Goal: Information Seeking & Learning: Learn about a topic

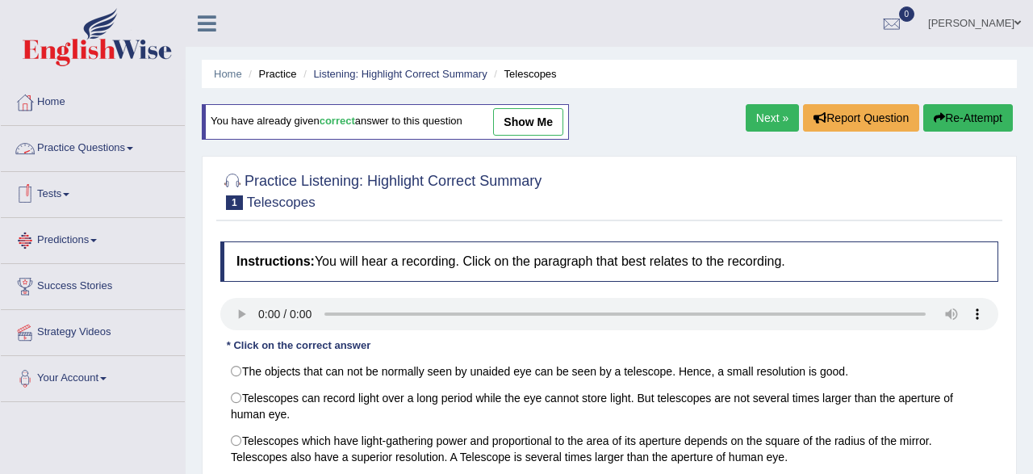
click at [86, 151] on link "Practice Questions" at bounding box center [93, 146] width 184 height 40
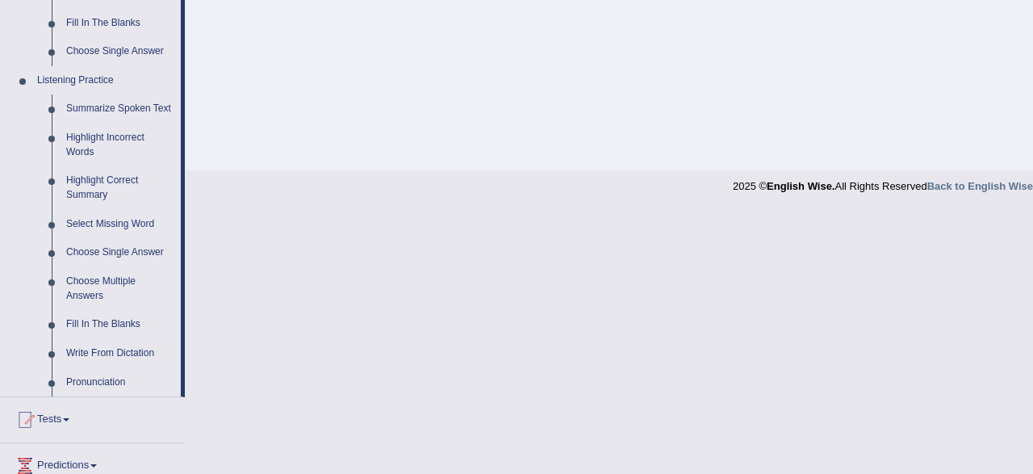
scroll to position [672, 0]
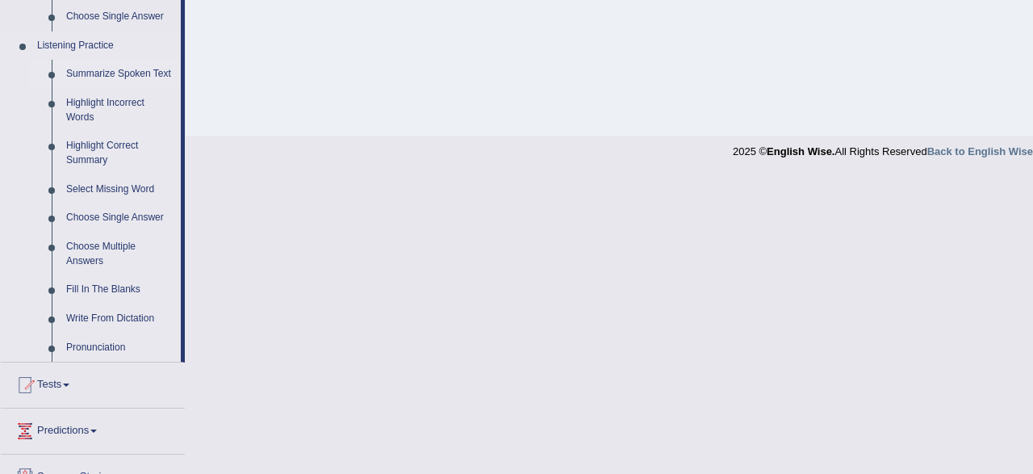
click at [122, 72] on link "Summarize Spoken Text" at bounding box center [120, 74] width 122 height 29
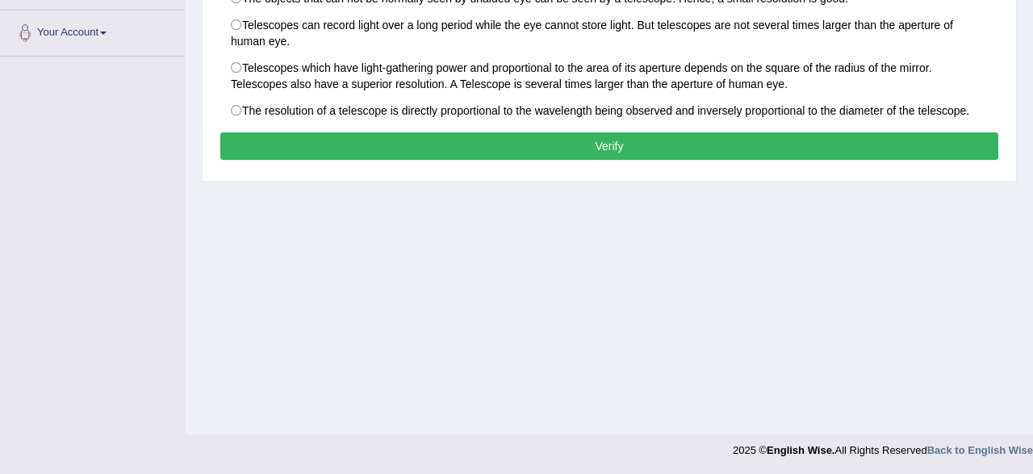
scroll to position [0, 0]
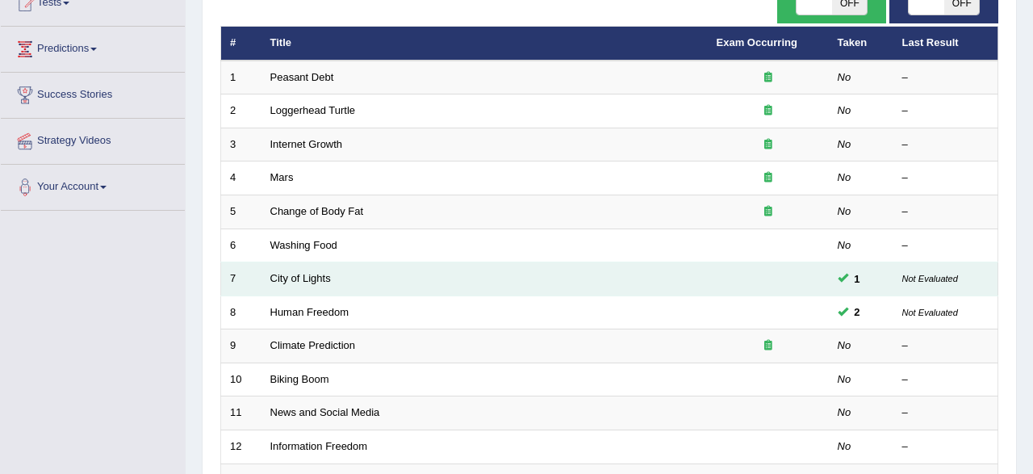
scroll to position [168, 0]
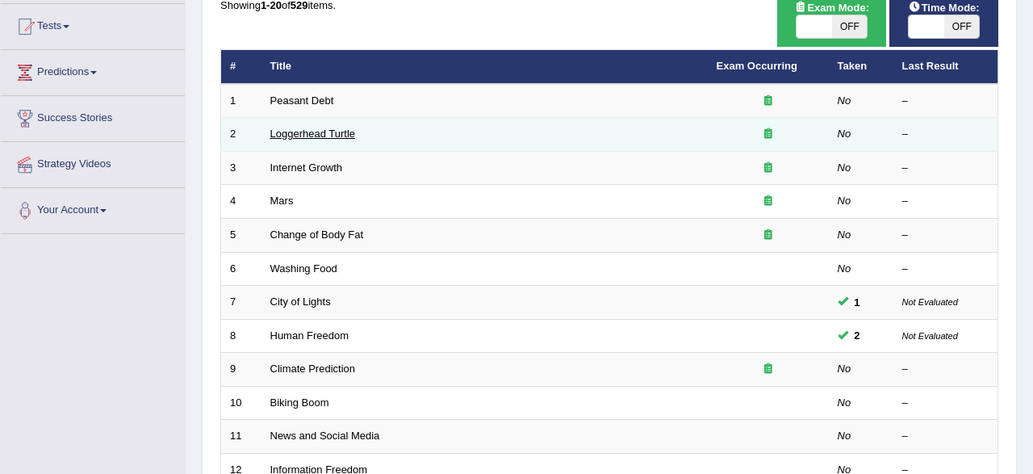
click at [320, 130] on link "Loggerhead Turtle" at bounding box center [313, 134] width 86 height 12
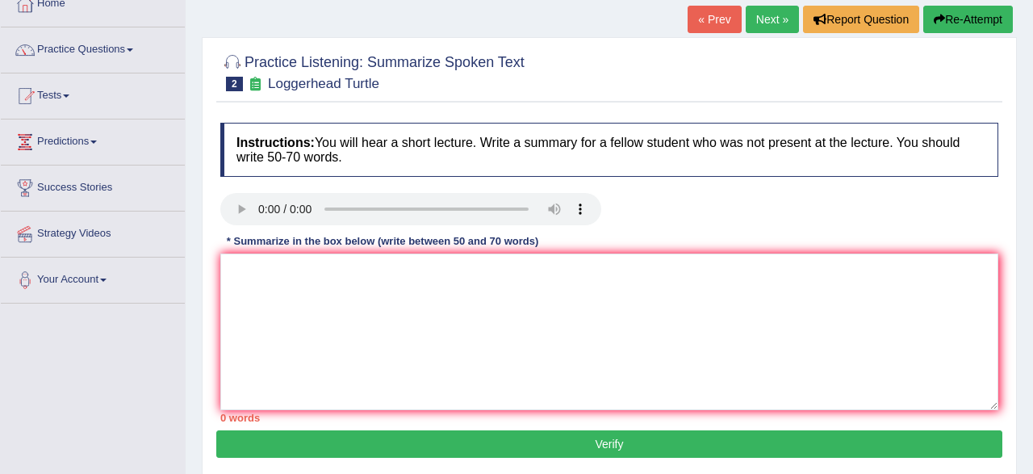
scroll to position [84, 0]
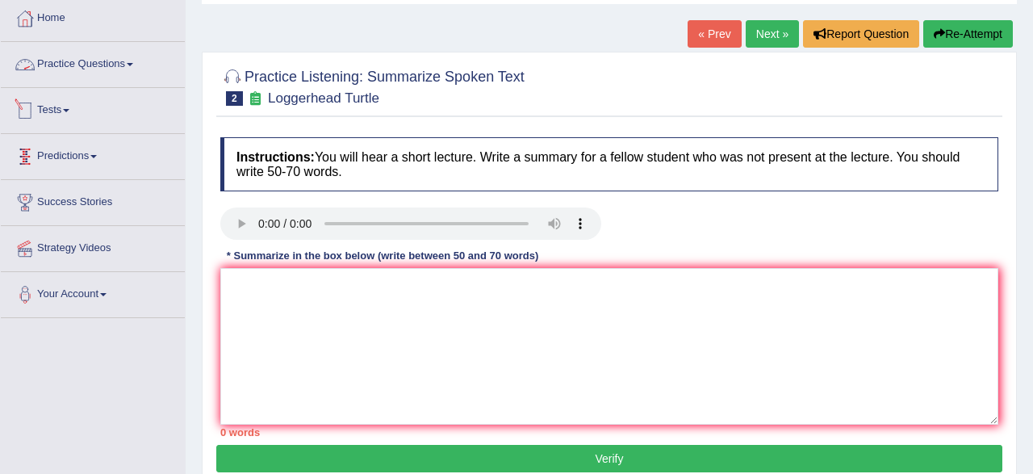
click at [111, 64] on link "Practice Questions" at bounding box center [93, 62] width 184 height 40
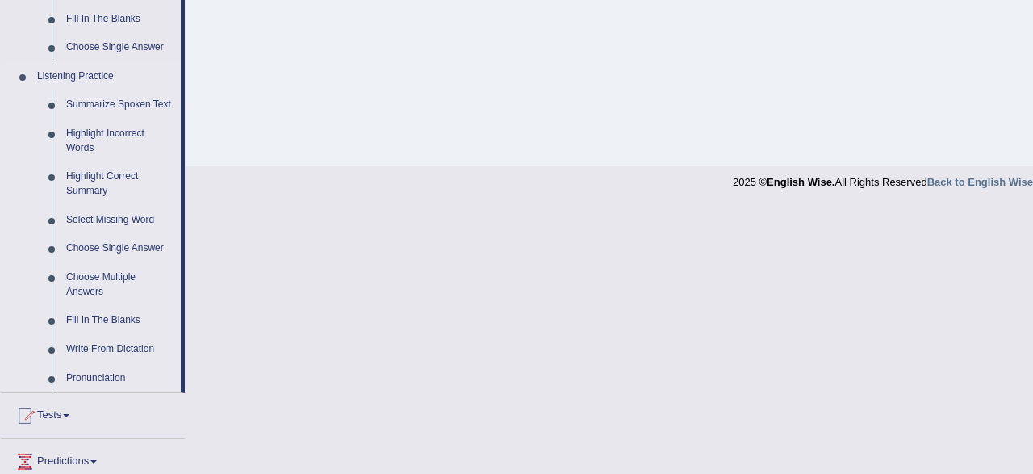
scroll to position [672, 0]
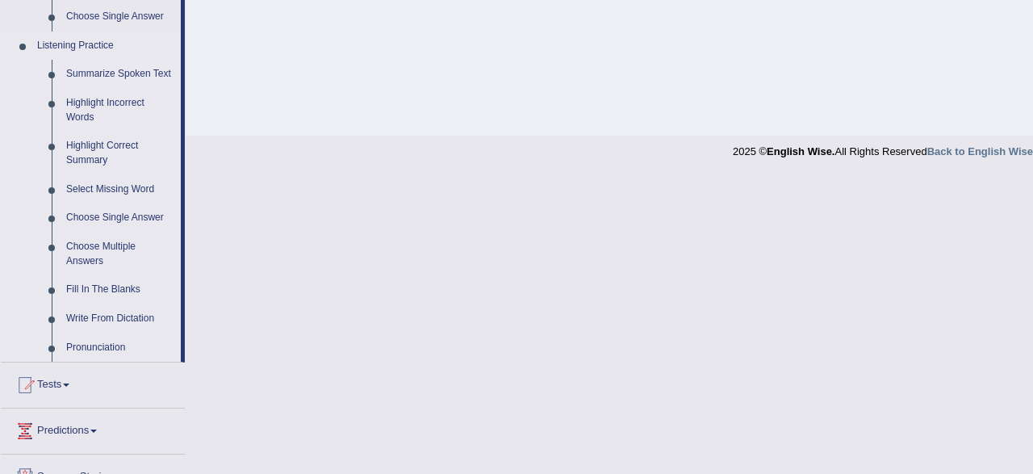
click at [109, 80] on link "Summarize Spoken Text" at bounding box center [120, 74] width 122 height 29
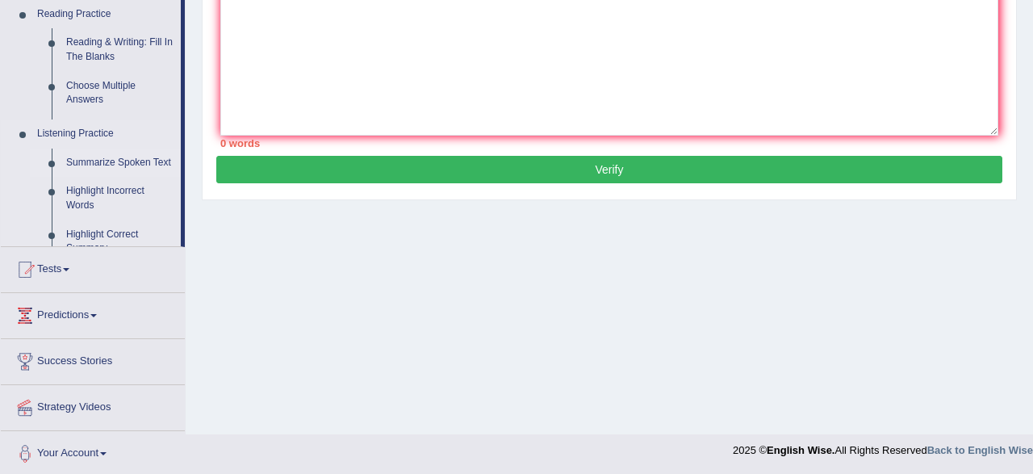
scroll to position [0, 0]
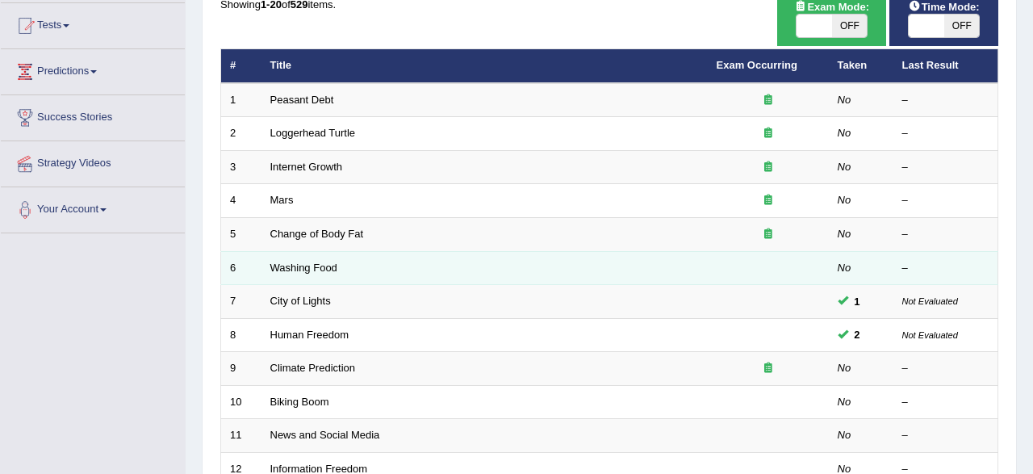
scroll to position [168, 0]
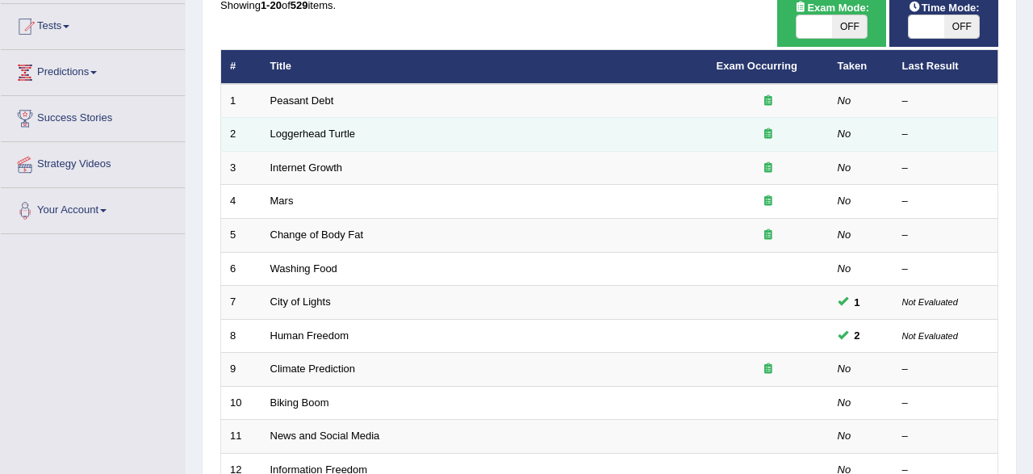
click at [766, 135] on icon at bounding box center [769, 133] width 8 height 10
click at [290, 129] on link "Loggerhead Turtle" at bounding box center [313, 134] width 86 height 12
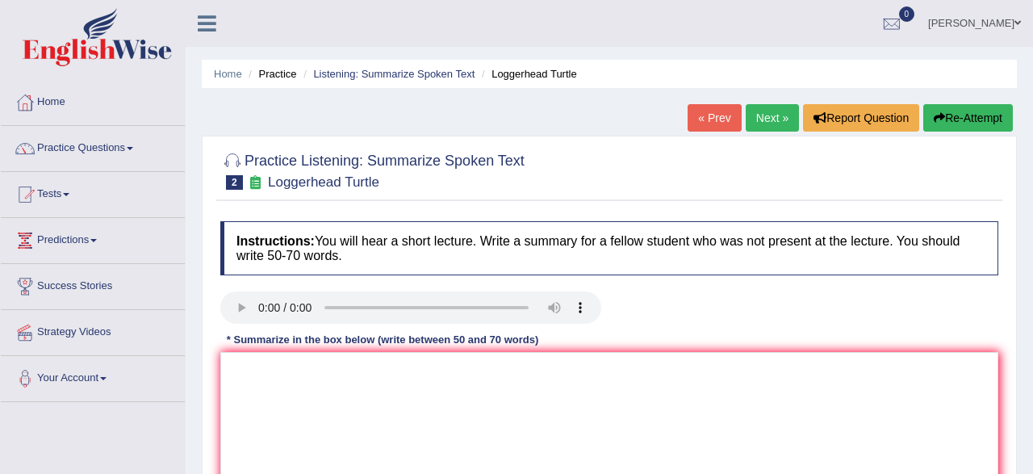
scroll to position [168, 0]
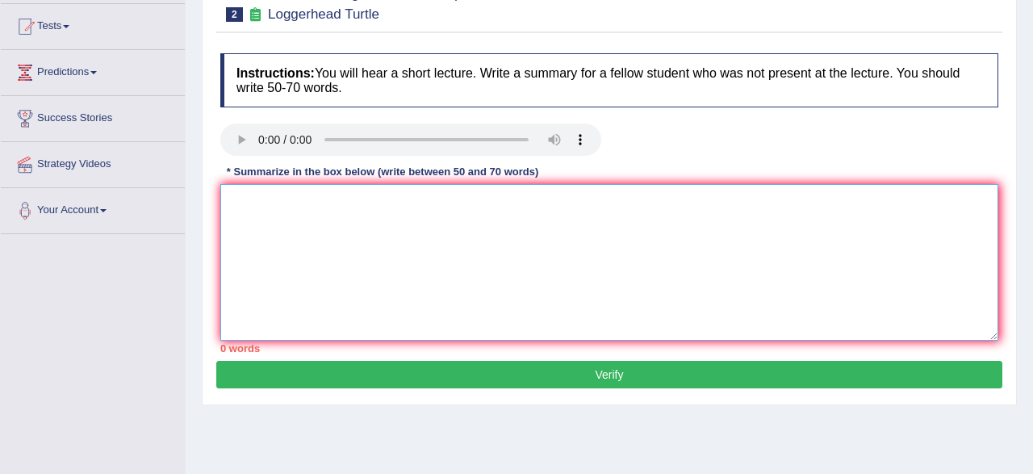
click at [274, 191] on textarea at bounding box center [609, 262] width 778 height 157
click at [275, 191] on textarea "The speaker provided a comprehen" at bounding box center [609, 262] width 778 height 157
click at [414, 201] on textarea "The speaker provided a comprehen" at bounding box center [609, 262] width 778 height 157
click at [786, 201] on textarea "The speaker provided a comprehensive overview of" at bounding box center [609, 262] width 778 height 157
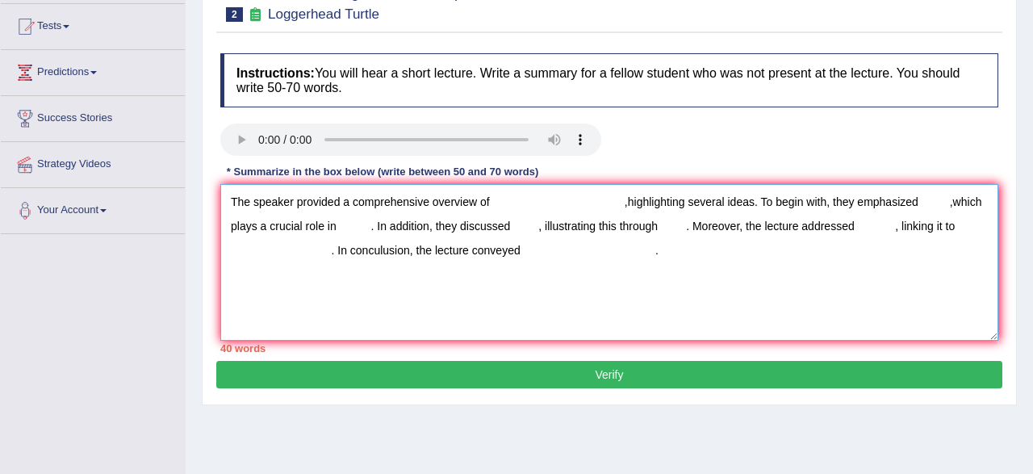
type textarea "The speaker provided a comprehensive overview of ,highlighting several ideas. T…"
click at [502, 203] on textarea "The speaker provided a comprehensive overview of ,highlighting several ideas. T…" at bounding box center [609, 262] width 778 height 157
click at [494, 203] on textarea "The speaker provided a comprehensive overview of ,highlighting several ideas. T…" at bounding box center [609, 262] width 778 height 157
click at [493, 203] on textarea "The speaker provided a comprehensive overview of ,highlighting several ideas. T…" at bounding box center [609, 262] width 778 height 157
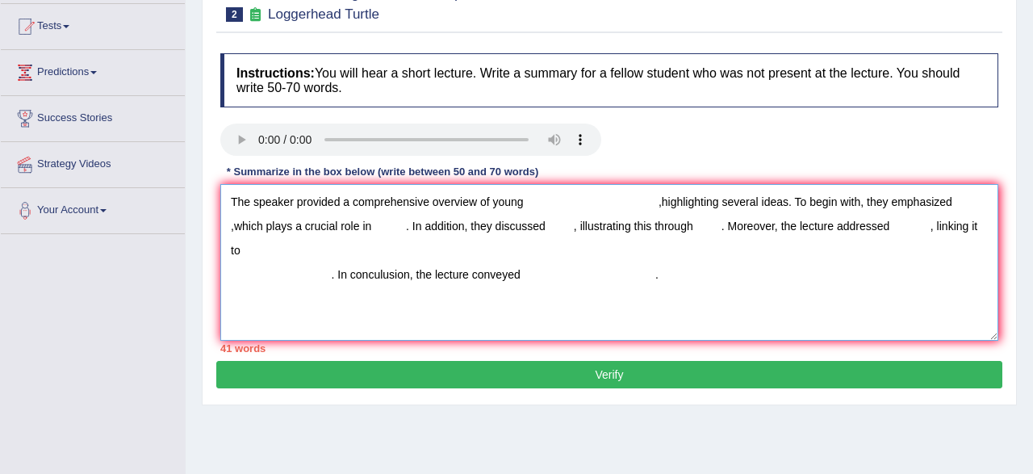
click at [530, 204] on textarea "The speaker provided a comprehensive overview of young ,highlighting several id…" at bounding box center [609, 262] width 778 height 157
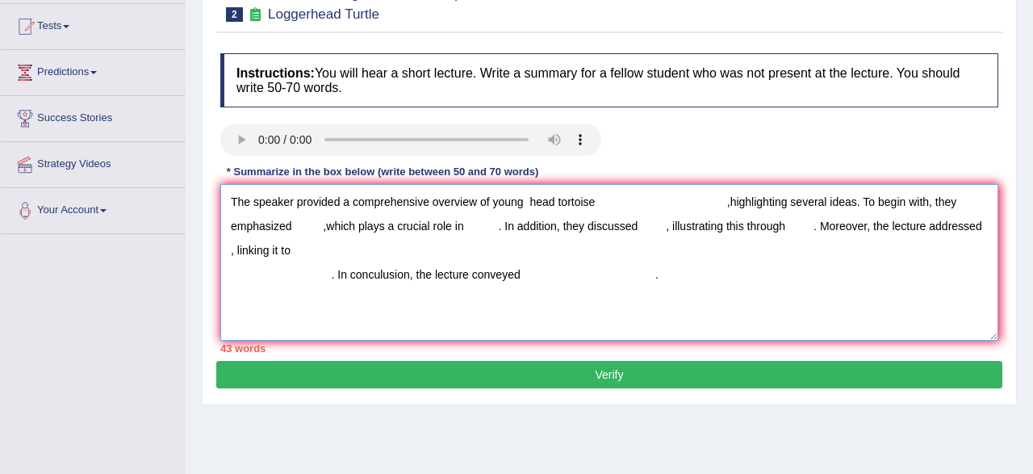
click at [608, 205] on textarea "The speaker provided a comprehensive overview of young head tortoise ,highlight…" at bounding box center [609, 262] width 778 height 157
click at [525, 204] on textarea "The speaker provided a comprehensive overview of young head tortoise ,highlight…" at bounding box center [609, 262] width 778 height 157
click at [625, 199] on textarea "The speaker provided a comprehensive overview of young long head tortoise ,high…" at bounding box center [609, 262] width 778 height 157
click at [632, 204] on textarea "The speaker provided a comprehensive overview of young long head tortoise ,high…" at bounding box center [609, 262] width 778 height 157
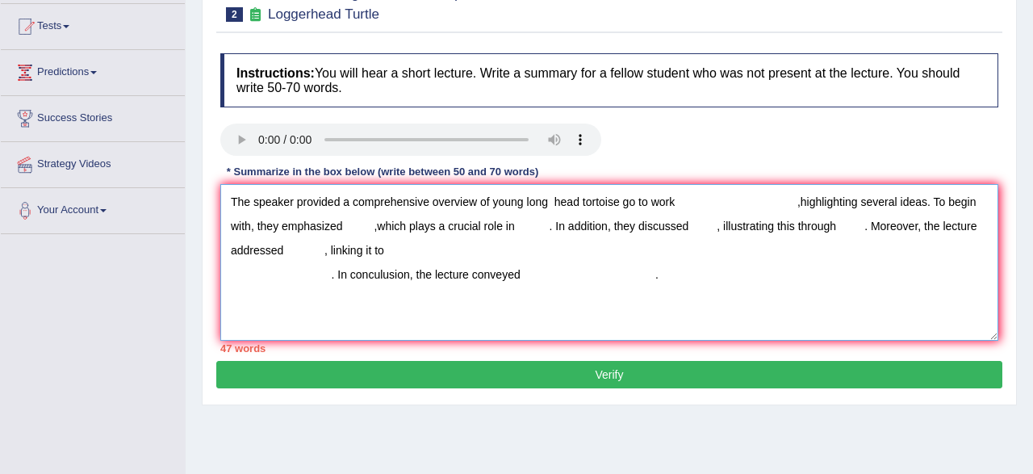
click at [789, 206] on textarea "The speaker provided a comprehensive overview of young long head tortoise go to…" at bounding box center [609, 262] width 778 height 157
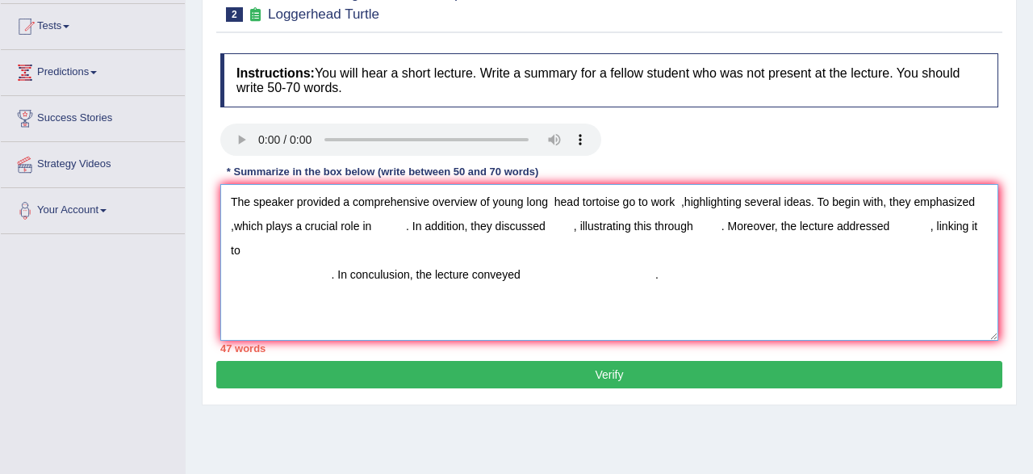
click at [685, 206] on textarea "The speaker provided a comprehensive overview of young long head tortoise go to…" at bounding box center [609, 262] width 778 height 157
click at [378, 232] on textarea "The speaker provided a comprehensive overview of young long head tortoise go to…" at bounding box center [609, 262] width 778 height 157
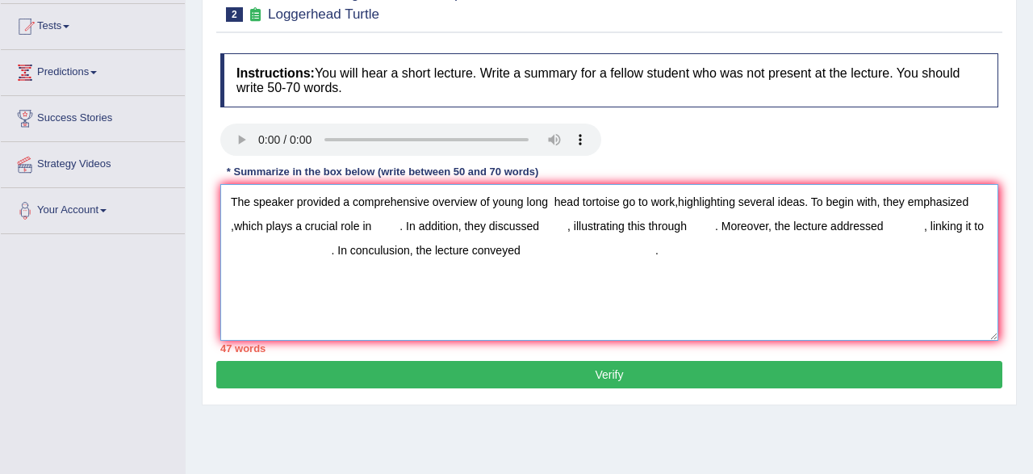
click at [973, 201] on textarea "The speaker provided a comprehensive overview of young long head tortoise go to…" at bounding box center [609, 262] width 778 height 157
click at [973, 203] on textarea "The speaker provided a comprehensive overview of young long head tortoise go to…" at bounding box center [609, 262] width 778 height 157
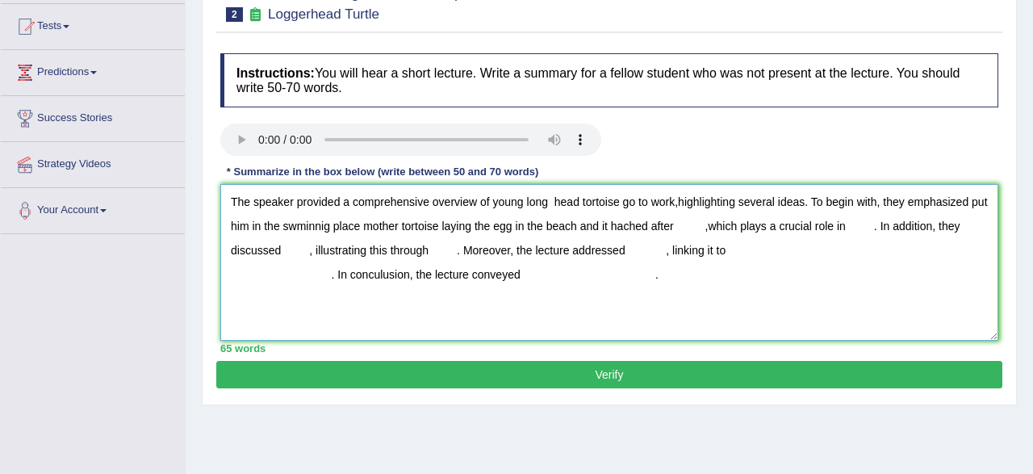
click at [676, 225] on textarea "The speaker provided a comprehensive overview of young long head tortoise go to…" at bounding box center [609, 262] width 778 height 157
click at [734, 287] on textarea "The speaker provided a comprehensive overview of young long head tortoise go to…" at bounding box center [609, 262] width 778 height 157
click at [678, 232] on textarea "The speaker provided a comprehensive overview of young long head tortoise go to…" at bounding box center [609, 262] width 778 height 157
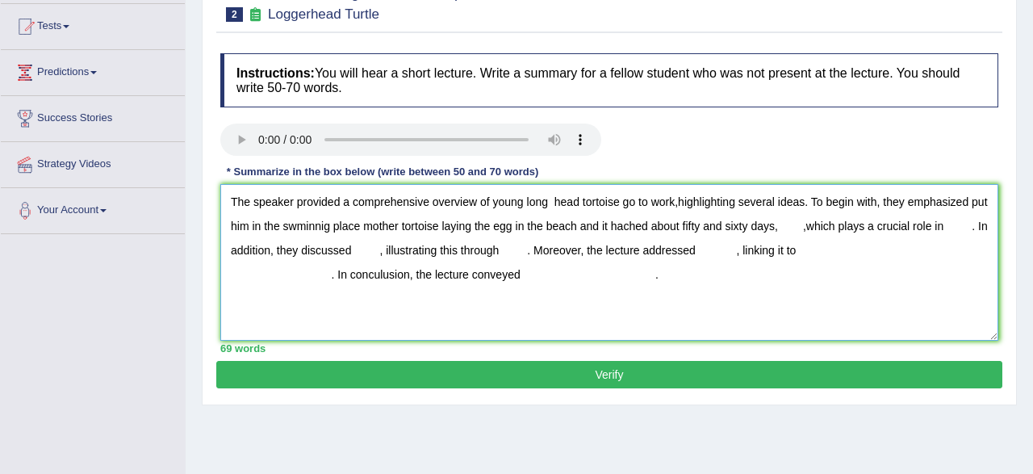
click at [808, 229] on textarea "The speaker provided a comprehensive overview of young long head tortoise go to…" at bounding box center [609, 262] width 778 height 157
click at [810, 253] on textarea "The speaker provided a comprehensive overview of young long head tortoise go to…" at bounding box center [609, 262] width 778 height 157
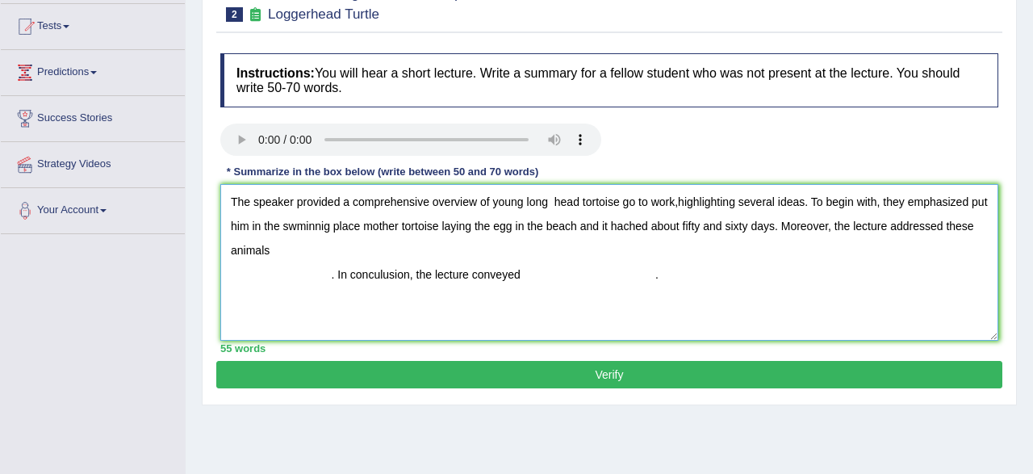
click at [979, 221] on textarea "The speaker provided a comprehensive overview of young long head tortoise go to…" at bounding box center [609, 262] width 778 height 157
click at [312, 248] on textarea "The speaker provided a comprehensive overview of young long head tortoise go to…" at bounding box center [609, 262] width 778 height 157
click at [335, 275] on textarea "The speaker provided a comprehensive overview of young long head tortoise go to…" at bounding box center [609, 262] width 778 height 157
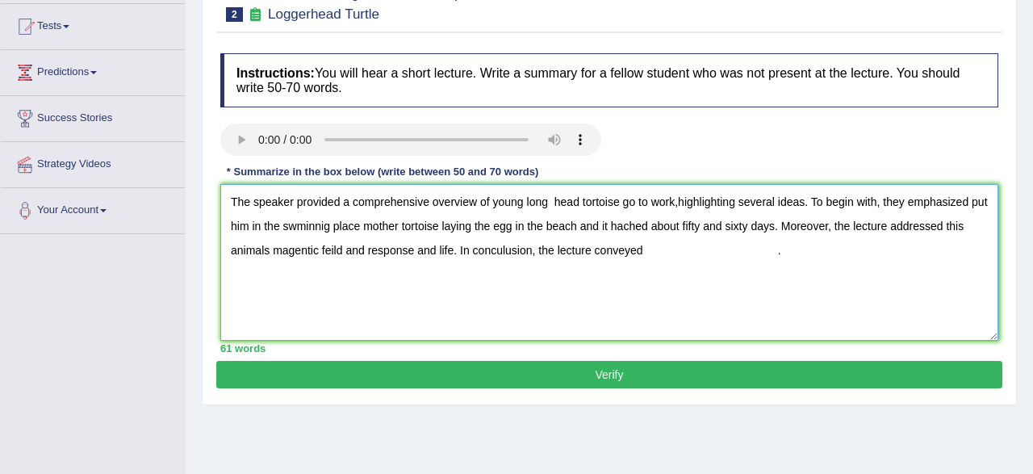
click at [658, 266] on textarea "The speaker provided a comprehensive overview of young long head tortoise go to…" at bounding box center [609, 262] width 778 height 157
type textarea "The speaker provided a comprehensive overview of young long head tortoise go to…"
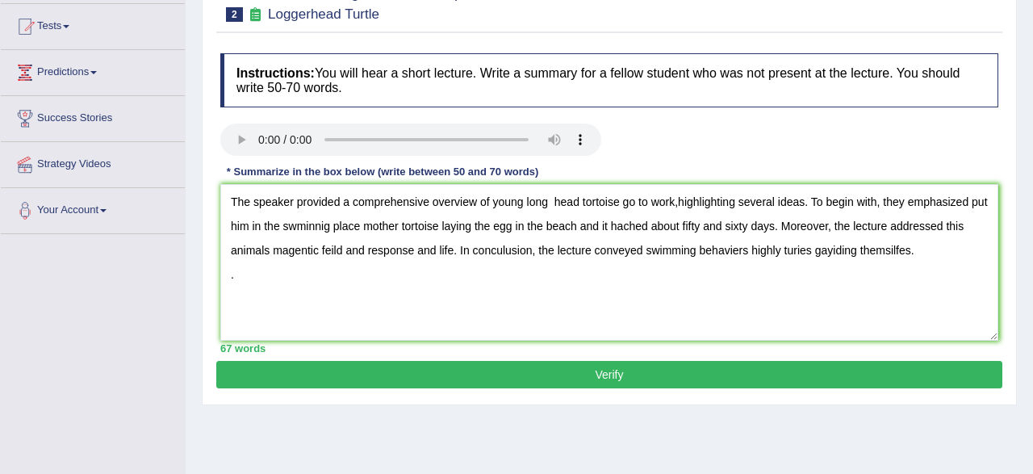
click at [505, 375] on button "Verify" at bounding box center [609, 374] width 786 height 27
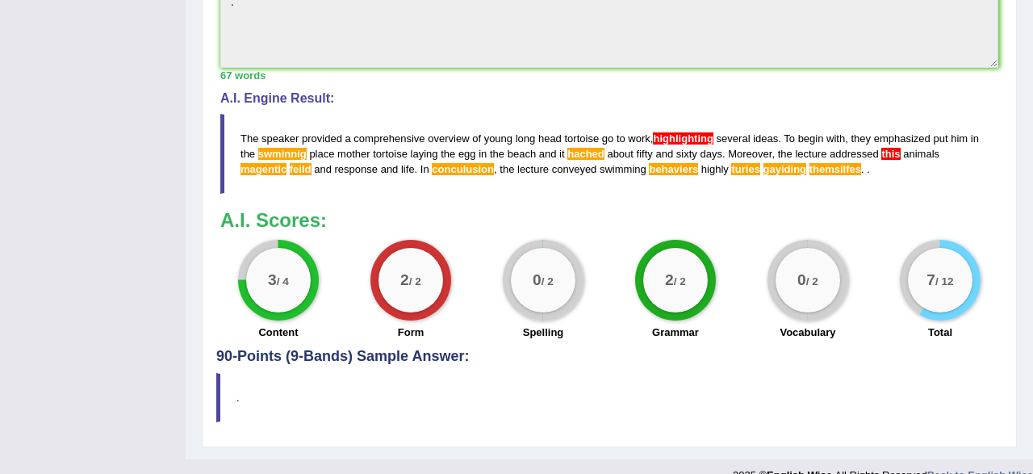
scroll to position [653, 0]
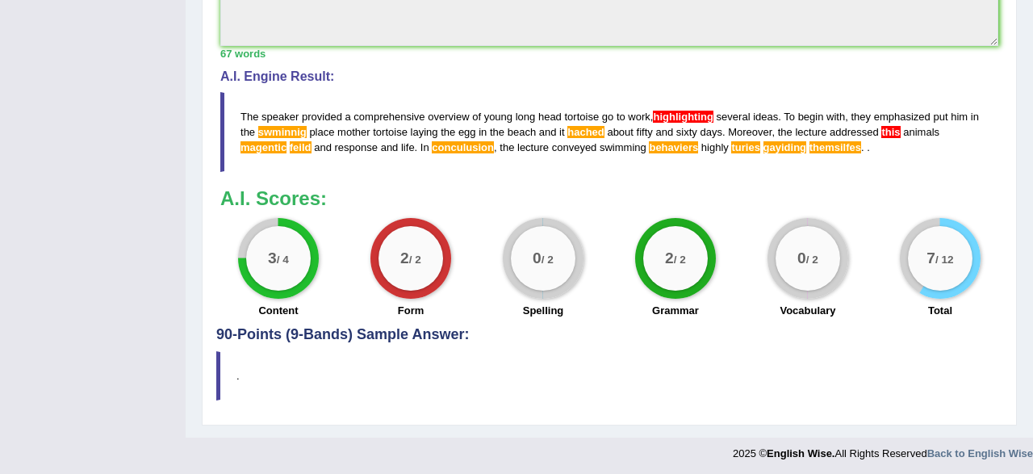
click at [670, 111] on span "h i g h l i g h t i n g" at bounding box center [683, 117] width 61 height 12
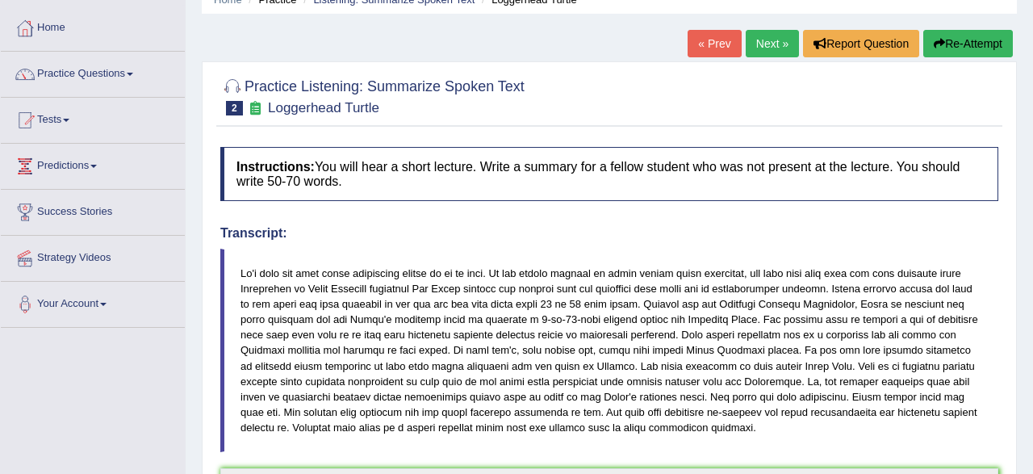
scroll to position [65, 0]
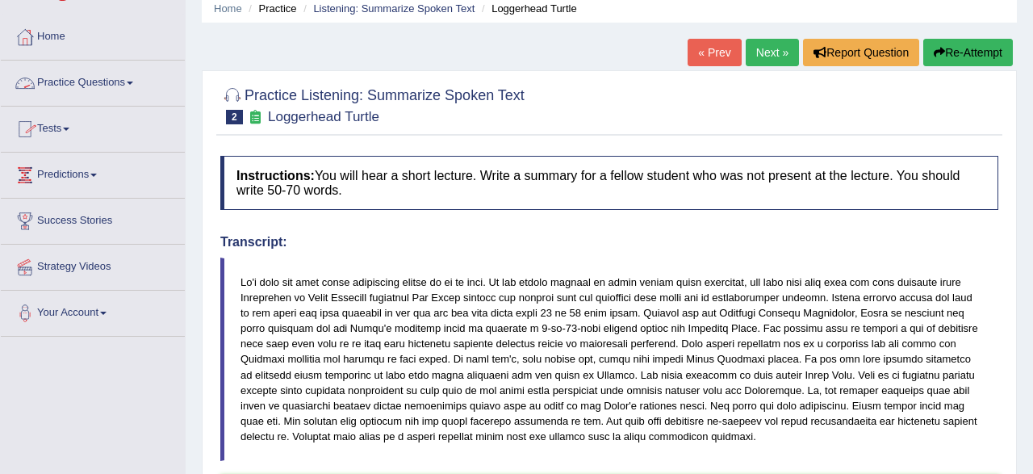
click at [106, 86] on link "Practice Questions" at bounding box center [93, 81] width 184 height 40
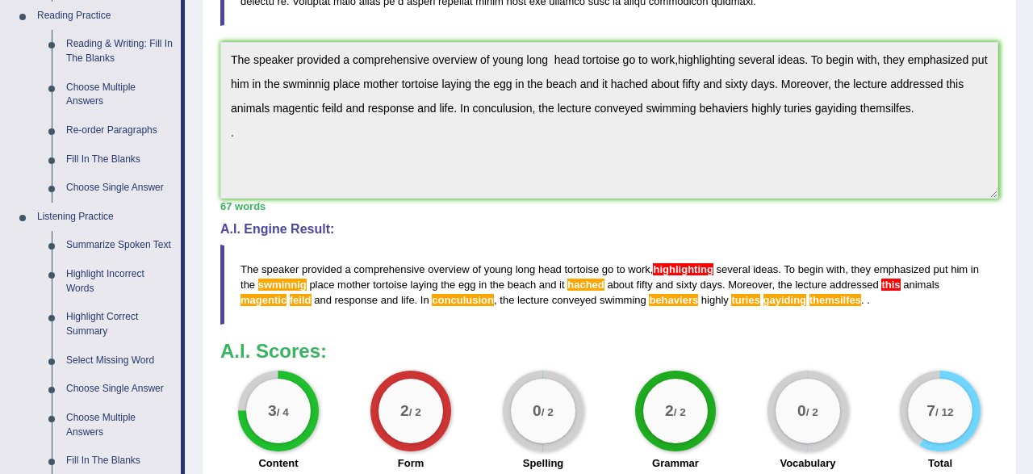
scroll to position [453, 0]
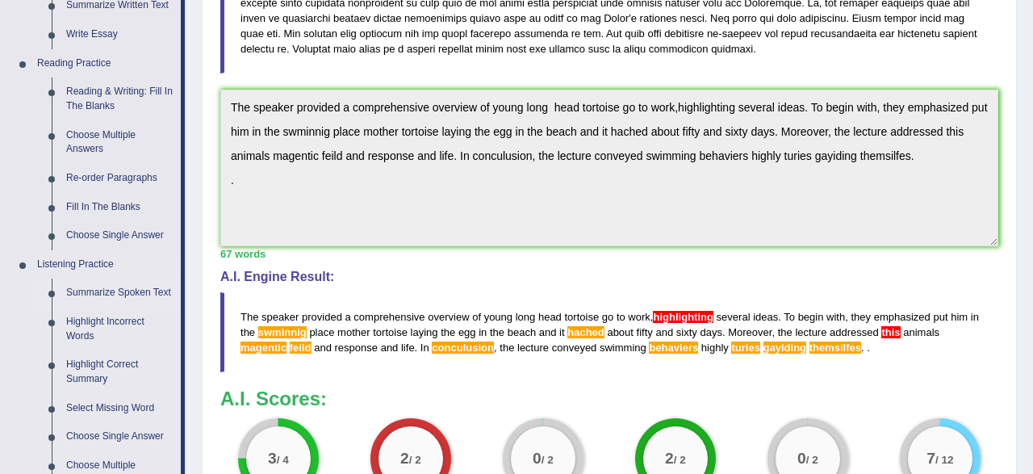
click at [110, 292] on link "Summarize Spoken Text" at bounding box center [120, 293] width 122 height 29
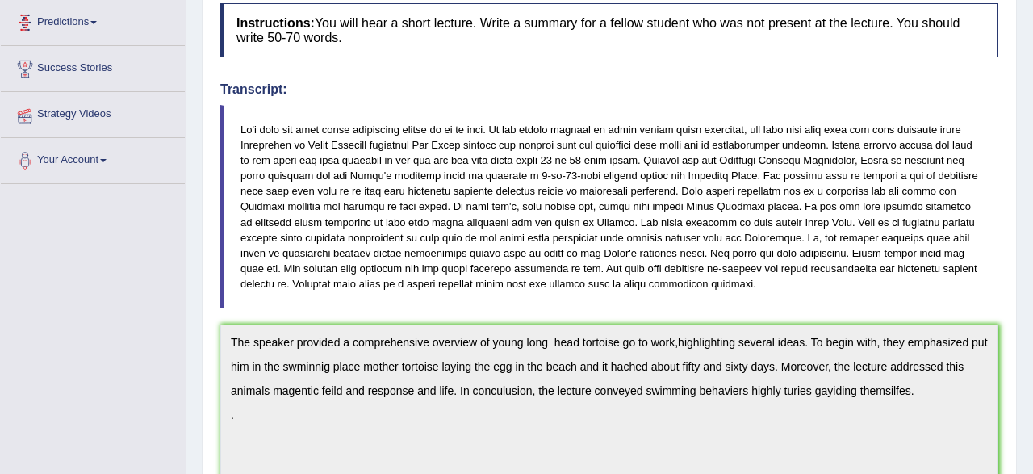
scroll to position [0, 0]
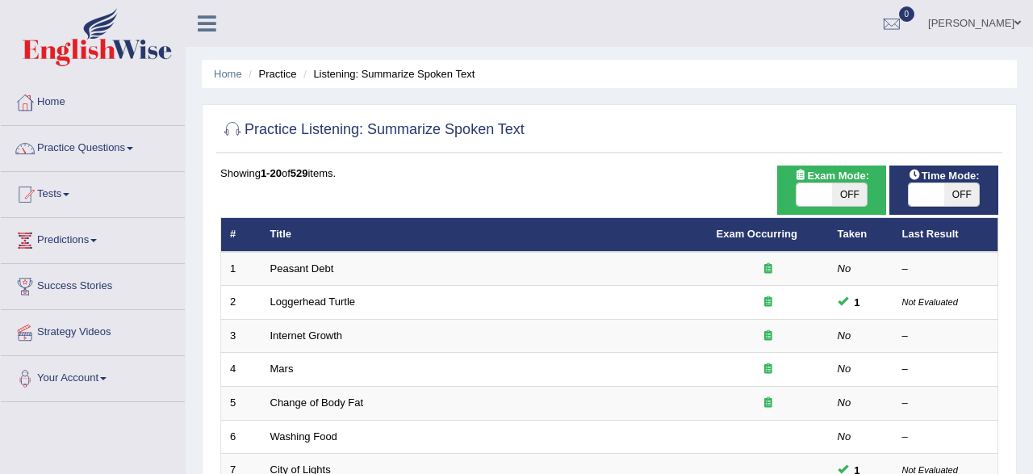
scroll to position [84, 0]
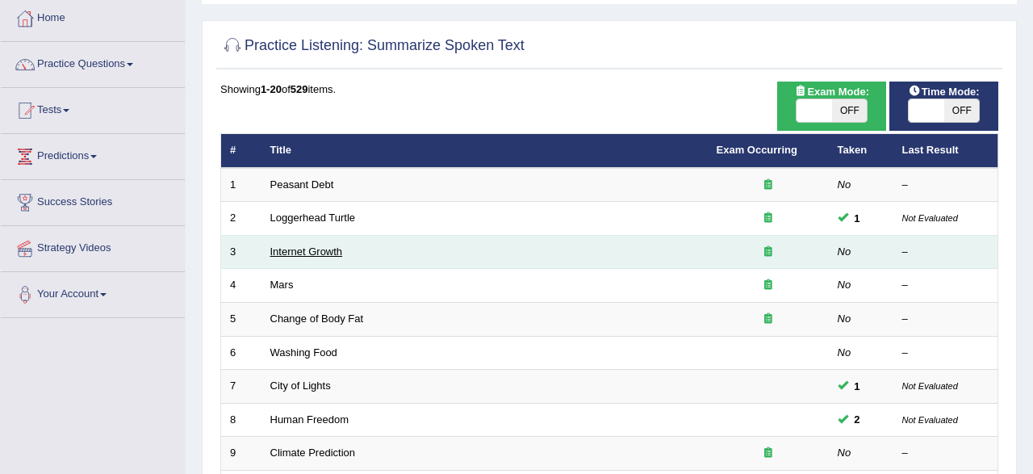
click at [301, 254] on link "Internet Growth" at bounding box center [306, 251] width 73 height 12
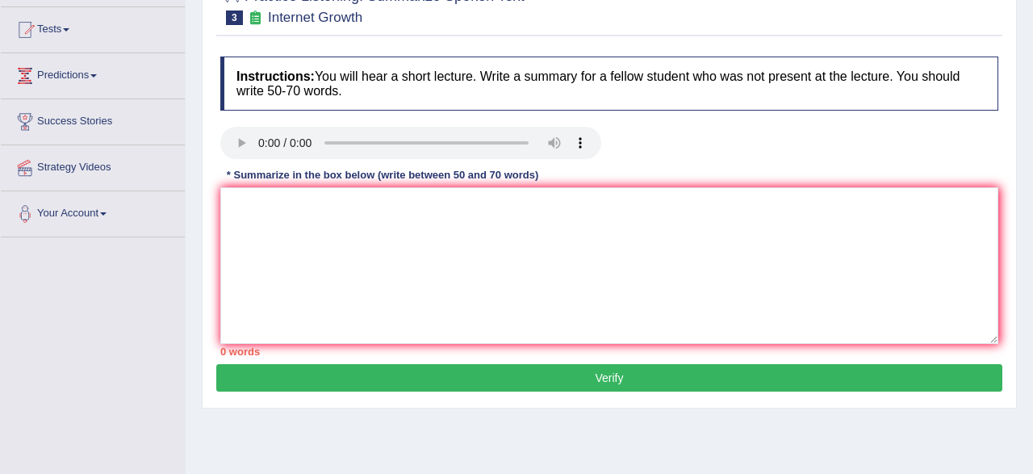
scroll to position [168, 0]
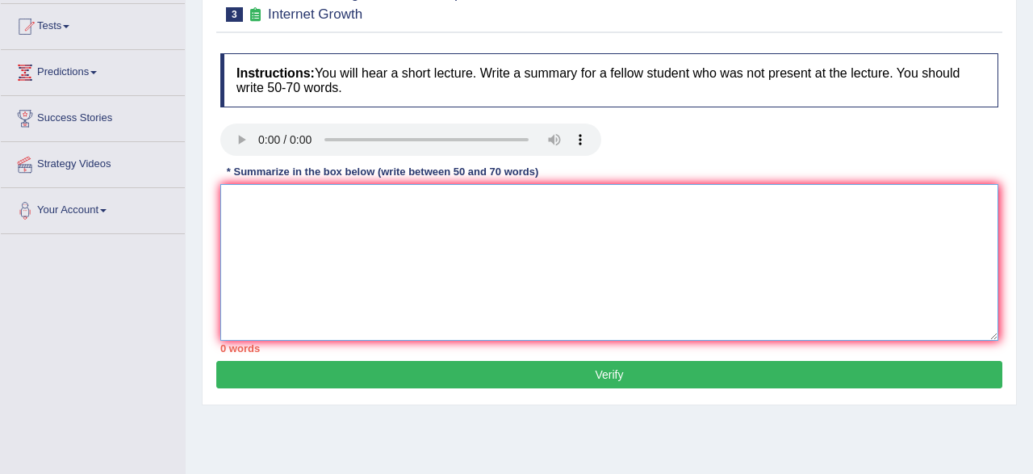
click at [473, 202] on textarea at bounding box center [609, 262] width 778 height 157
click at [306, 248] on textarea at bounding box center [609, 262] width 778 height 157
type textarea "i"
type textarea "I"
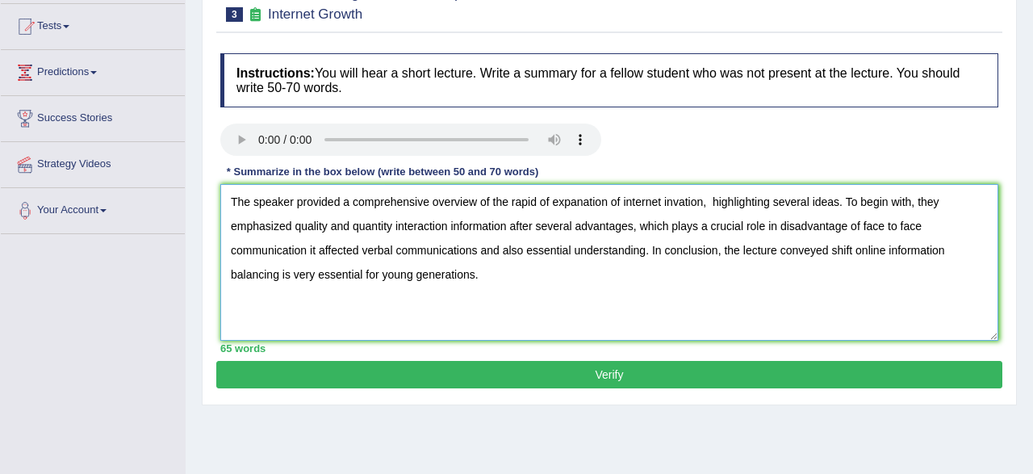
type textarea "The speaker provided a comprehensive overview of the rapid of expanation of int…"
click at [658, 374] on button "Verify" at bounding box center [609, 374] width 786 height 27
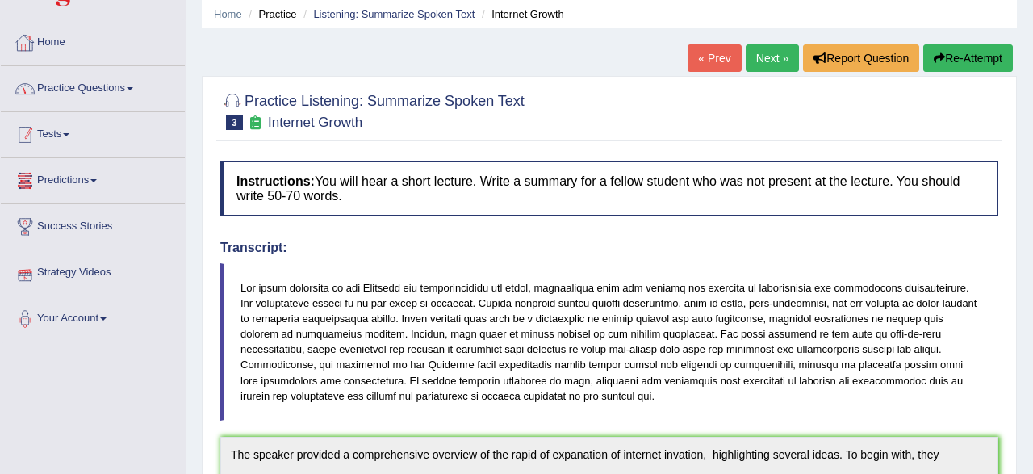
scroll to position [0, 0]
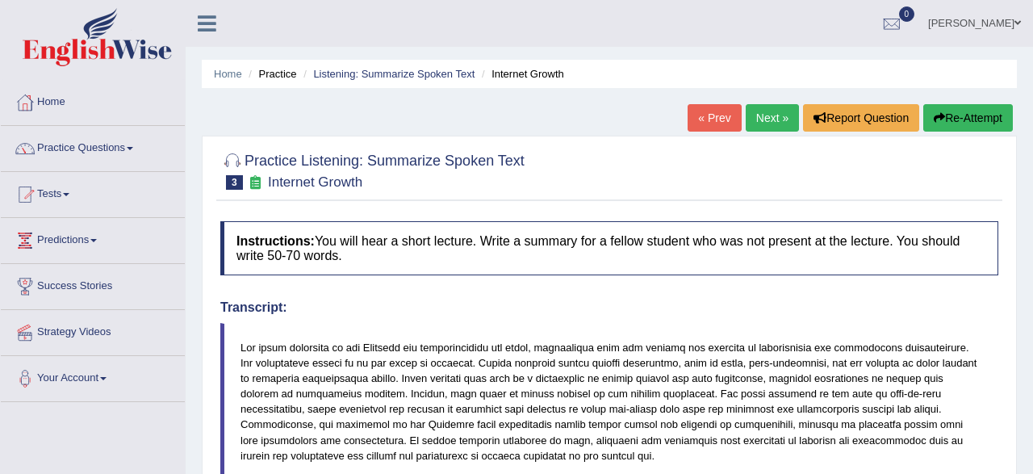
click at [78, 149] on link "Practice Questions" at bounding box center [93, 146] width 184 height 40
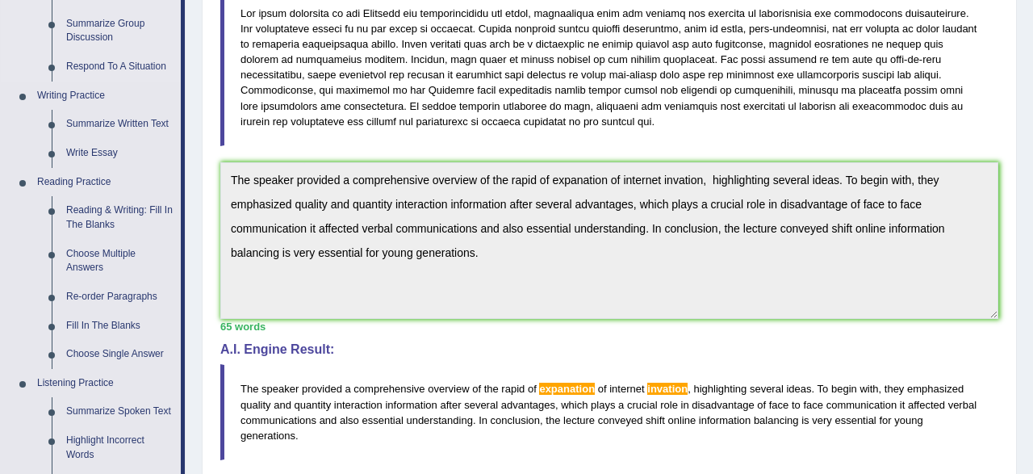
scroll to position [504, 0]
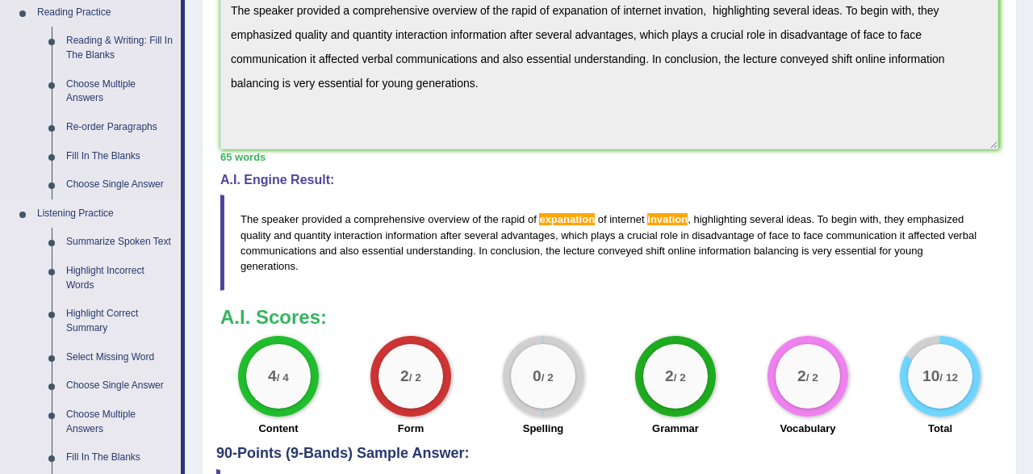
click at [91, 241] on link "Summarize Spoken Text" at bounding box center [120, 242] width 122 height 29
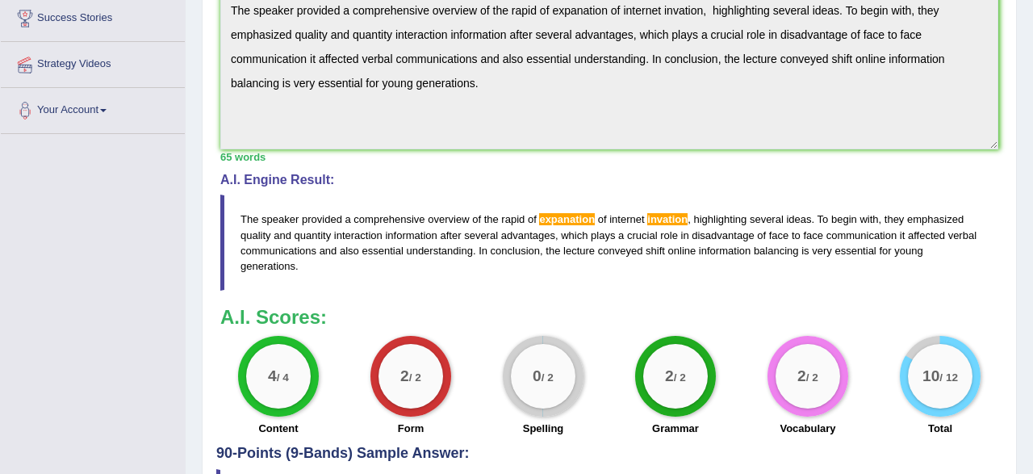
scroll to position [223, 0]
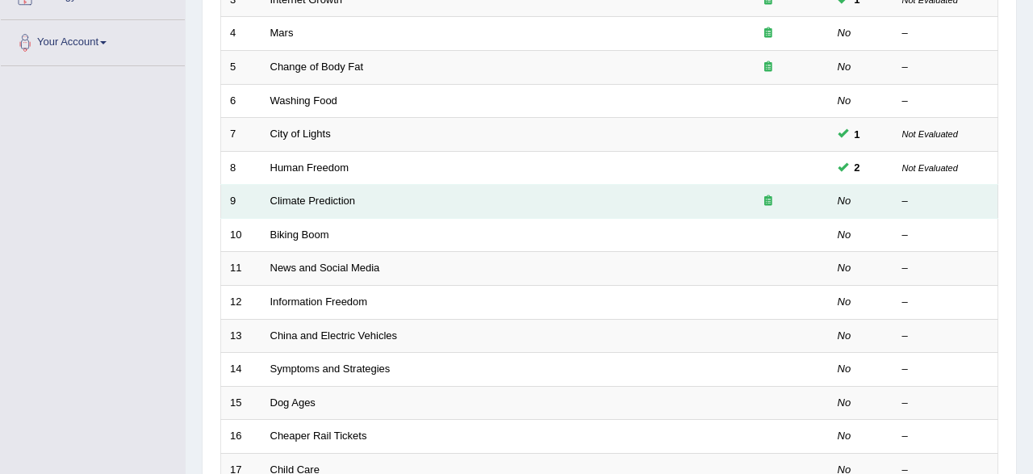
scroll to position [252, 0]
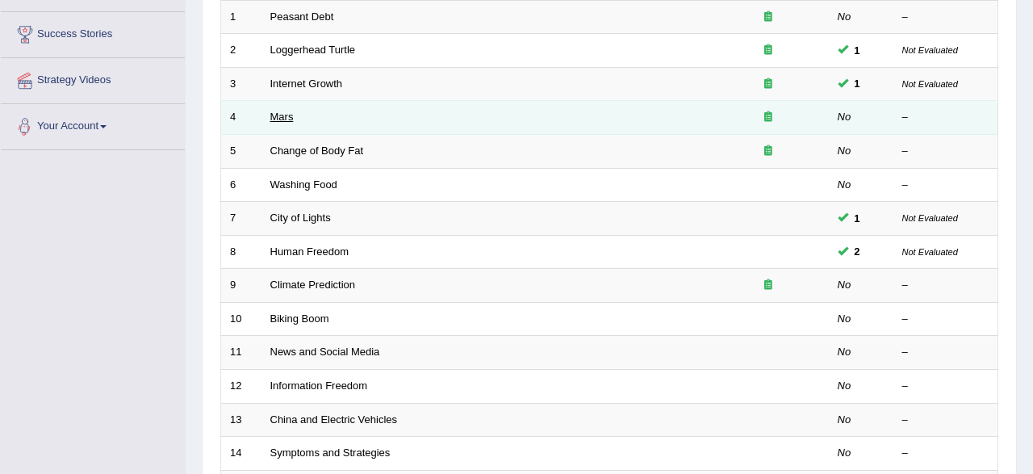
click at [281, 115] on link "Mars" at bounding box center [281, 117] width 23 height 12
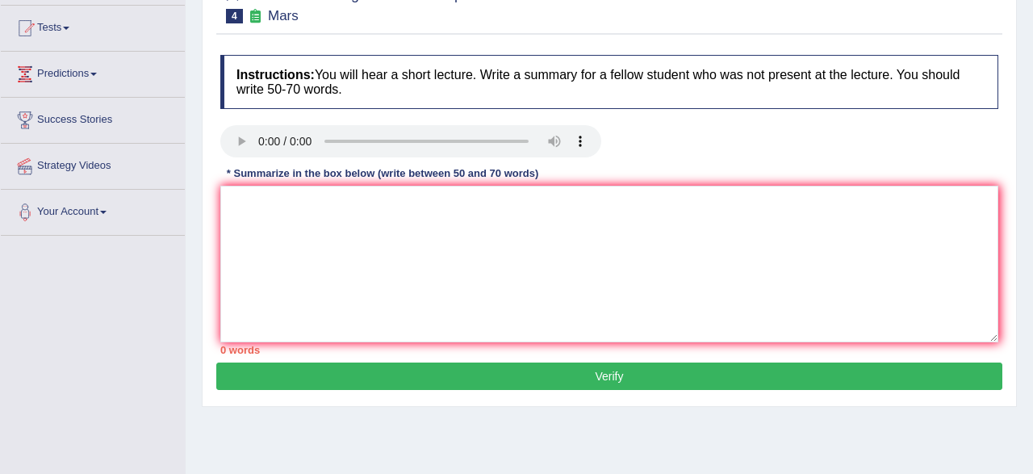
scroll to position [168, 0]
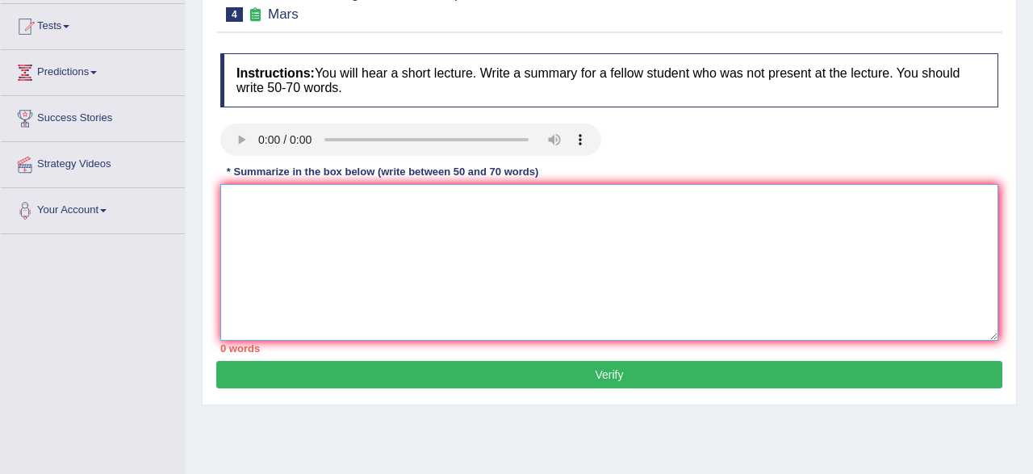
click at [280, 216] on textarea at bounding box center [609, 262] width 778 height 157
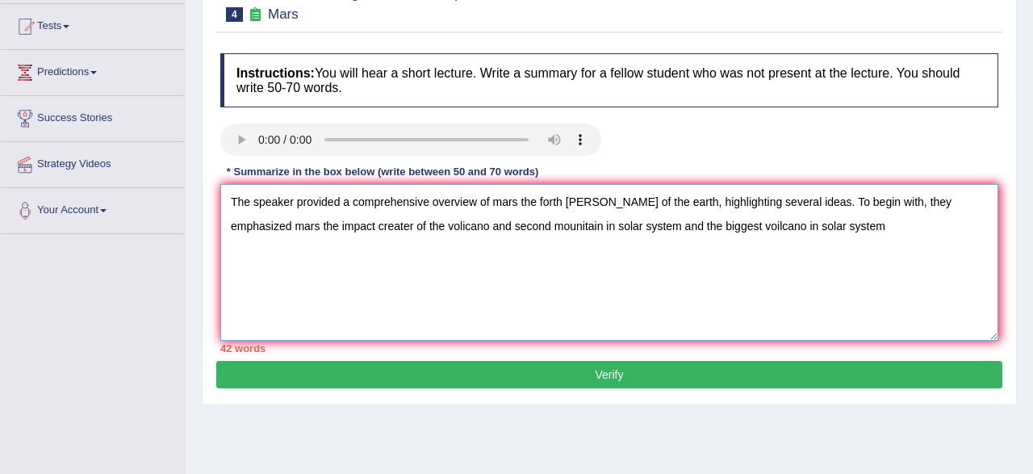
click at [713, 227] on textarea "The speaker provided a comprehensive overview of mars the forth plante of the e…" at bounding box center [609, 262] width 778 height 157
click at [374, 224] on textarea "The speaker provided a comprehensive overview of mars the forth plante of the e…" at bounding box center [609, 262] width 778 height 157
click at [594, 201] on textarea "The speaker provided a comprehensive overview of mars the forth plante of the e…" at bounding box center [609, 262] width 778 height 157
click at [594, 201] on textarea "The speaker provided a comprehensive overview of mars the forth planet of the e…" at bounding box center [609, 262] width 778 height 157
click at [316, 227] on textarea "The speaker provided a comprehensive overview of mars the forth planest of the …" at bounding box center [609, 262] width 778 height 157
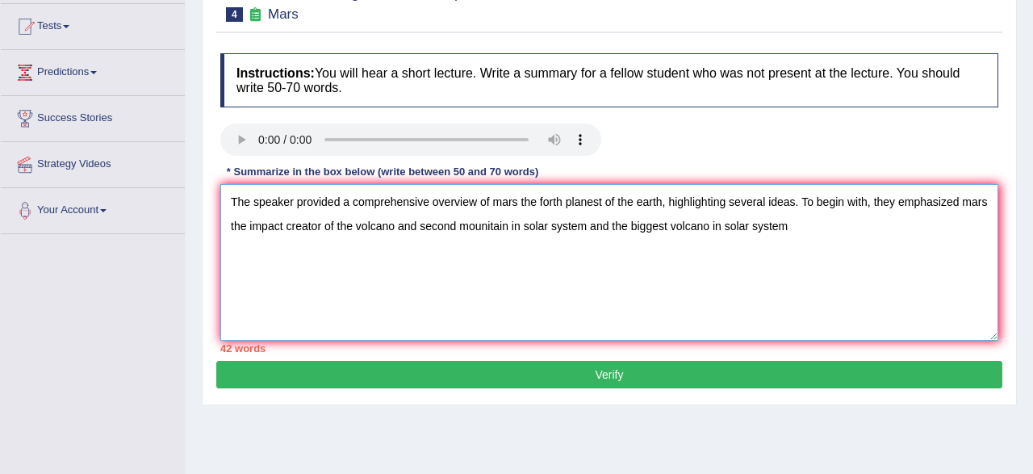
click at [790, 233] on textarea "The speaker provided a comprehensive overview of mars the forth planest of the …" at bounding box center [609, 262] width 778 height 157
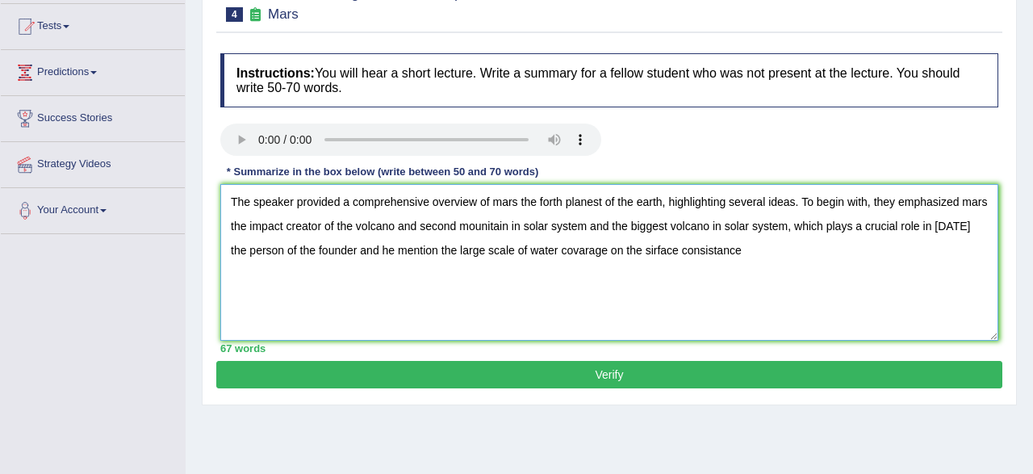
click at [339, 248] on textarea "The speaker provided a comprehensive overview of mars the forth planest of the …" at bounding box center [609, 262] width 778 height 157
click at [444, 251] on textarea "The speaker provided a comprehensive overview of mars the forth planest of the …" at bounding box center [609, 262] width 778 height 157
click at [647, 247] on textarea "The speaker provided a comprehensive overview of mars the forth planest of the …" at bounding box center [609, 262] width 778 height 157
click at [719, 253] on textarea "The speaker provided a comprehensive overview of mars the forth planest of the …" at bounding box center [609, 262] width 778 height 157
click at [789, 253] on textarea "The speaker provided a comprehensive overview of mars the forth planest of the …" at bounding box center [609, 262] width 778 height 157
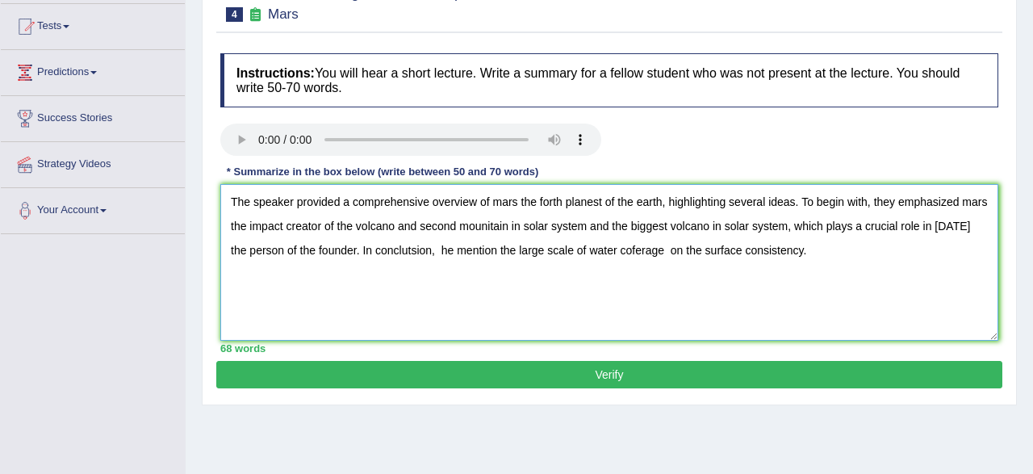
type textarea "The speaker provided a comprehensive overview of mars the forth planest of the …"
click at [650, 372] on button "Verify" at bounding box center [609, 374] width 786 height 27
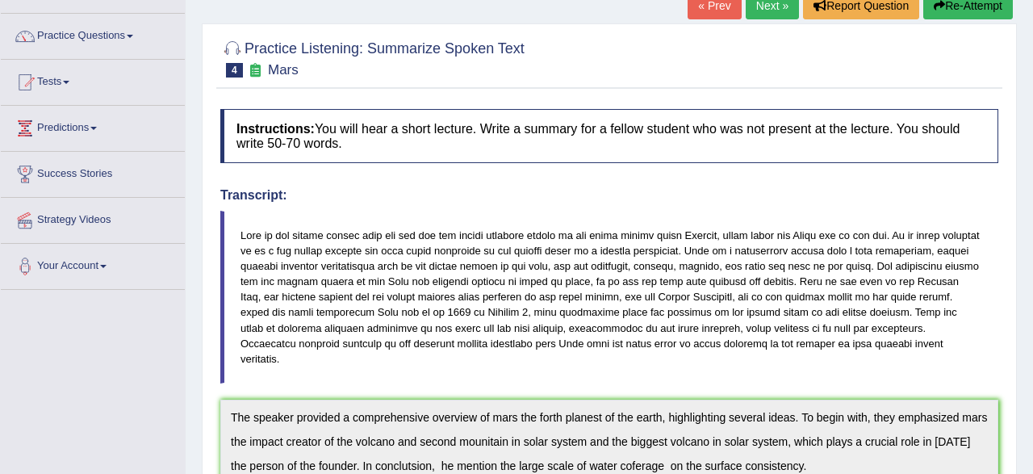
scroll to position [103, 0]
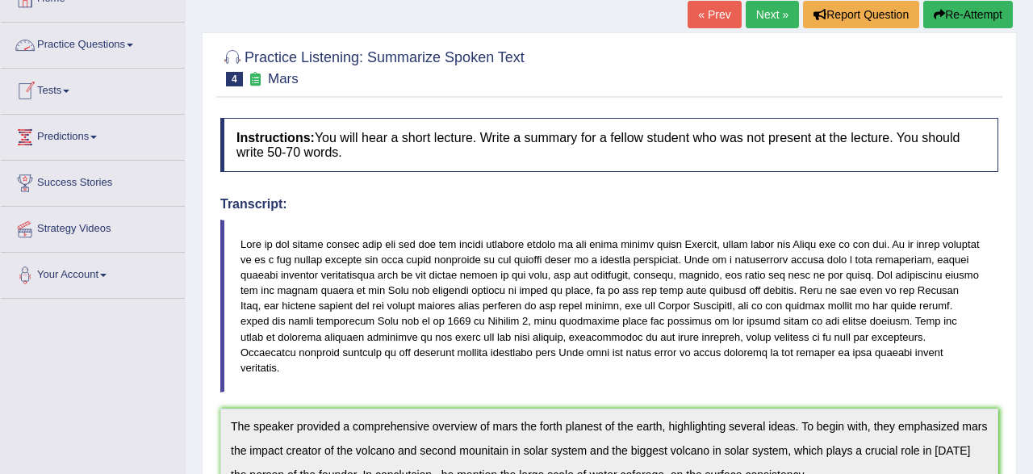
click at [99, 46] on link "Practice Questions" at bounding box center [93, 43] width 184 height 40
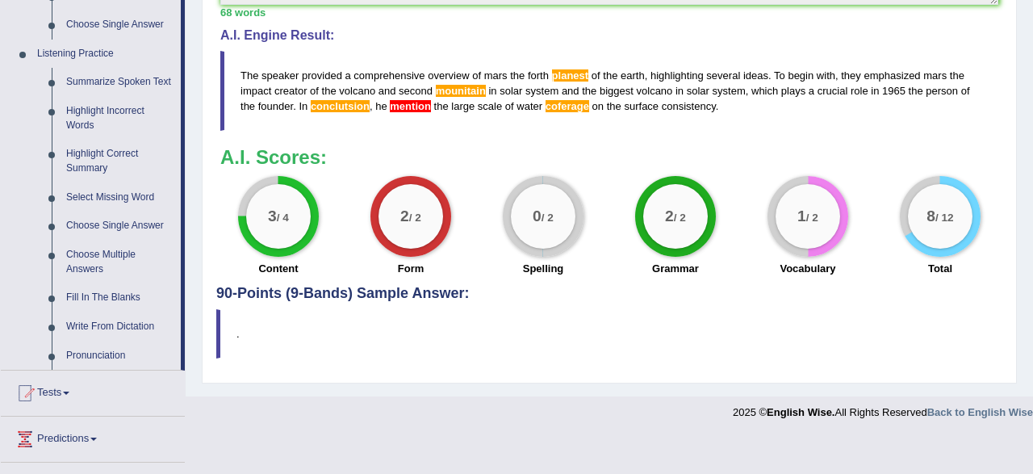
scroll to position [691, 0]
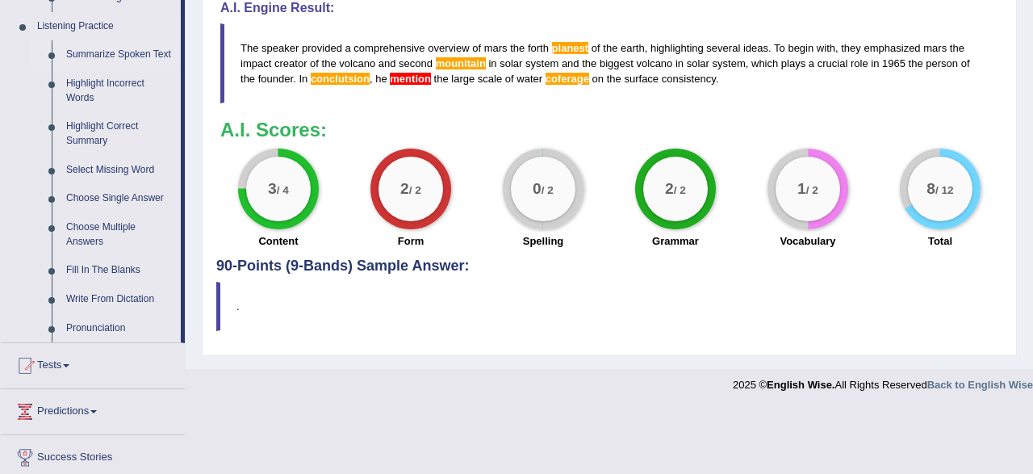
click at [123, 52] on link "Summarize Spoken Text" at bounding box center [120, 54] width 122 height 29
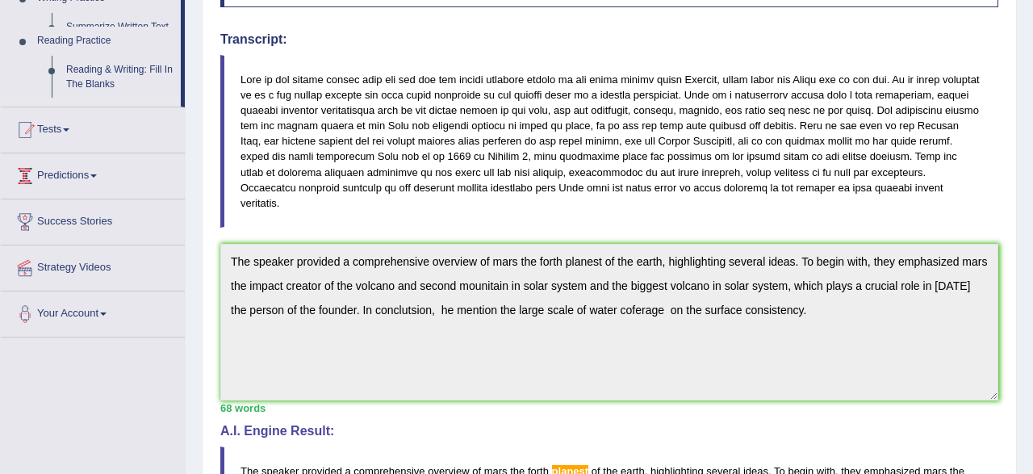
scroll to position [602, 0]
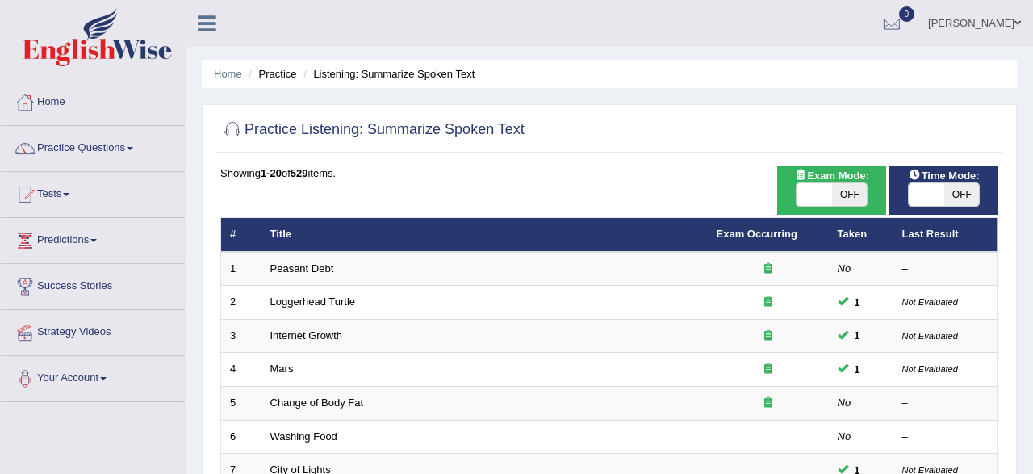
scroll to position [168, 0]
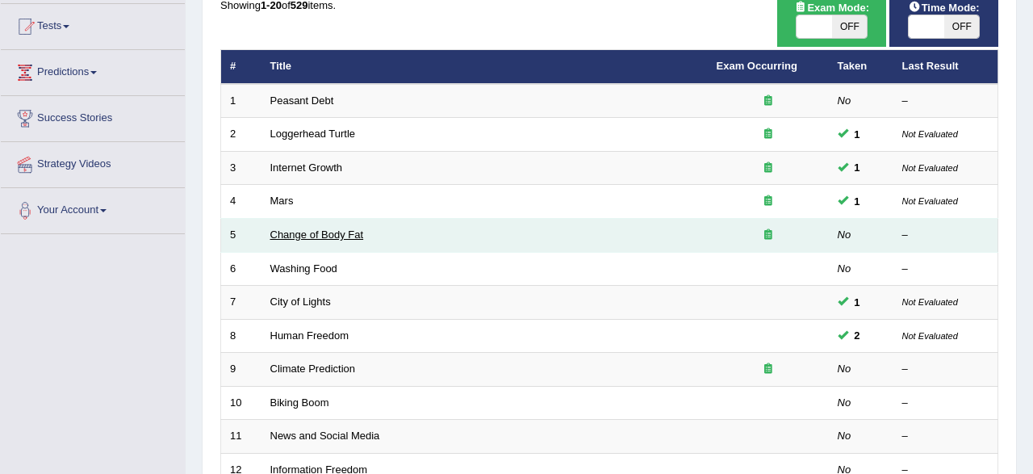
click at [312, 230] on link "Change of Body Fat" at bounding box center [317, 234] width 94 height 12
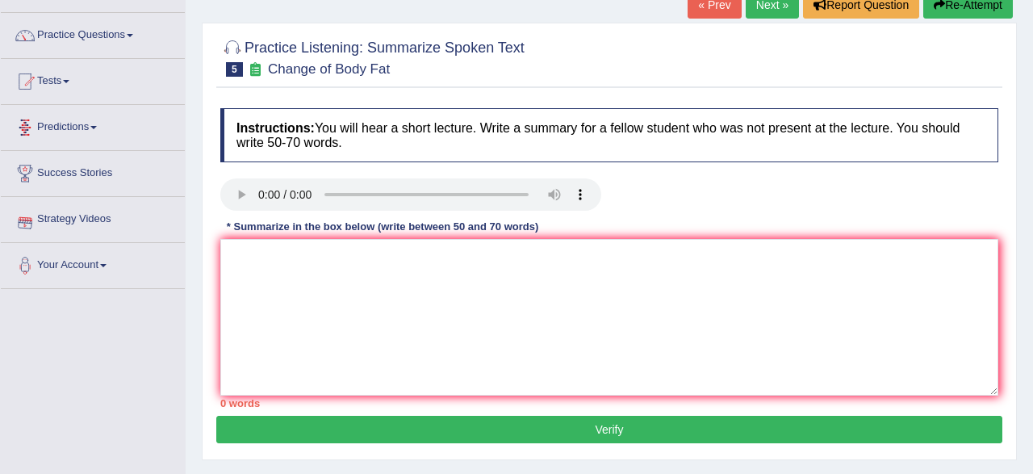
scroll to position [84, 0]
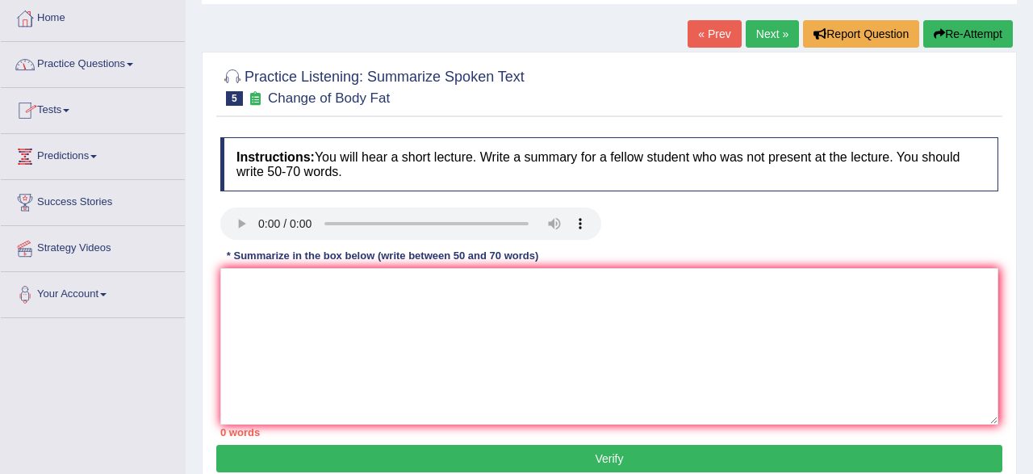
click at [116, 59] on link "Practice Questions" at bounding box center [93, 62] width 184 height 40
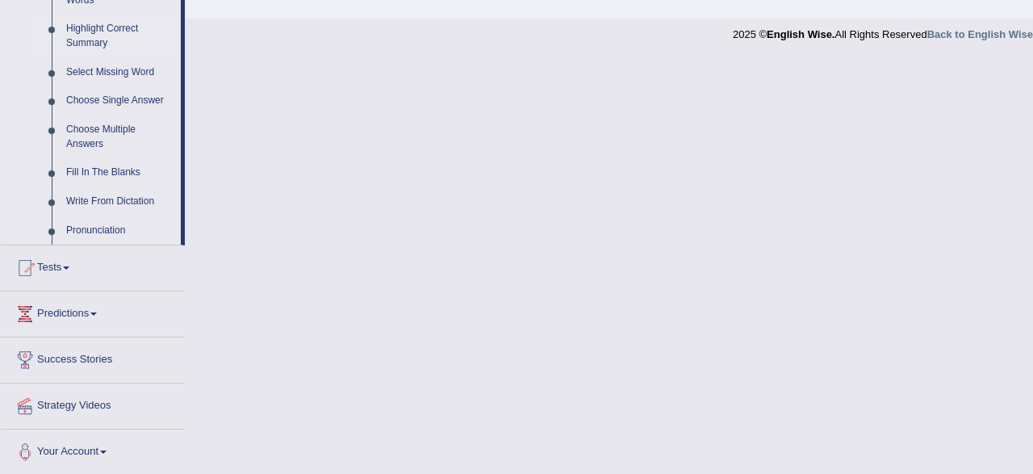
scroll to position [705, 0]
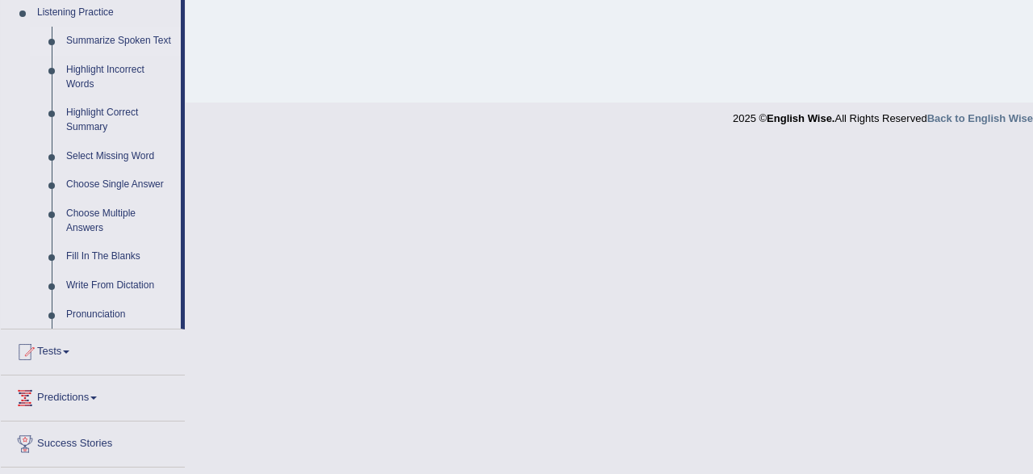
click at [94, 48] on link "Summarize Spoken Text" at bounding box center [120, 41] width 122 height 29
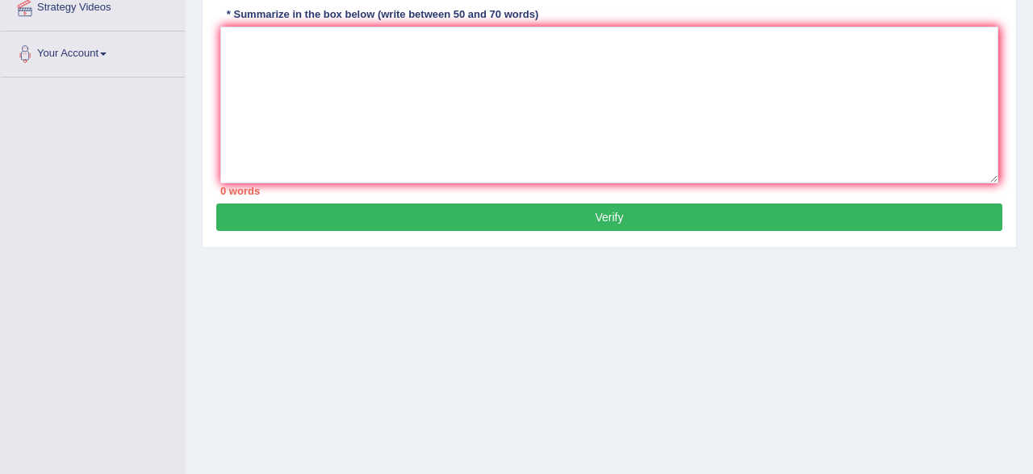
scroll to position [0, 0]
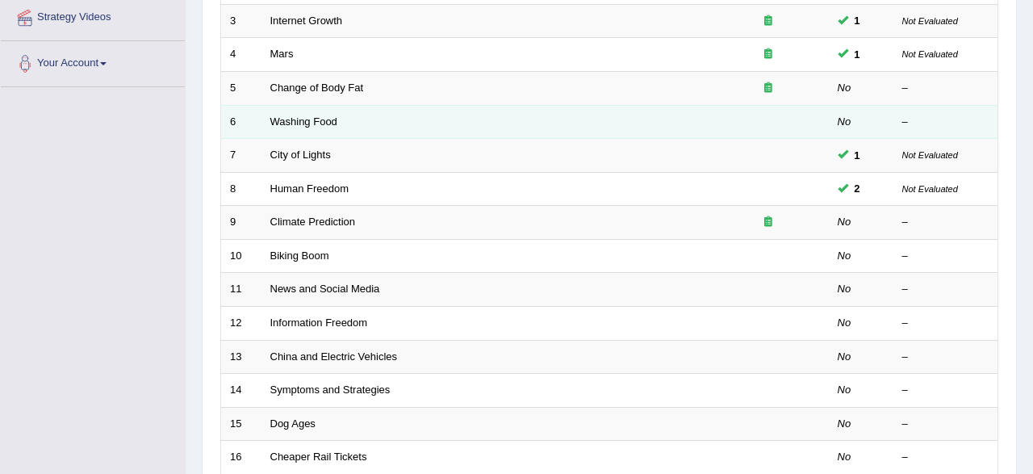
scroll to position [335, 0]
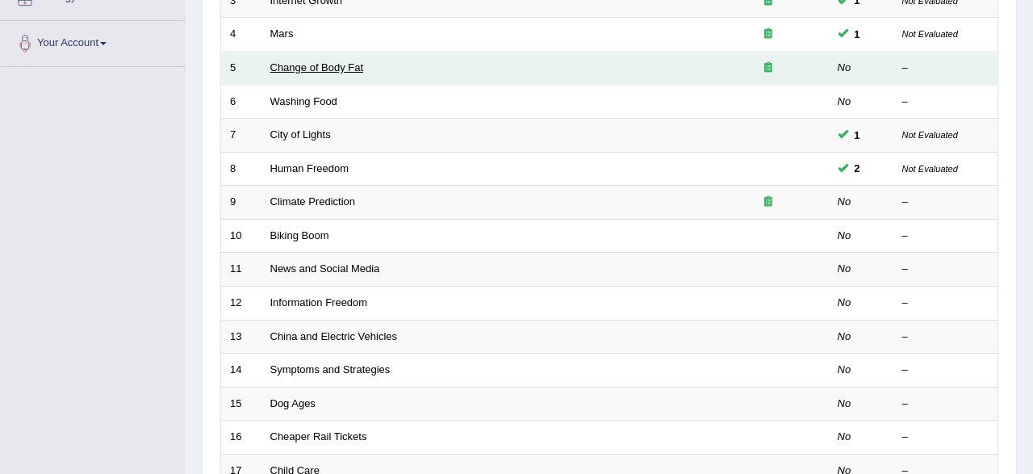
click at [346, 61] on link "Change of Body Fat" at bounding box center [317, 67] width 94 height 12
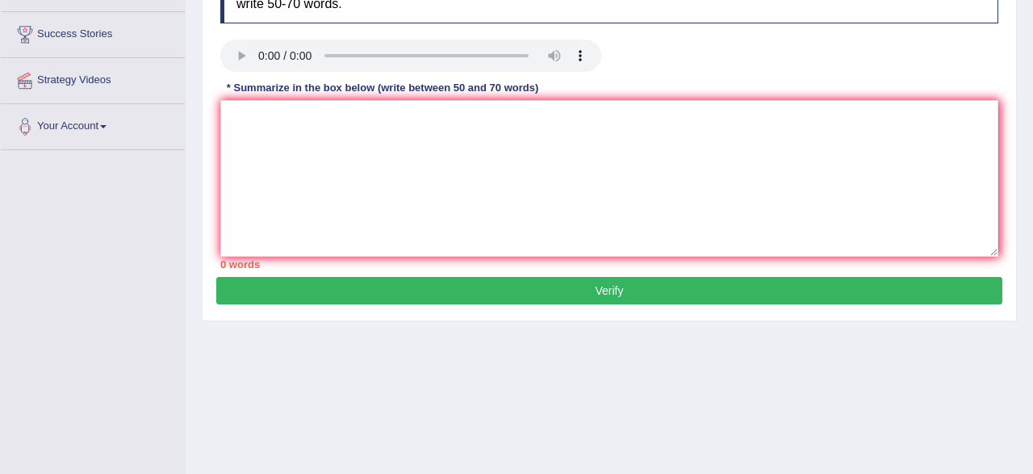
scroll to position [252, 0]
click at [277, 129] on textarea at bounding box center [609, 178] width 778 height 157
click at [402, 128] on textarea at bounding box center [609, 178] width 778 height 157
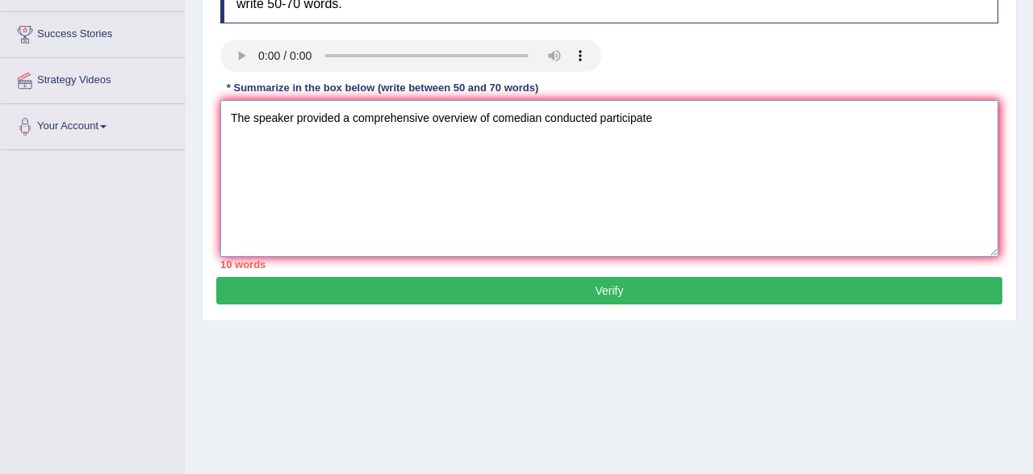
click at [490, 117] on textarea "The speaker provided a comprehensive overview of comedian conducted participate" at bounding box center [609, 178] width 778 height 157
click at [748, 118] on textarea "The speaker provided a comprehensive overview of researcher comedian conducted …" at bounding box center [609, 178] width 778 height 157
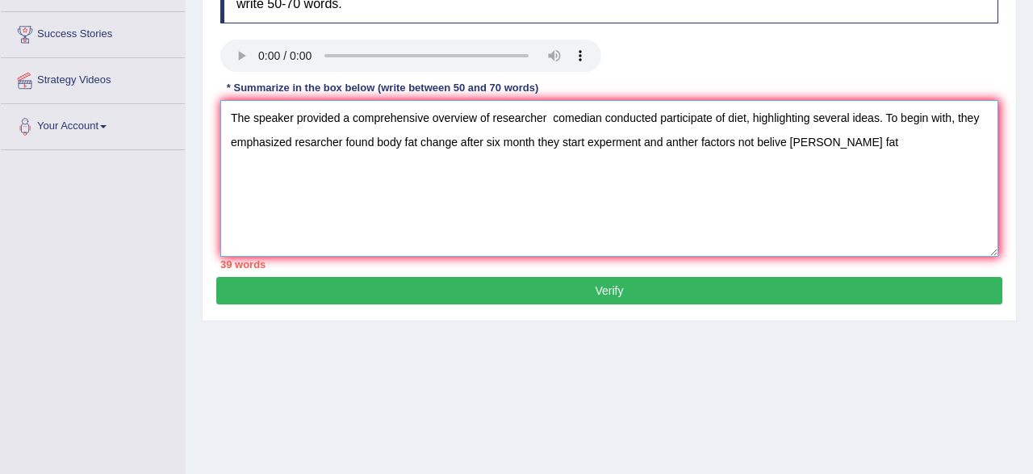
click at [756, 141] on textarea "The speaker provided a comprehensive overview of researcher comedian conducted …" at bounding box center [609, 178] width 778 height 157
click at [800, 146] on textarea "The speaker provided a comprehensive overview of researcher comedian conducted …" at bounding box center [609, 178] width 778 height 157
click at [911, 146] on textarea "The speaker provided a comprehensive overview of researcher comedian conducted …" at bounding box center [609, 178] width 778 height 157
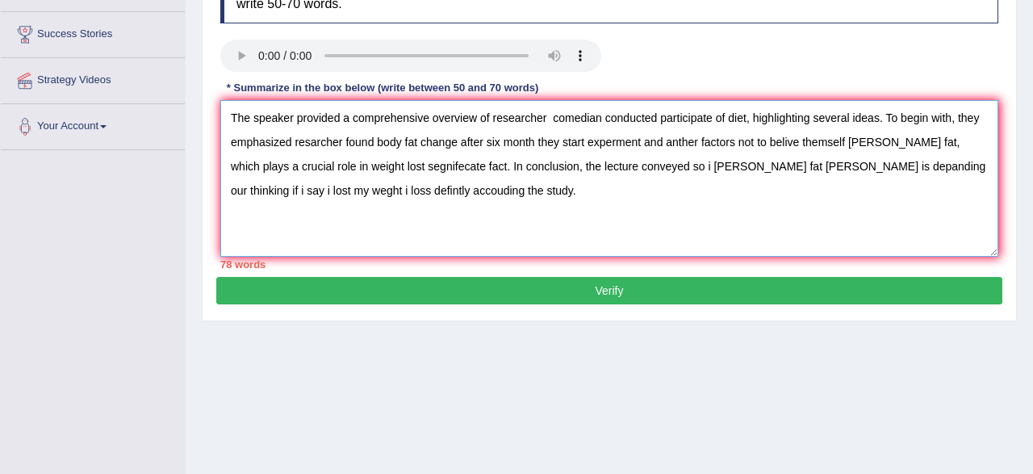
click at [911, 146] on textarea "The speaker provided a comprehensive overview of researcher comedian conducted …" at bounding box center [609, 178] width 778 height 157
click at [291, 191] on textarea "The speaker provided a comprehensive overview of researcher comedian conducted …" at bounding box center [609, 178] width 778 height 157
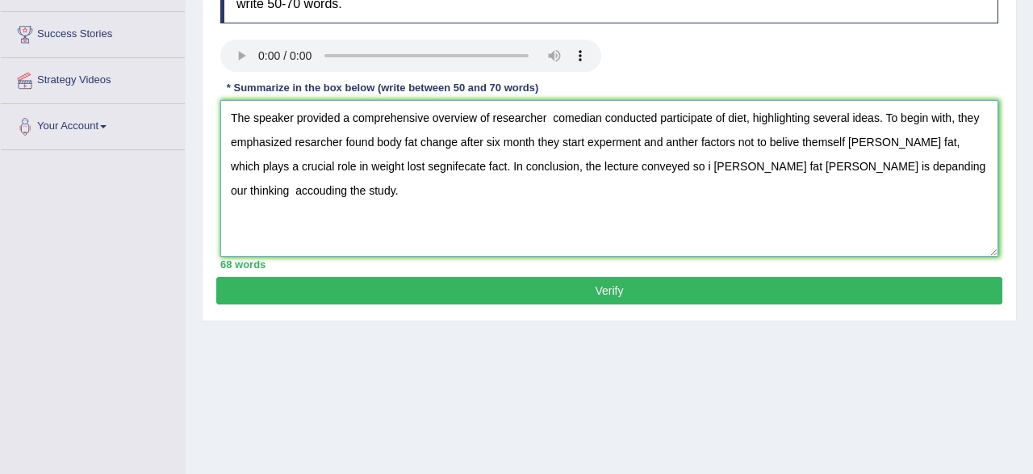
type textarea "The speaker provided a comprehensive overview of researcher comedian conducted …"
click at [658, 291] on button "Verify" at bounding box center [609, 290] width 786 height 27
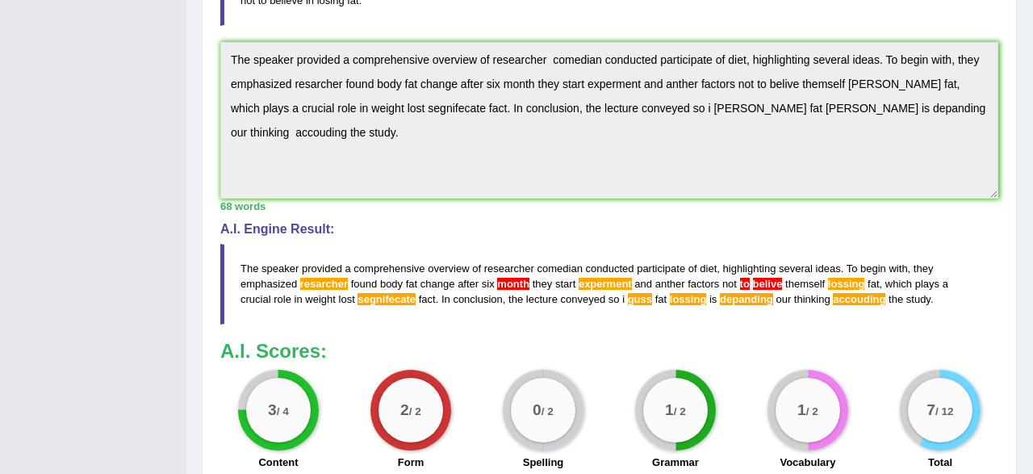
scroll to position [576, 0]
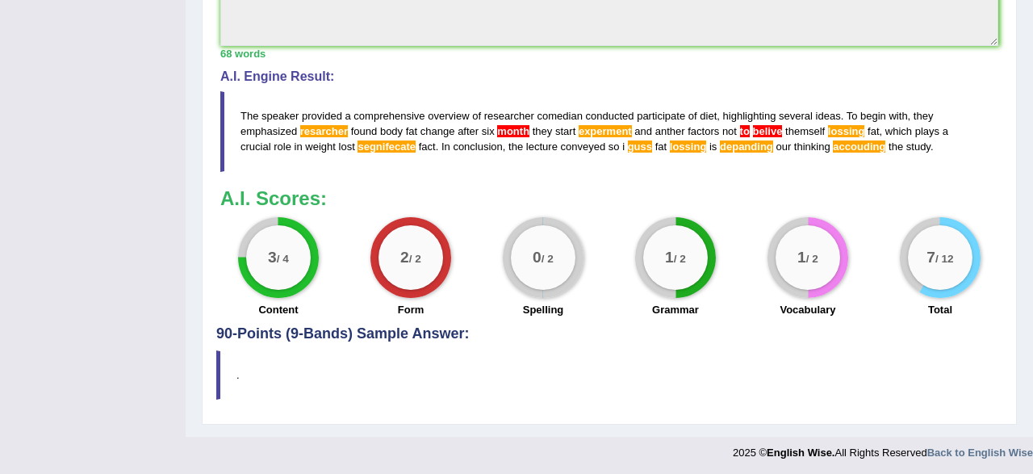
click at [516, 134] on span "m o n t h" at bounding box center [513, 131] width 32 height 12
click at [334, 129] on span "r e s a r c h e r" at bounding box center [324, 131] width 48 height 12
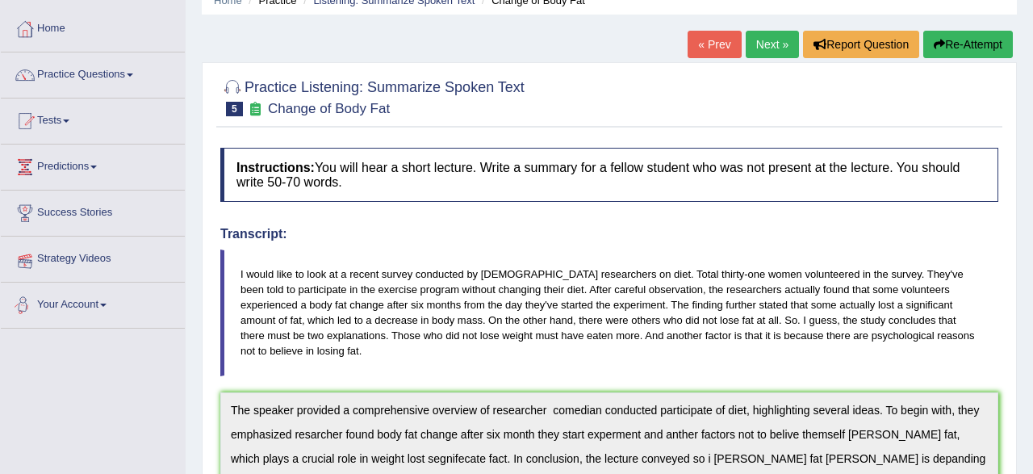
scroll to position [73, 0]
click at [78, 70] on link "Practice Questions" at bounding box center [93, 73] width 184 height 40
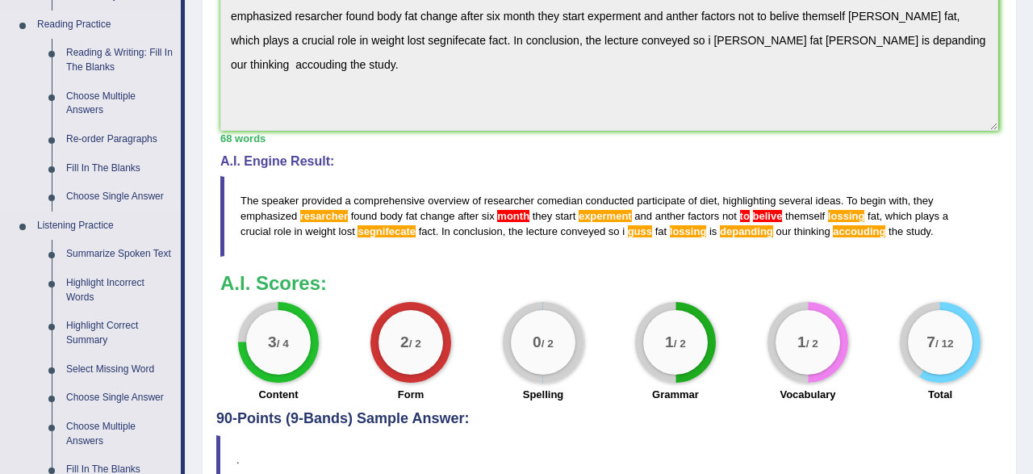
scroll to position [492, 0]
click at [104, 257] on link "Summarize Spoken Text" at bounding box center [120, 253] width 122 height 29
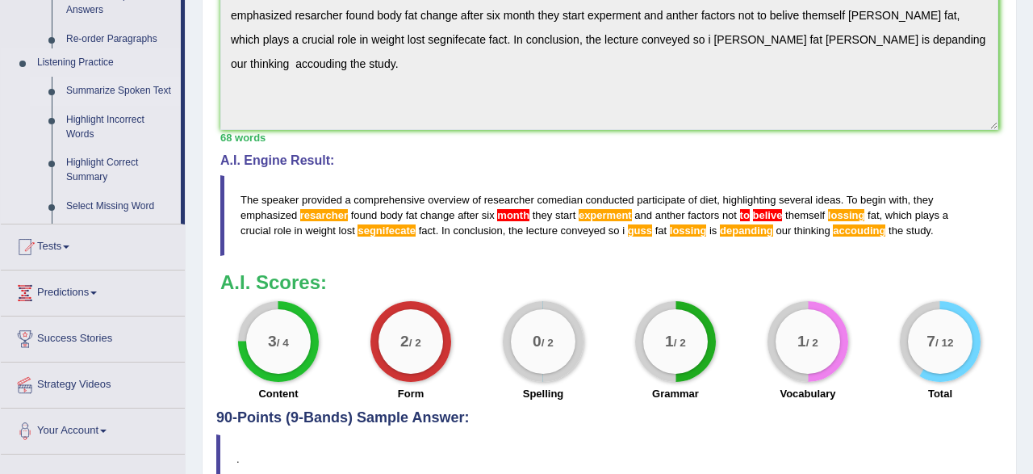
scroll to position [186, 0]
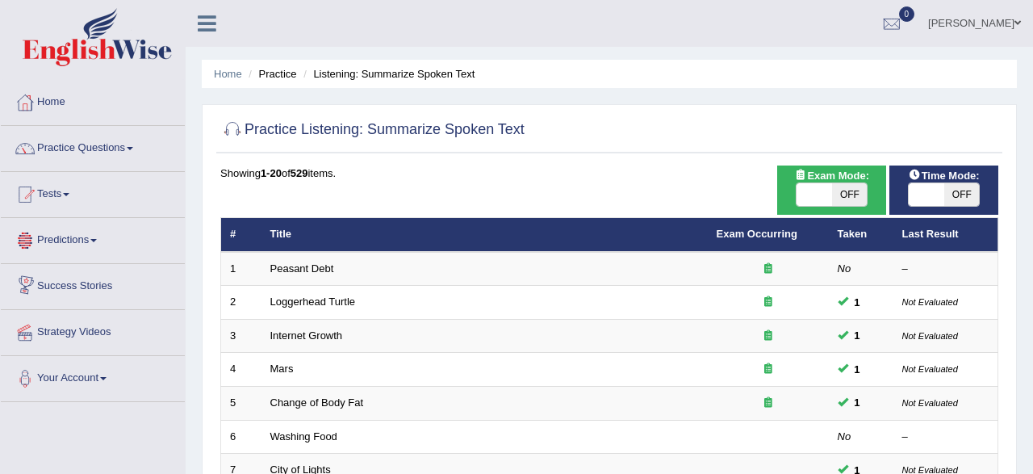
scroll to position [168, 0]
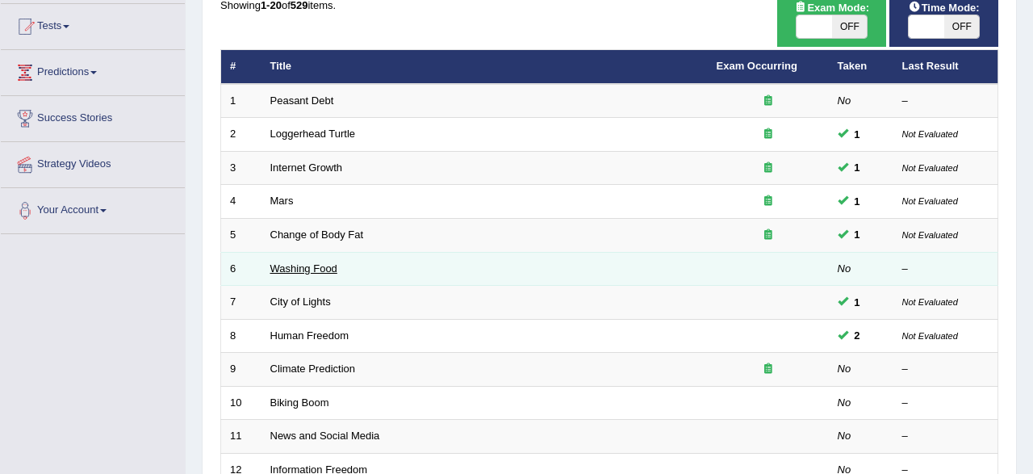
click at [288, 270] on link "Washing Food" at bounding box center [303, 268] width 67 height 12
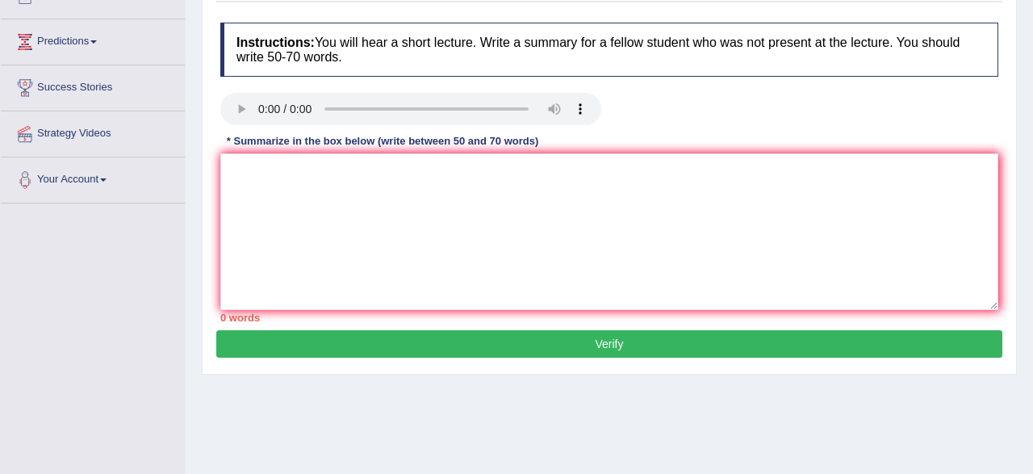
scroll to position [252, 0]
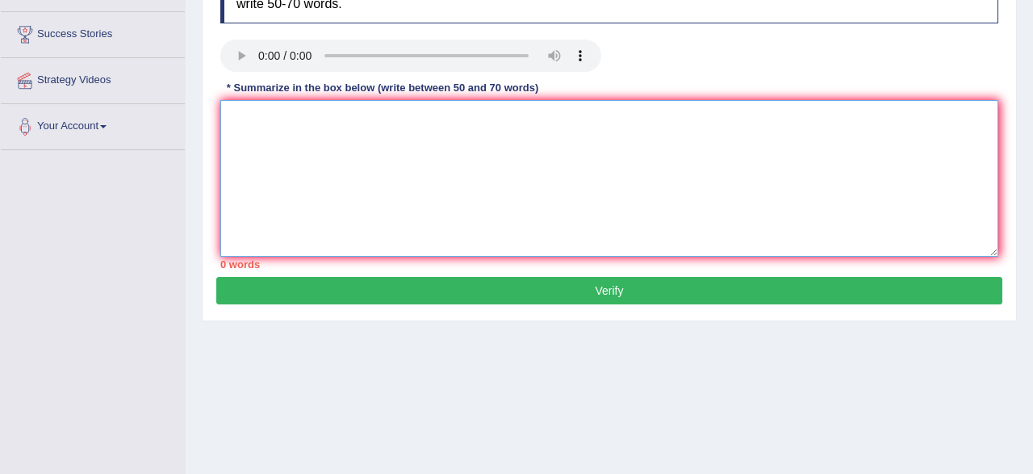
click at [270, 119] on textarea at bounding box center [609, 178] width 778 height 157
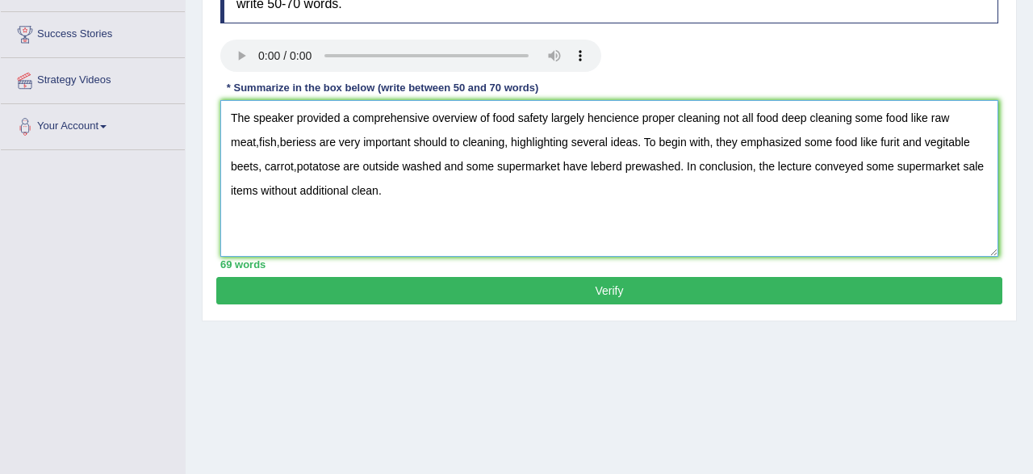
type textarea "The speaker provided a comprehensive overview of food safety largely hencience …"
click at [618, 287] on button "Verify" at bounding box center [609, 290] width 786 height 27
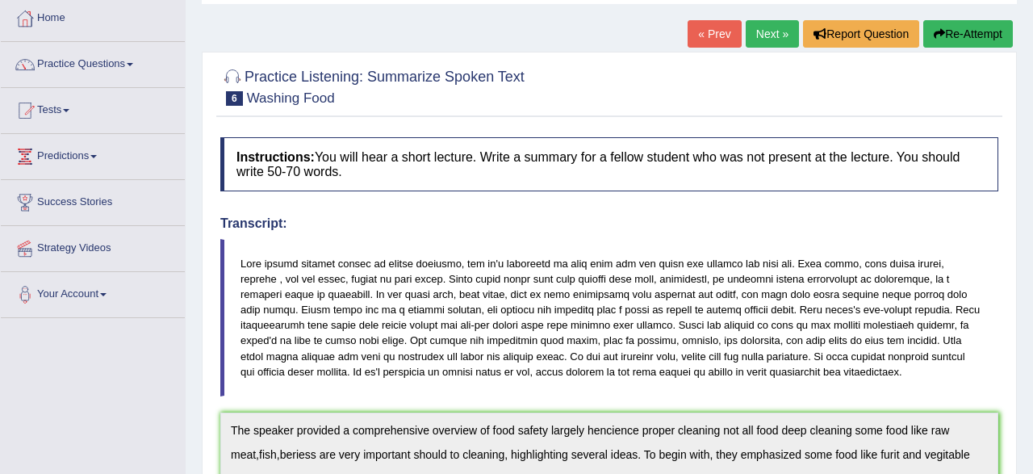
scroll to position [0, 0]
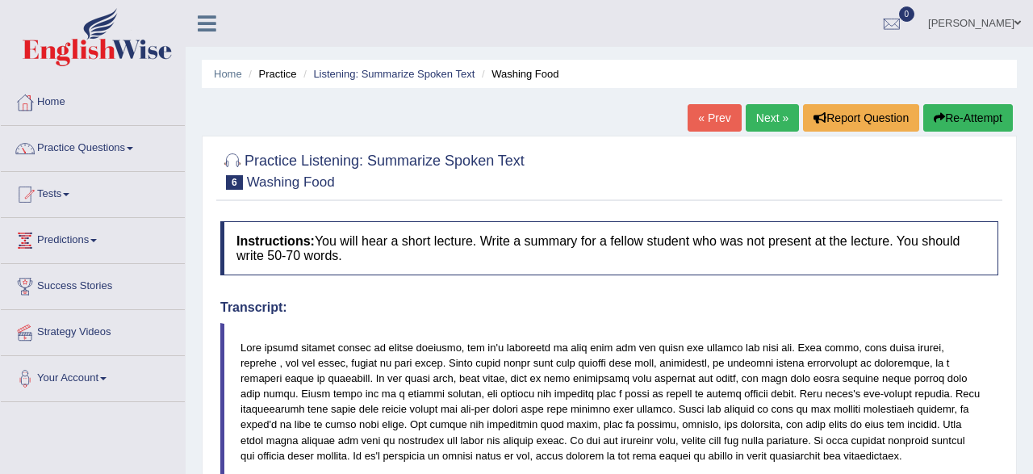
click at [94, 146] on link "Practice Questions" at bounding box center [93, 146] width 184 height 40
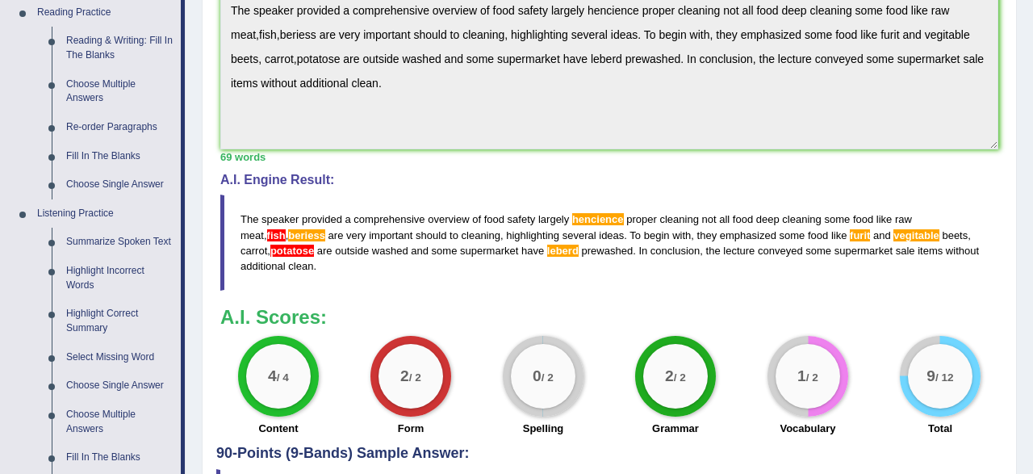
scroll to position [588, 0]
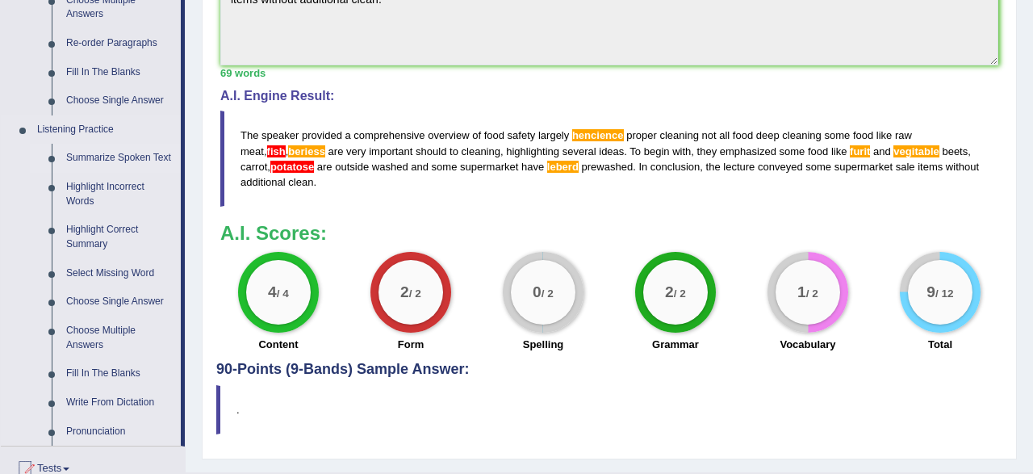
click at [106, 165] on link "Summarize Spoken Text" at bounding box center [120, 158] width 122 height 29
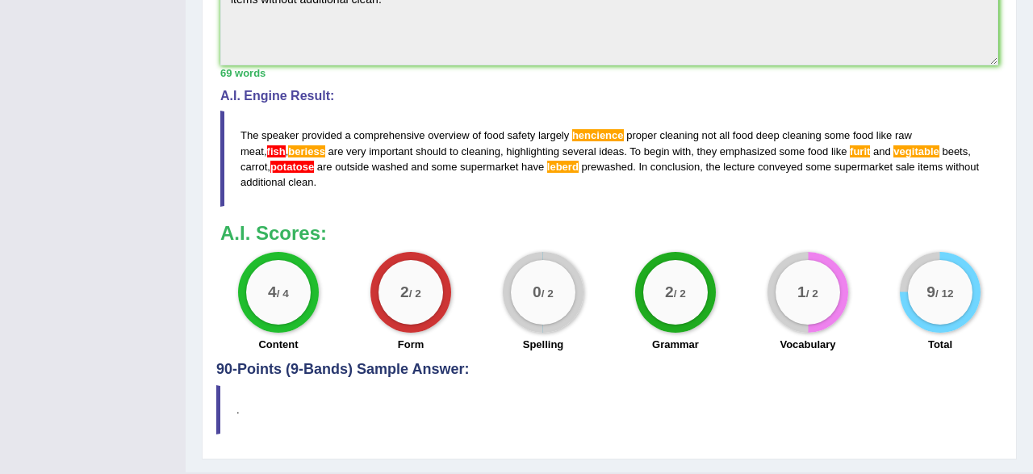
scroll to position [237, 0]
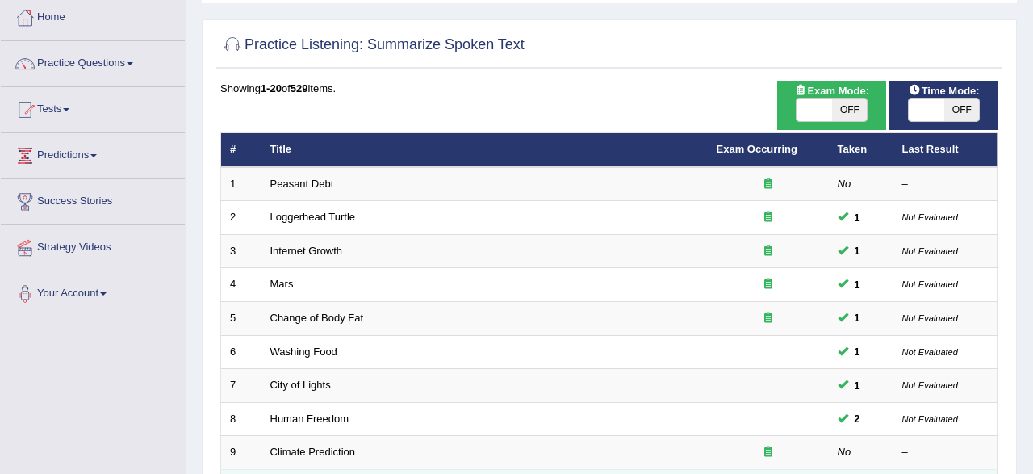
scroll to position [84, 0]
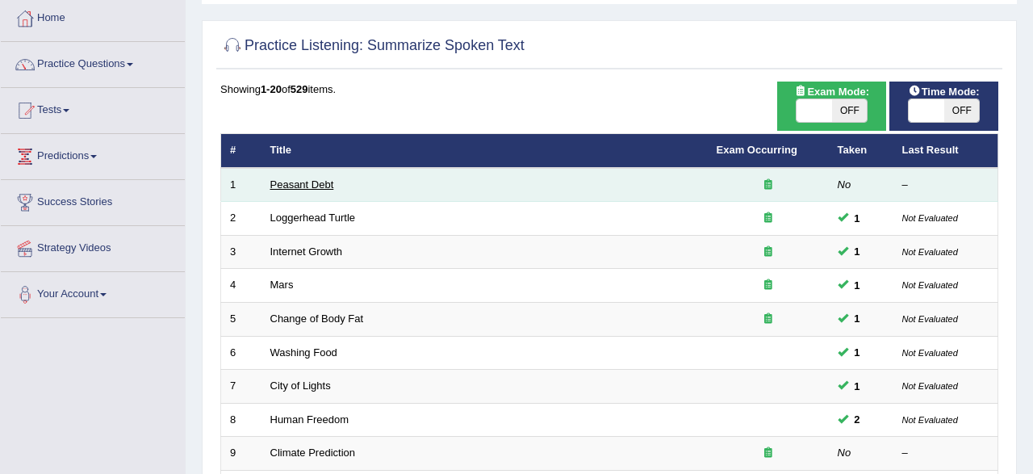
click at [291, 188] on link "Peasant Debt" at bounding box center [302, 184] width 64 height 12
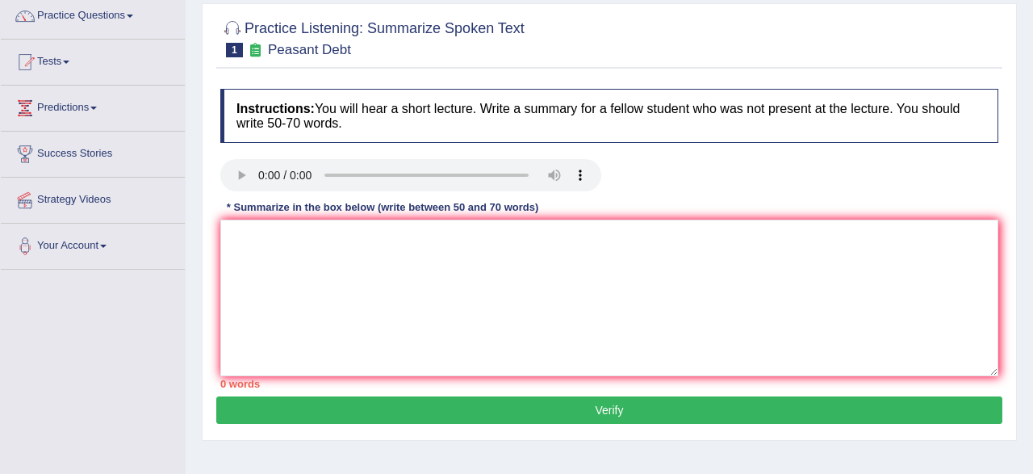
scroll to position [168, 0]
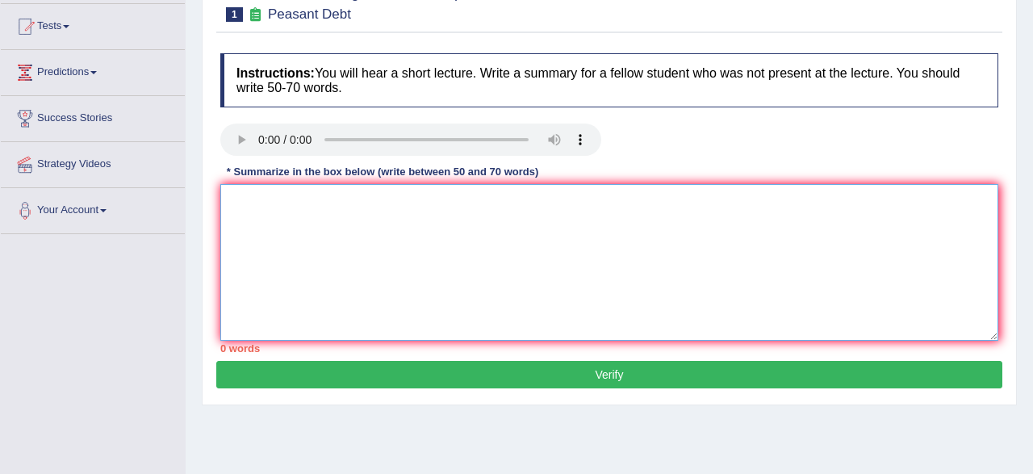
click at [459, 201] on textarea at bounding box center [609, 262] width 778 height 157
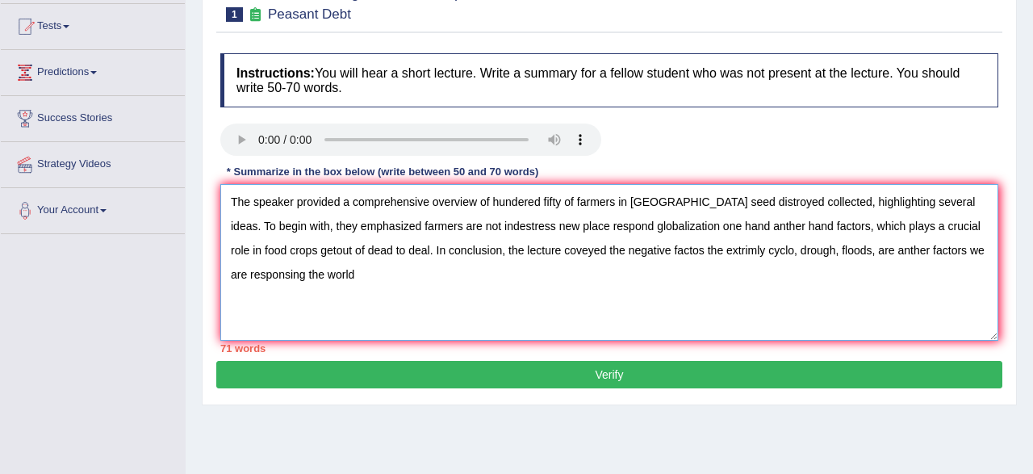
click at [840, 248] on textarea "The speaker provided a comprehensive overview of hundered fifty of farmers in […" at bounding box center [609, 262] width 778 height 157
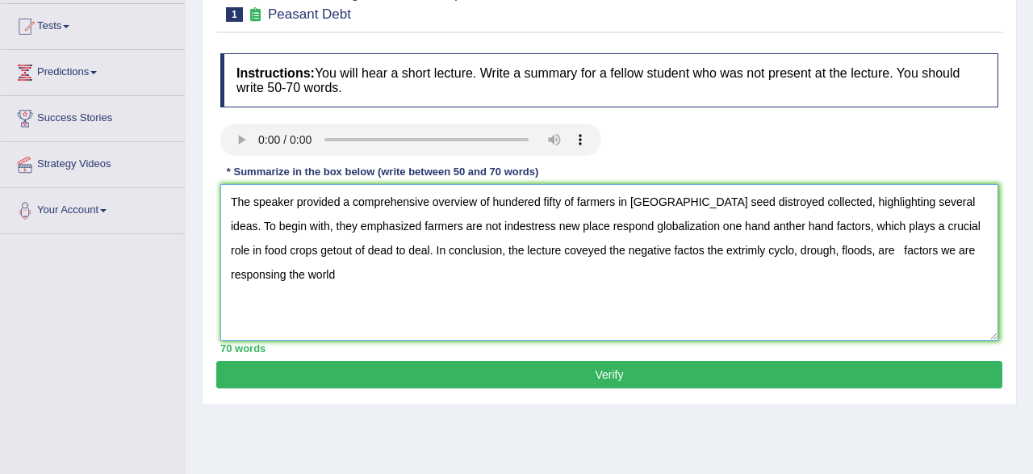
click at [262, 275] on textarea "The speaker provided a comprehensive overview of hundered fifty of farmers in I…" at bounding box center [609, 262] width 778 height 157
click at [676, 249] on textarea "The speaker provided a comprehensive overview of hundered fifty of farmers in I…" at bounding box center [609, 262] width 778 height 157
click at [703, 249] on textarea "The speaker provided a comprehensive overview of hundered fifty of farmers in I…" at bounding box center [609, 262] width 778 height 157
click at [711, 251] on textarea "The speaker provided a comprehensive overview of hundered fifty of farmers in I…" at bounding box center [609, 262] width 778 height 157
click at [768, 252] on textarea "The speaker provided a comprehensive overview of hundered fifty of farmers in I…" at bounding box center [609, 262] width 778 height 157
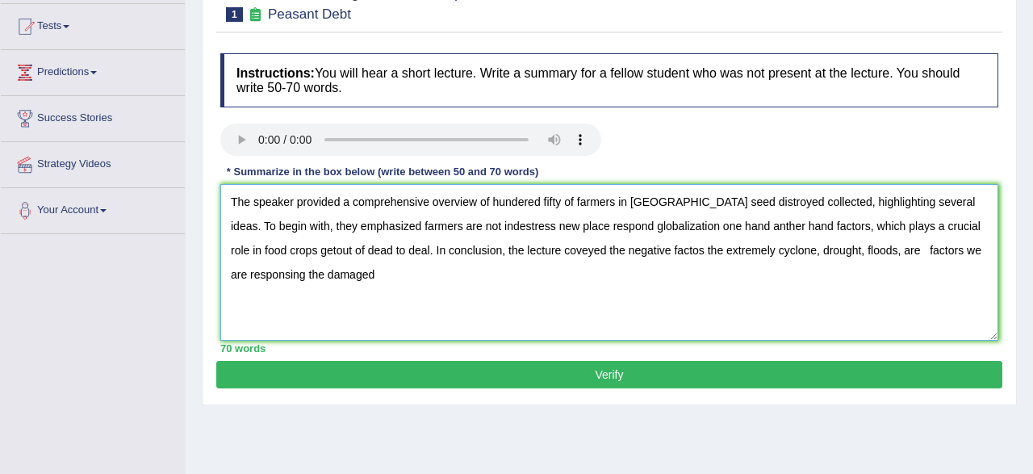
click at [970, 250] on textarea "The speaker provided a comprehensive overview of hundered fifty of farmers in I…" at bounding box center [609, 262] width 778 height 157
click at [307, 277] on textarea "The speaker provided a comprehensive overview of hundered fifty of farmers in I…" at bounding box center [609, 262] width 778 height 157
click at [409, 224] on textarea "The speaker provided a comprehensive overview of hundered fifty of farmers in I…" at bounding box center [609, 262] width 778 height 157
click at [413, 227] on textarea "The speaker provided a comprehensive overview of hundered fifty of farmers in I…" at bounding box center [609, 262] width 778 height 157
click at [854, 225] on textarea "The speaker provided a comprehensive overview of hundered fifty of farmers in I…" at bounding box center [609, 262] width 778 height 157
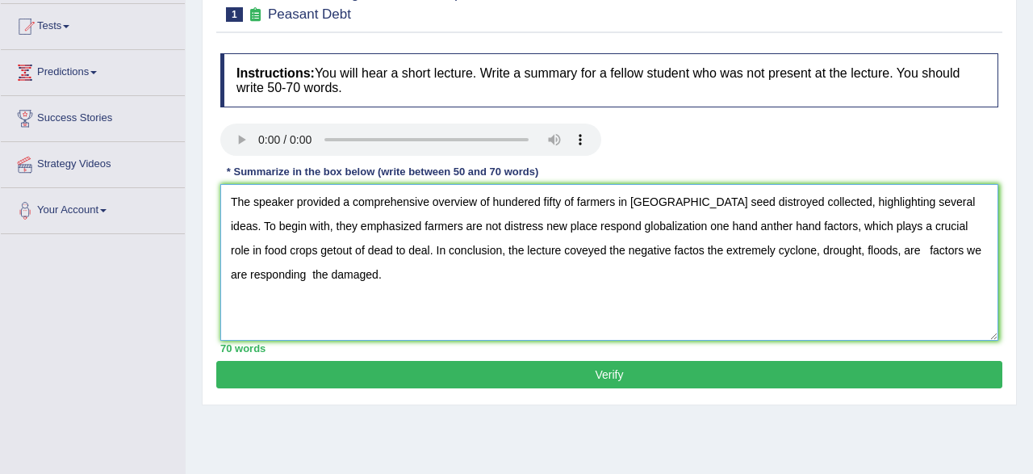
click at [971, 228] on textarea "The speaker provided a comprehensive overview of hundered fifty of farmers in I…" at bounding box center [609, 262] width 778 height 157
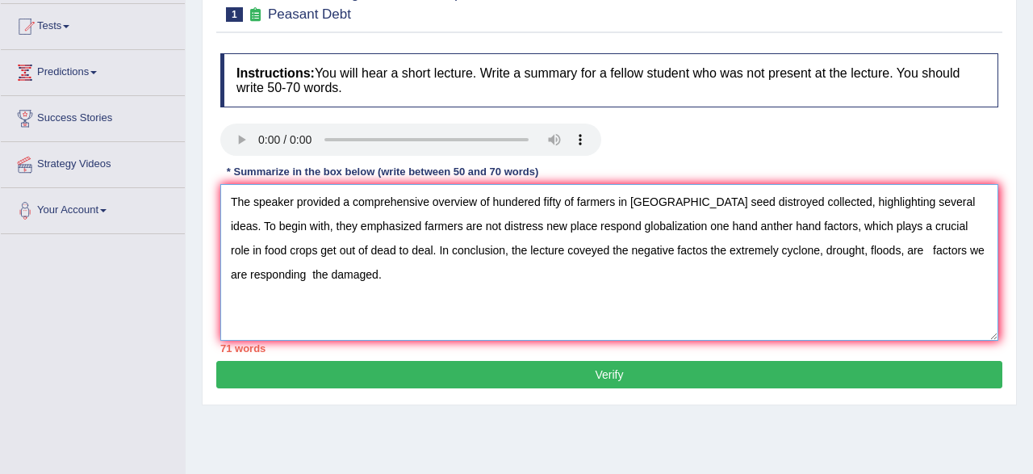
click at [228, 250] on textarea "The speaker provided a comprehensive overview of hundered fifty of farmers in I…" at bounding box center [609, 262] width 778 height 157
click at [978, 256] on textarea "The speaker provided a comprehensive overview of hundered fifty of farmers in I…" at bounding box center [609, 262] width 778 height 157
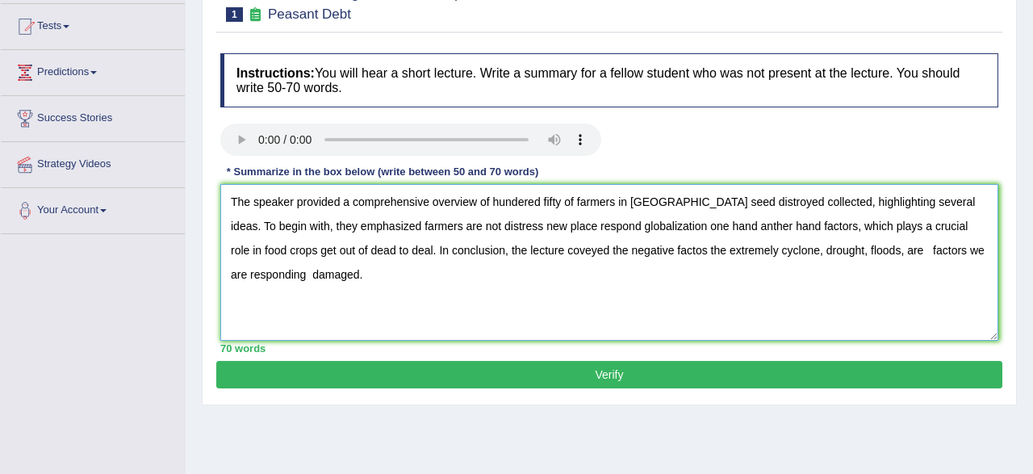
type textarea "The speaker provided a comprehensive overview of hundered fifty of farmers in I…"
click at [740, 376] on button "Verify" at bounding box center [609, 374] width 786 height 27
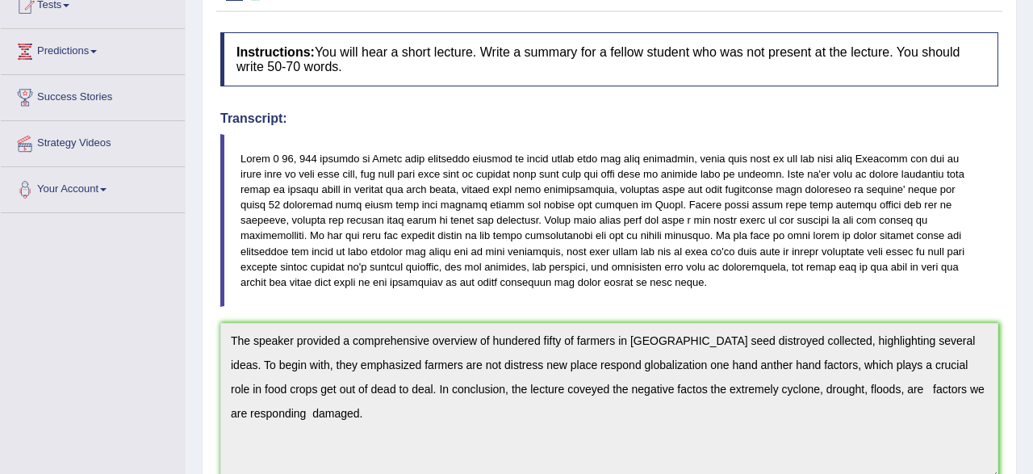
scroll to position [84, 0]
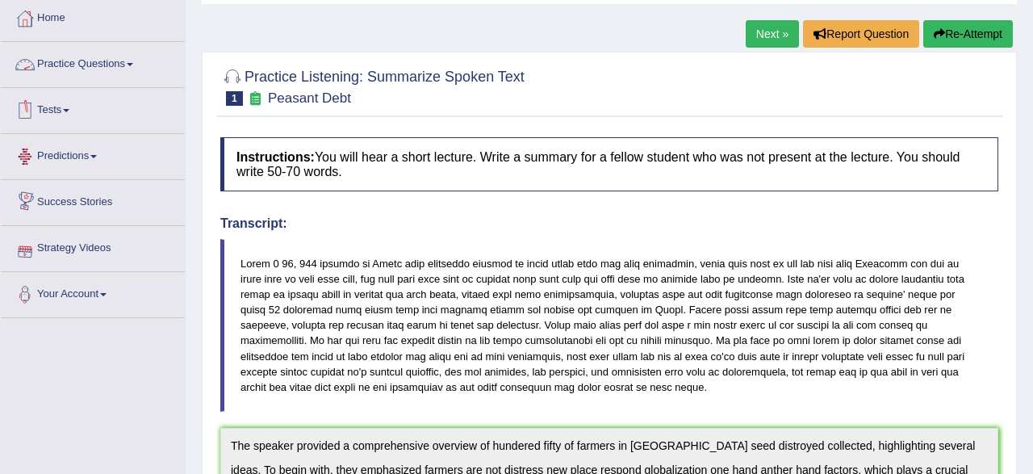
click at [101, 65] on link "Practice Questions" at bounding box center [93, 62] width 184 height 40
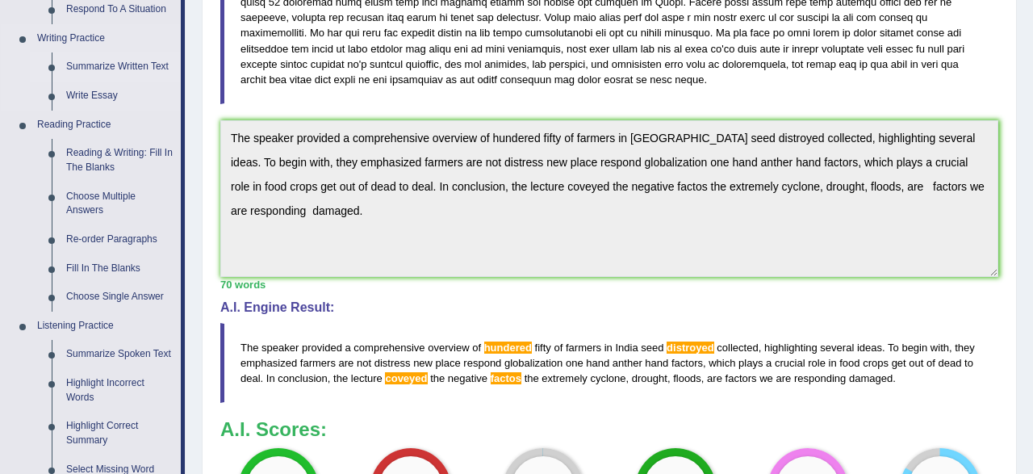
scroll to position [588, 0]
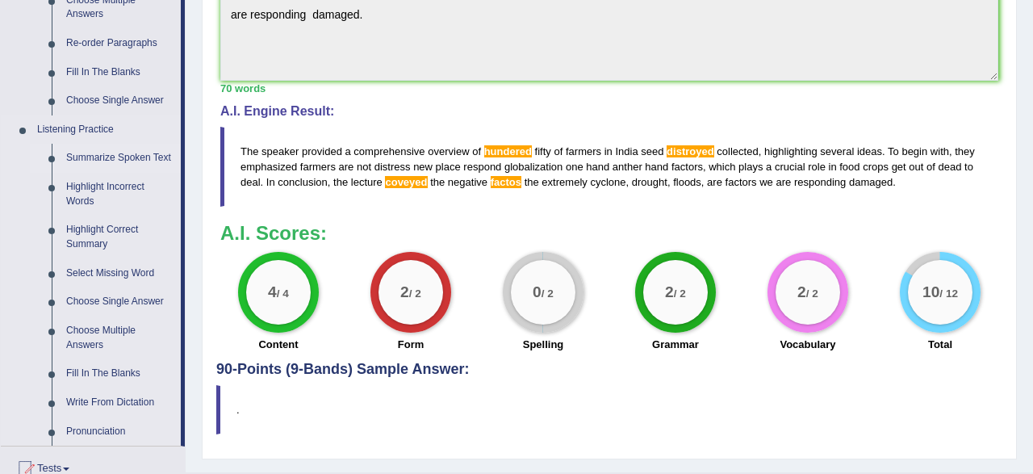
click at [115, 162] on link "Summarize Spoken Text" at bounding box center [120, 158] width 122 height 29
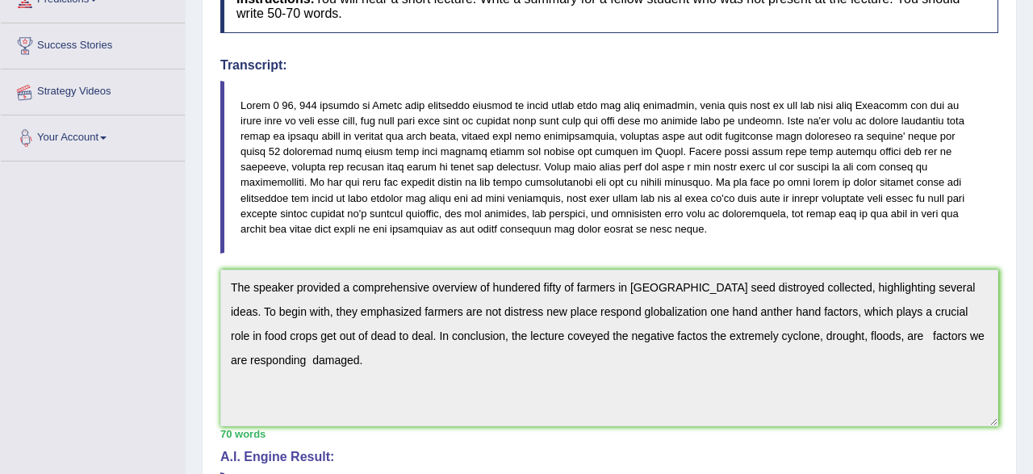
scroll to position [0, 0]
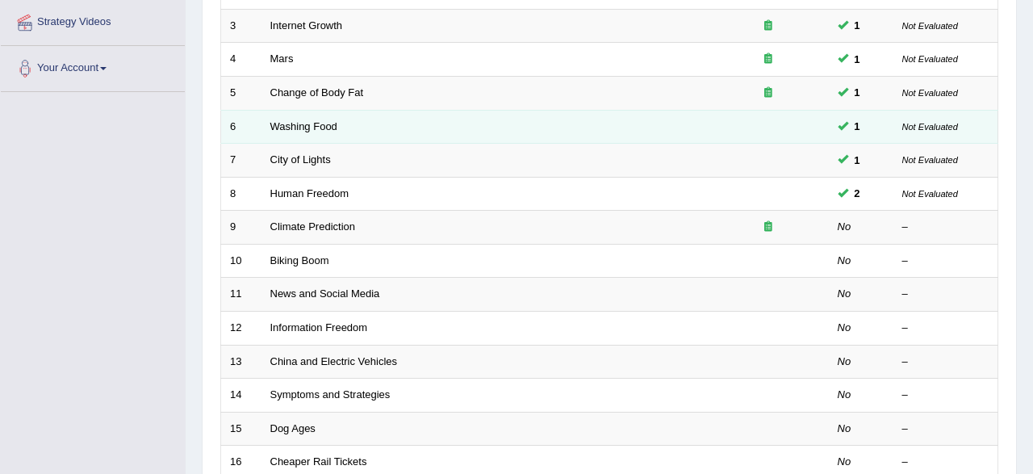
scroll to position [336, 0]
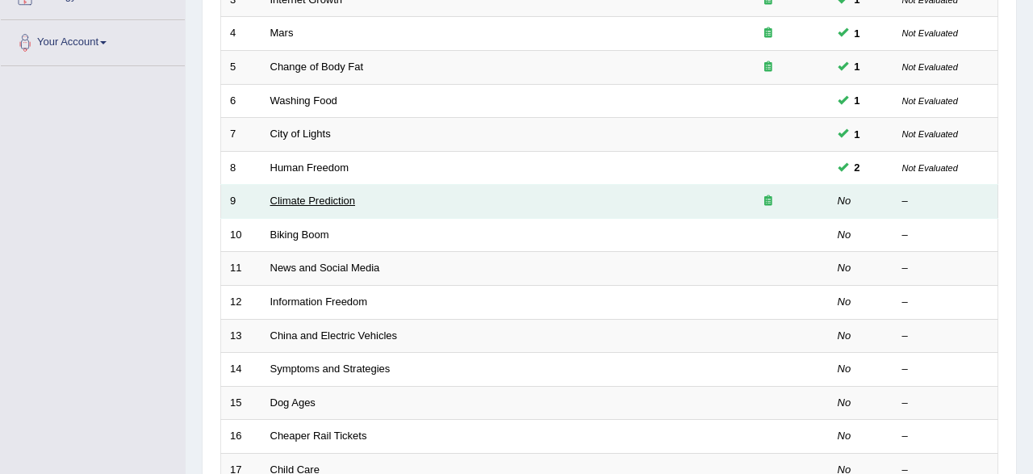
click at [322, 195] on link "Climate Prediction" at bounding box center [313, 201] width 86 height 12
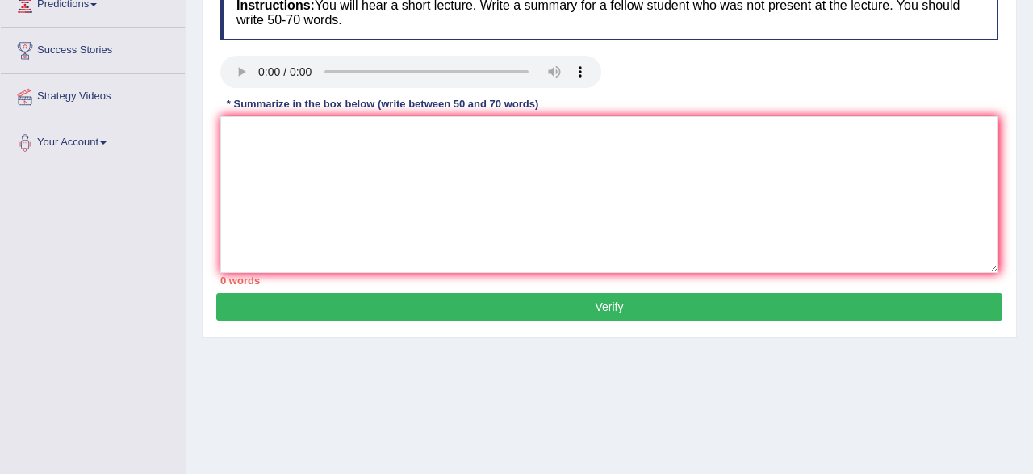
scroll to position [252, 0]
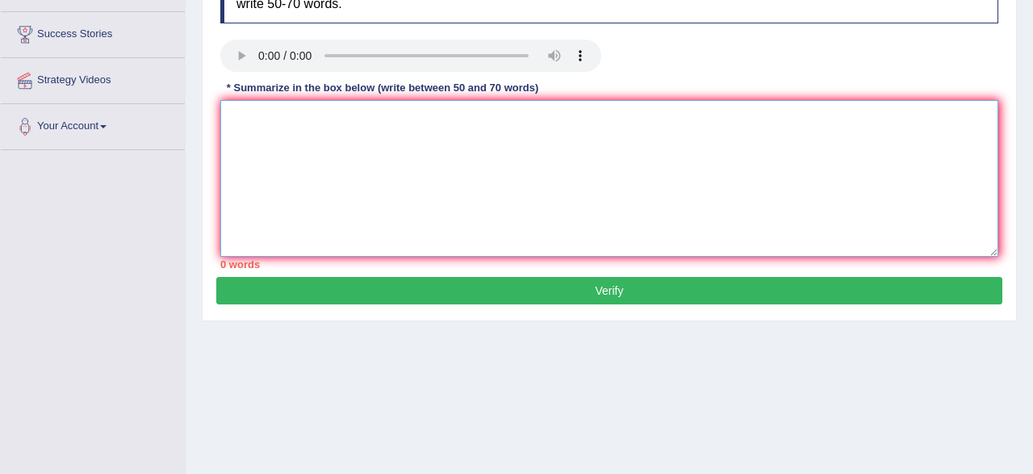
click at [274, 124] on textarea at bounding box center [609, 178] width 778 height 157
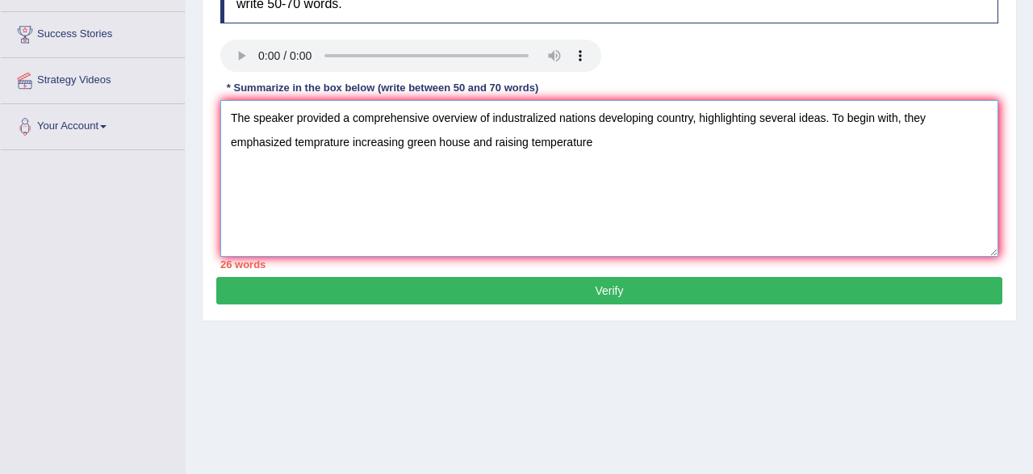
click at [320, 143] on textarea "The speaker provided a comprehensive overview of industralized nations developi…" at bounding box center [609, 178] width 778 height 157
click at [599, 139] on textarea "The speaker provided a comprehensive overview of industralized nations developi…" at bounding box center [609, 178] width 778 height 157
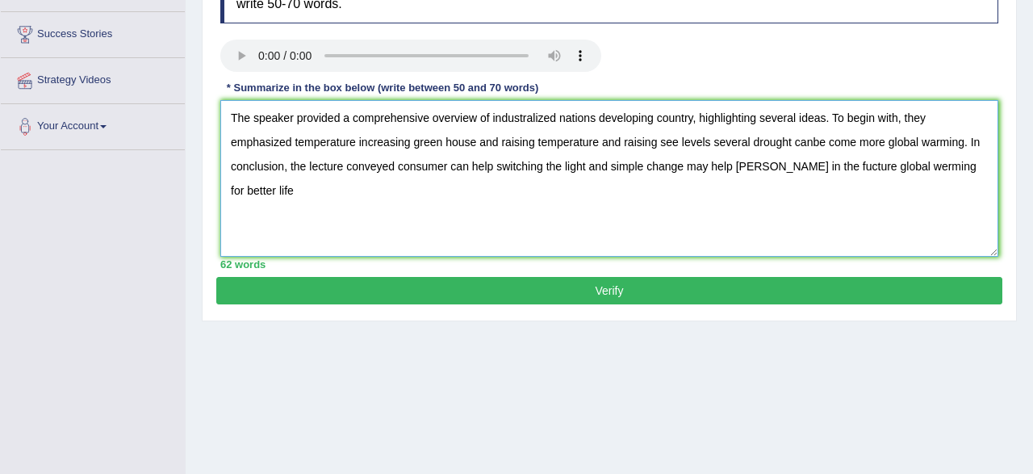
click at [924, 164] on textarea "The speaker provided a comprehensive overview of industralized nations developi…" at bounding box center [609, 178] width 778 height 157
click at [971, 172] on textarea "The speaker provided a comprehensive overview of industralized nations developi…" at bounding box center [609, 178] width 778 height 157
click at [759, 166] on textarea "The speaker provided a comprehensive overview of industralized nations developi…" at bounding box center [609, 178] width 778 height 157
type textarea "The speaker provided a comprehensive overview of industralized nations developi…"
click at [535, 288] on button "Verify" at bounding box center [609, 290] width 786 height 27
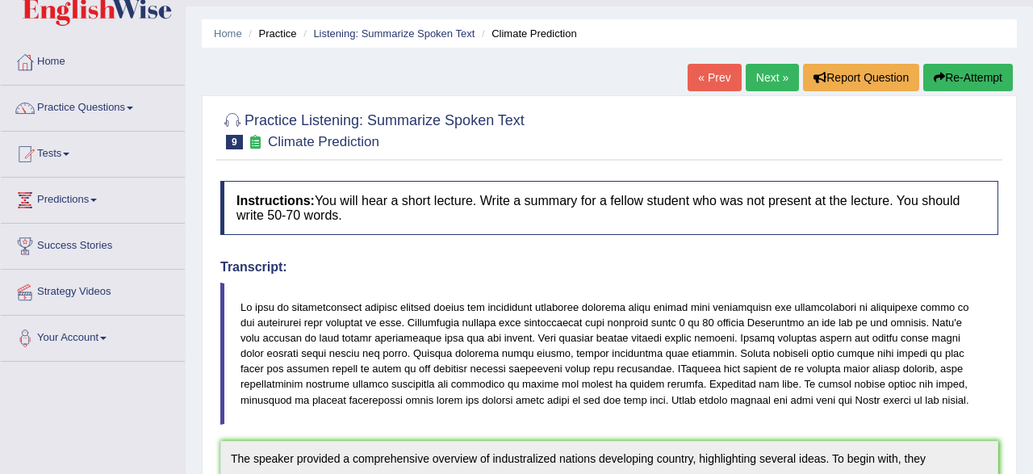
scroll to position [0, 0]
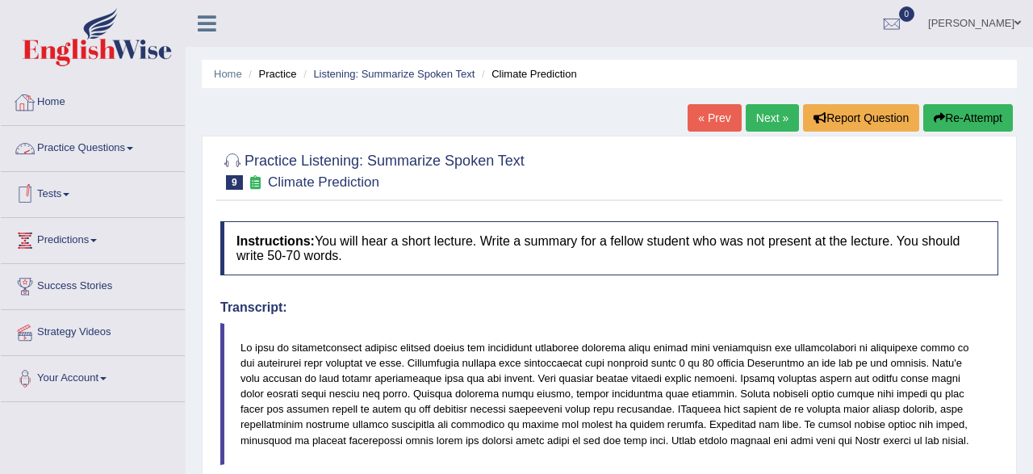
click at [96, 153] on link "Practice Questions" at bounding box center [93, 146] width 184 height 40
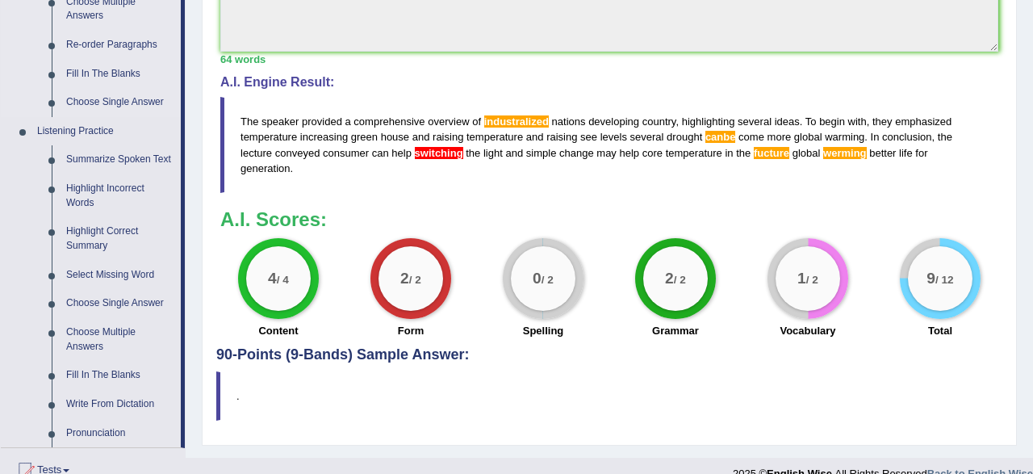
scroll to position [588, 0]
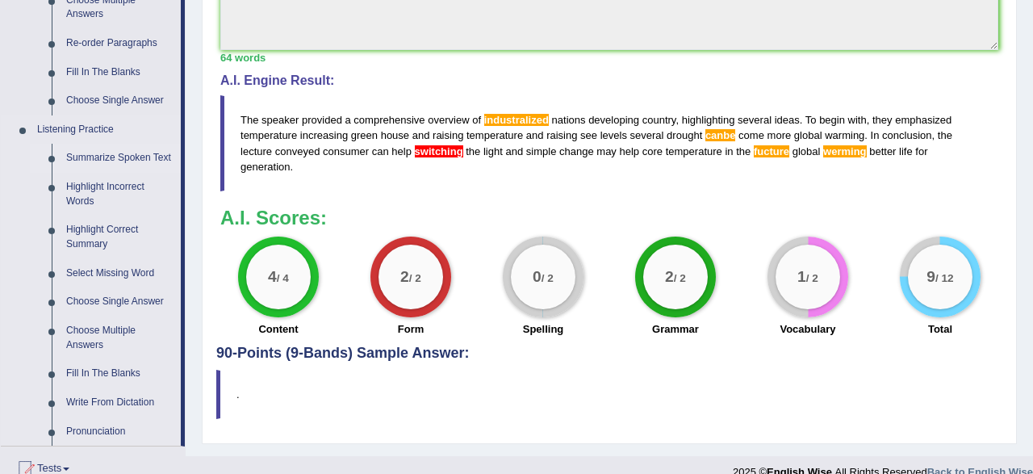
click at [122, 155] on link "Summarize Spoken Text" at bounding box center [120, 158] width 122 height 29
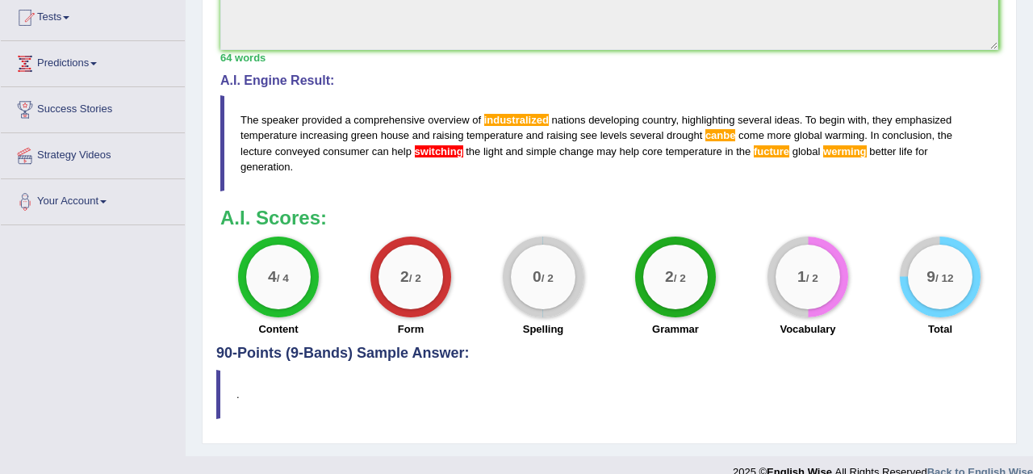
scroll to position [225, 0]
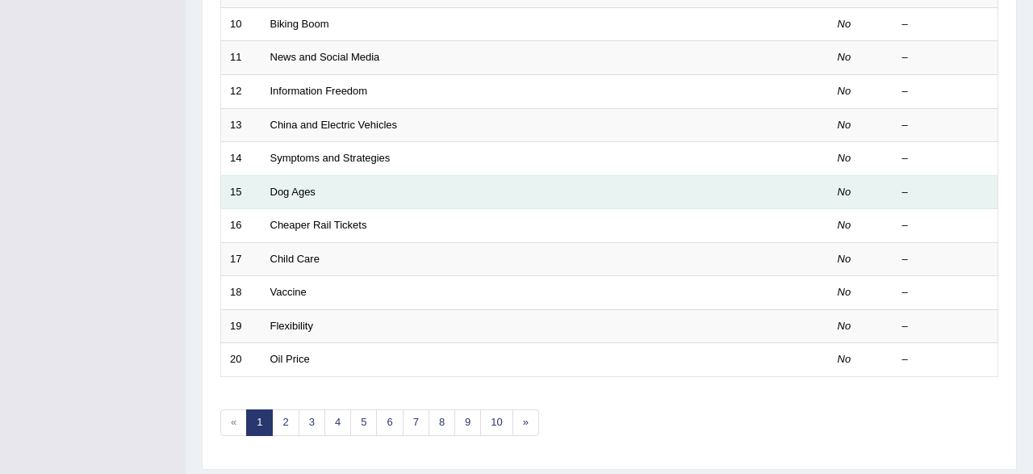
scroll to position [503, 0]
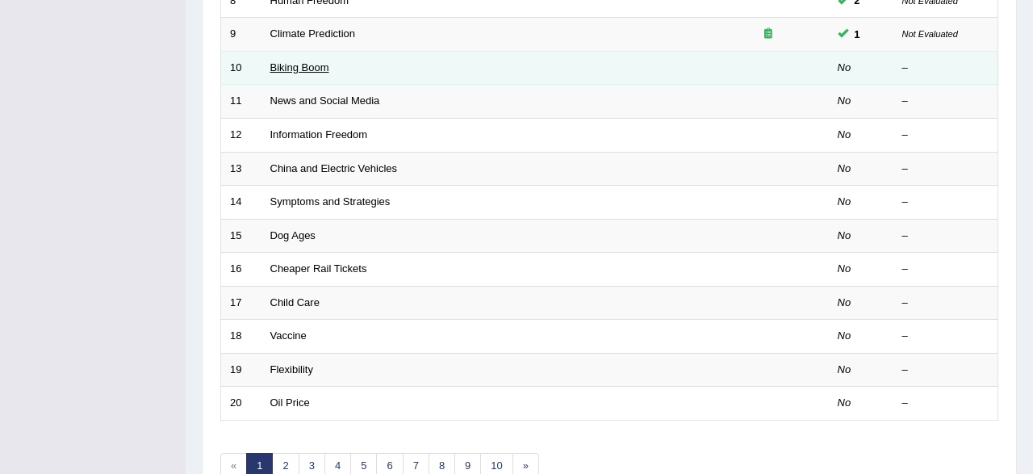
click at [276, 68] on link "Biking Boom" at bounding box center [299, 67] width 59 height 12
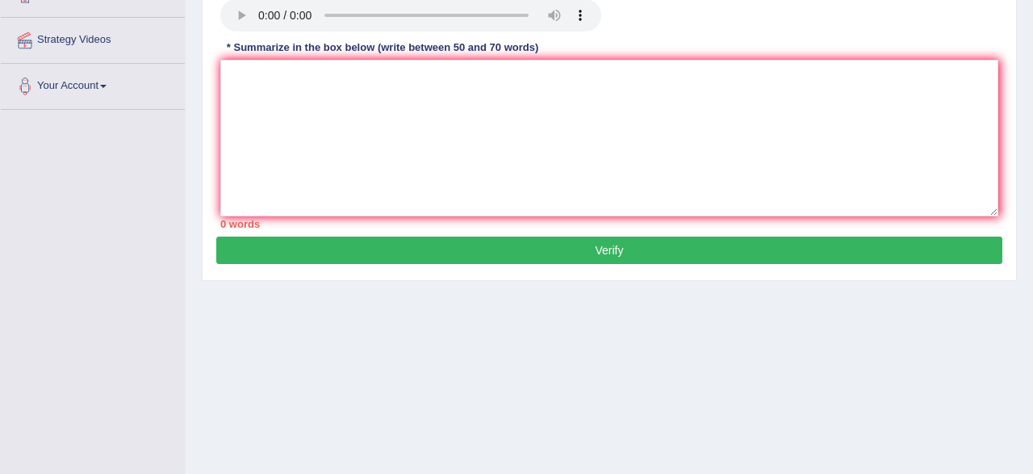
scroll to position [252, 0]
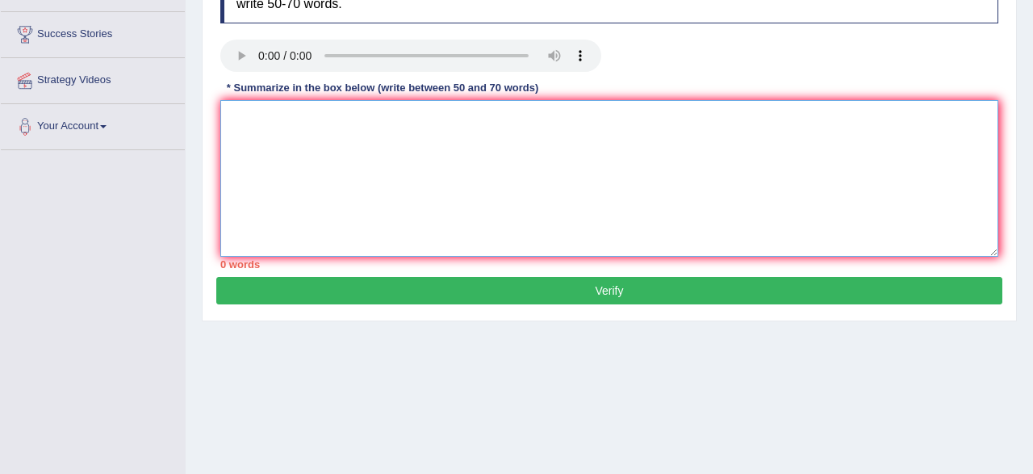
click at [253, 125] on textarea at bounding box center [609, 178] width 778 height 157
type textarea "t"
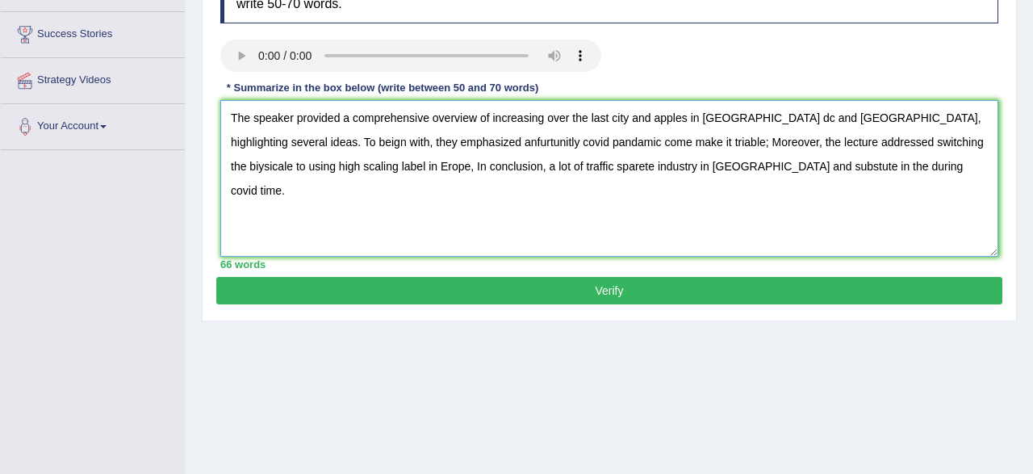
click at [490, 166] on textarea "The speaker provided a comprehensive overview of increasing over the last city …" at bounding box center [609, 178] width 778 height 157
click at [518, 166] on textarea "The speaker provided a comprehensive overview of increasing over the last city …" at bounding box center [609, 178] width 778 height 157
click at [467, 166] on textarea "The speaker provided a comprehensive overview of increasing over the last city …" at bounding box center [609, 178] width 778 height 157
click at [522, 221] on textarea "The speaker provided a comprehensive overview of increasing over the last city …" at bounding box center [609, 178] width 778 height 157
click at [711, 163] on textarea "The speaker provided a comprehensive overview of increasing over the last city …" at bounding box center [609, 178] width 778 height 157
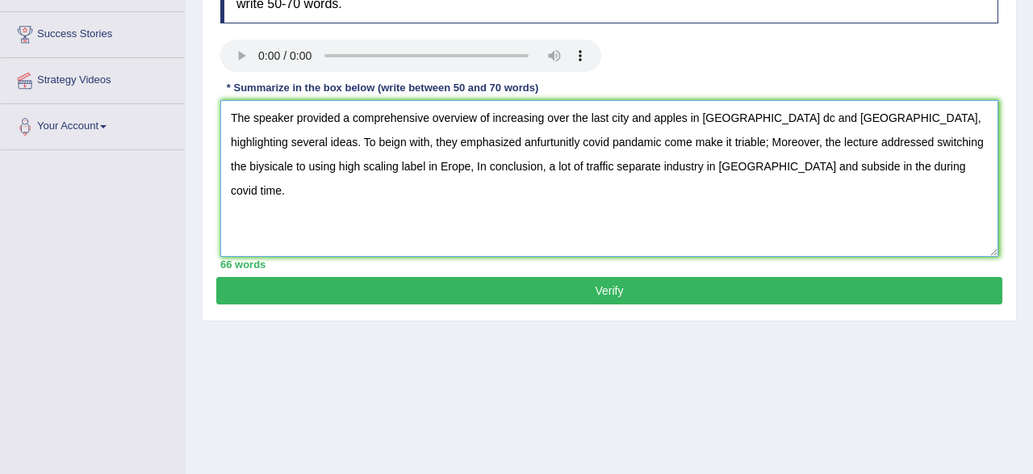
click at [740, 169] on textarea "The speaker provided a comprehensive overview of increasing over the last city …" at bounding box center [609, 178] width 778 height 157
click at [753, 119] on textarea "The speaker provided a comprehensive overview of increasing over the last city …" at bounding box center [609, 178] width 778 height 157
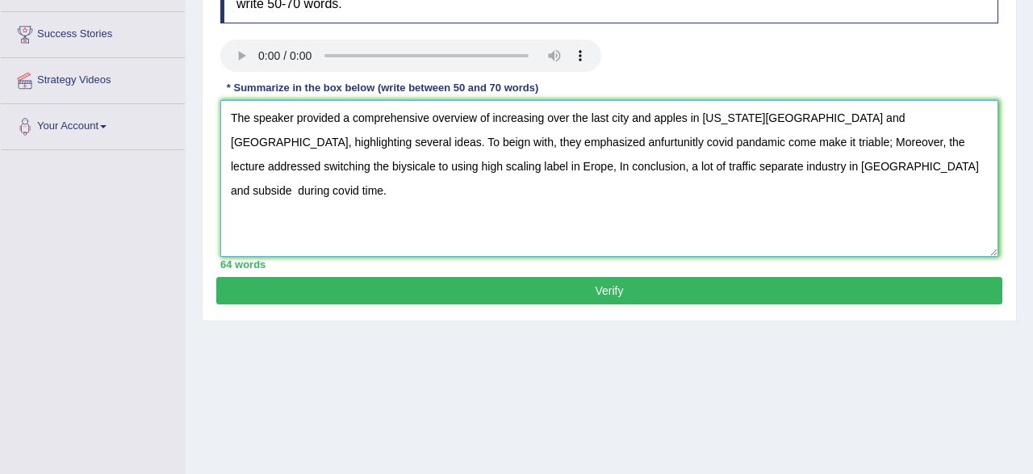
click at [913, 144] on textarea "The speaker provided a comprehensive overview of increasing over the last city …" at bounding box center [609, 178] width 778 height 157
click at [445, 139] on textarea "The speaker provided a comprehensive overview of increasing over the last city …" at bounding box center [609, 178] width 778 height 157
click at [521, 142] on textarea "The speaker provided a comprehensive overview of increasing over the last city …" at bounding box center [609, 178] width 778 height 157
click at [640, 144] on textarea "The speaker provided a comprehensive overview of increasing over the last city …" at bounding box center [609, 178] width 778 height 157
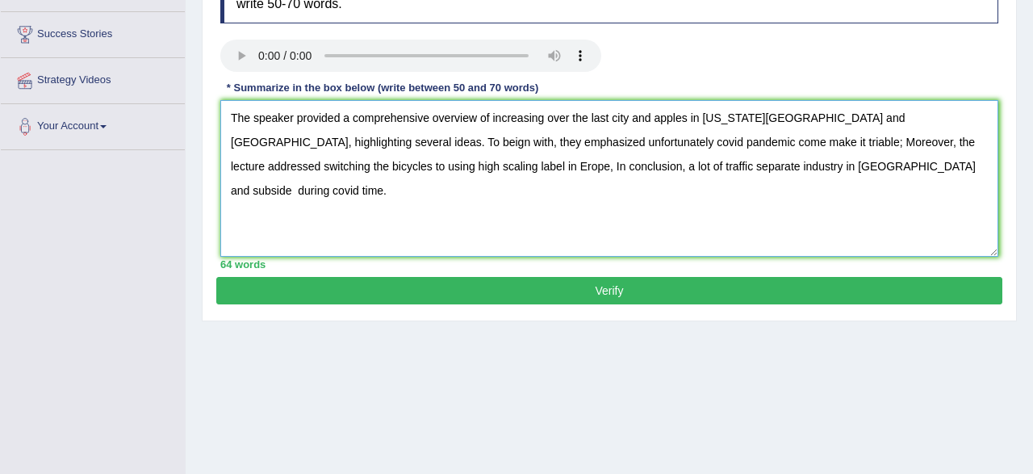
click at [634, 162] on textarea "The speaker provided a comprehensive overview of increasing over the last city …" at bounding box center [609, 178] width 778 height 157
click at [643, 145] on textarea "The speaker provided a comprehensive overview of increasing over the last city …" at bounding box center [609, 178] width 778 height 157
type textarea "The speaker provided a comprehensive overview of increasing over the last city …"
click at [544, 283] on button "Verify" at bounding box center [609, 290] width 786 height 27
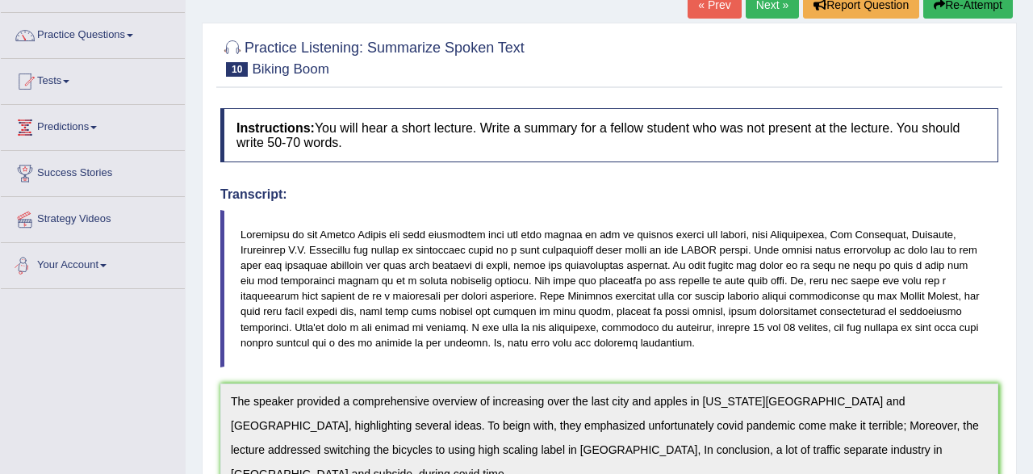
scroll to position [84, 0]
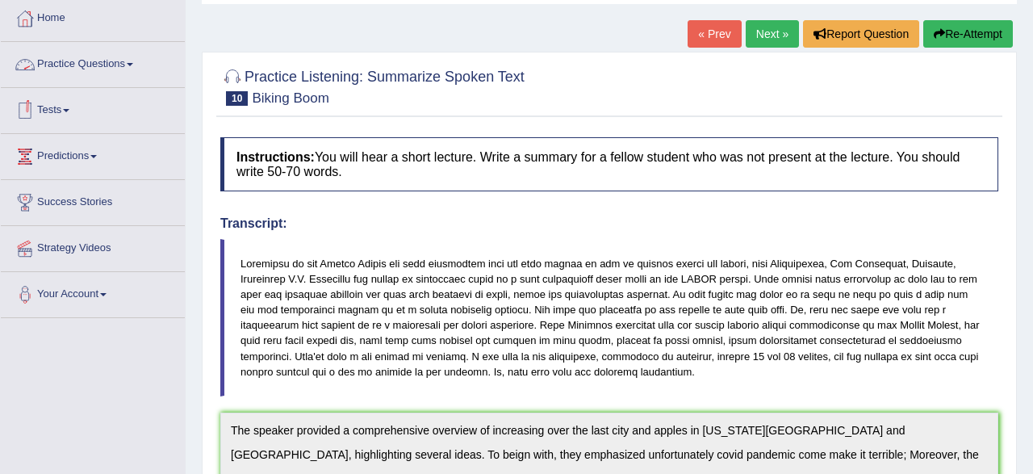
click at [81, 61] on link "Practice Questions" at bounding box center [93, 62] width 184 height 40
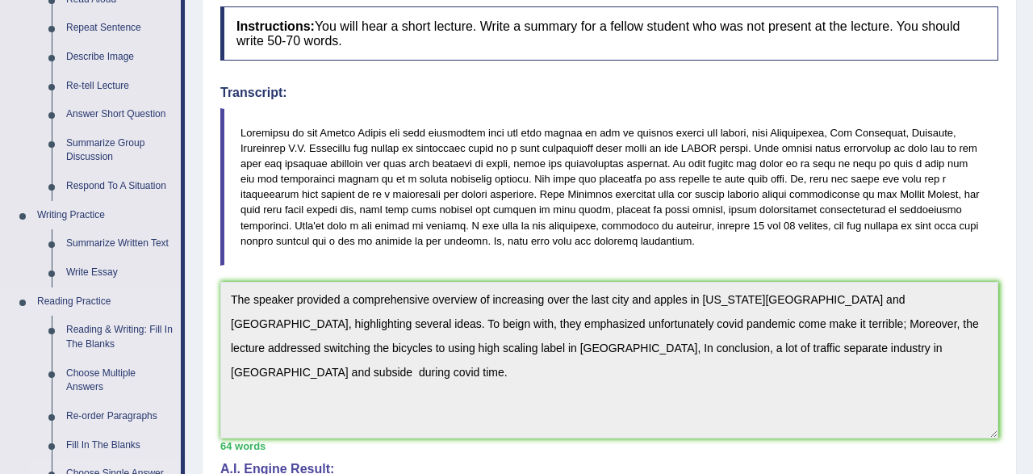
scroll to position [420, 0]
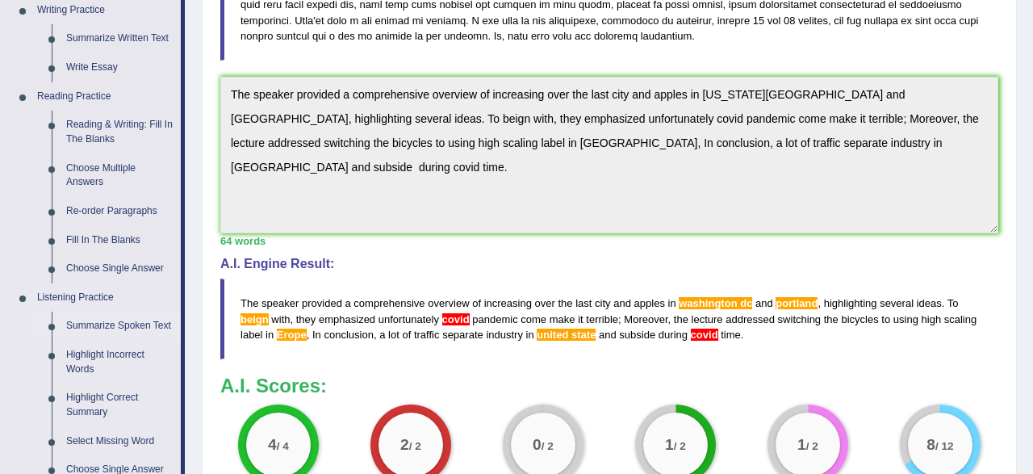
click at [94, 325] on link "Summarize Spoken Text" at bounding box center [120, 326] width 122 height 29
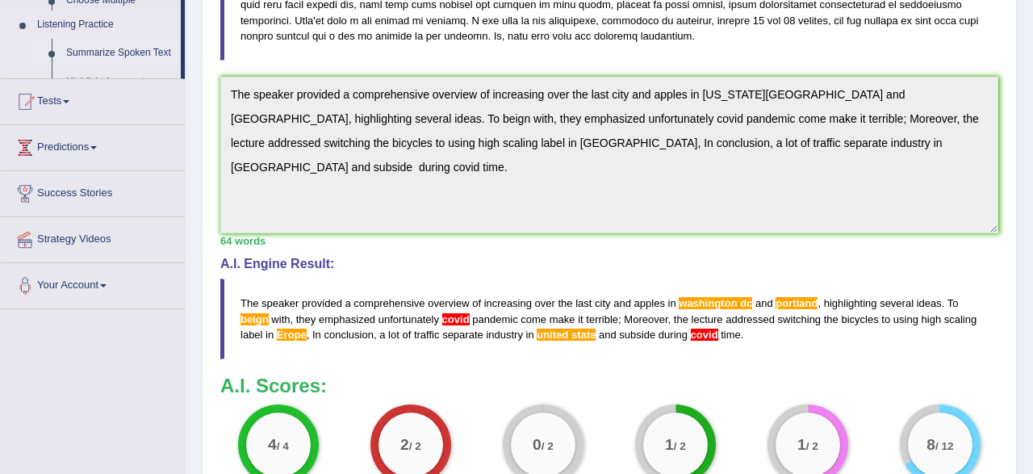
scroll to position [196, 0]
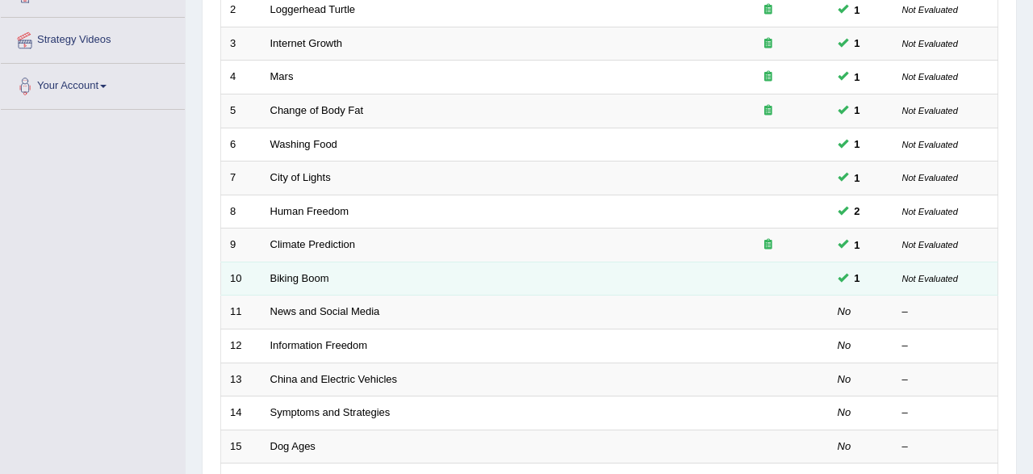
scroll to position [336, 0]
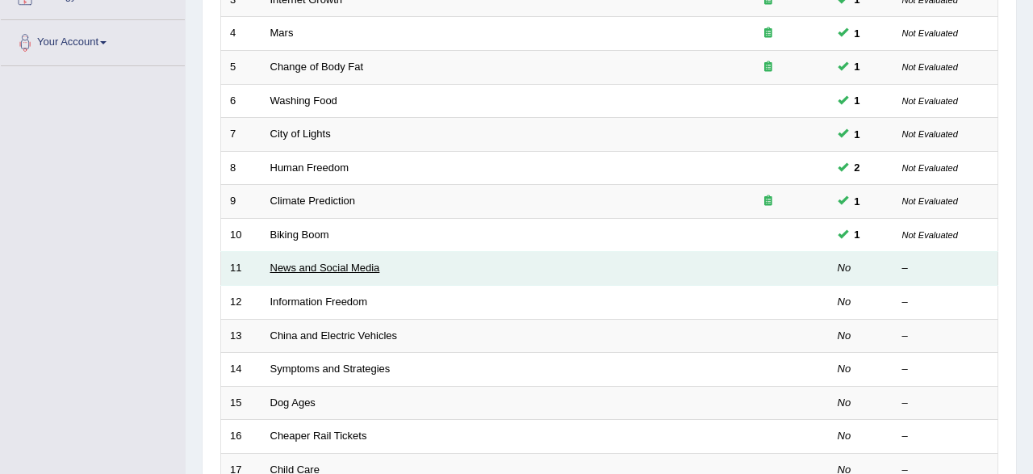
click at [304, 269] on link "News and Social Media" at bounding box center [325, 268] width 110 height 12
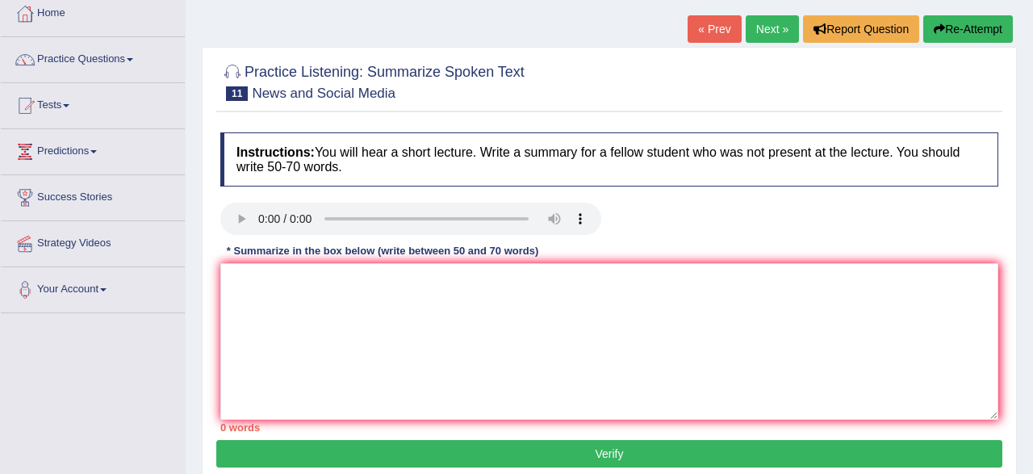
scroll to position [84, 0]
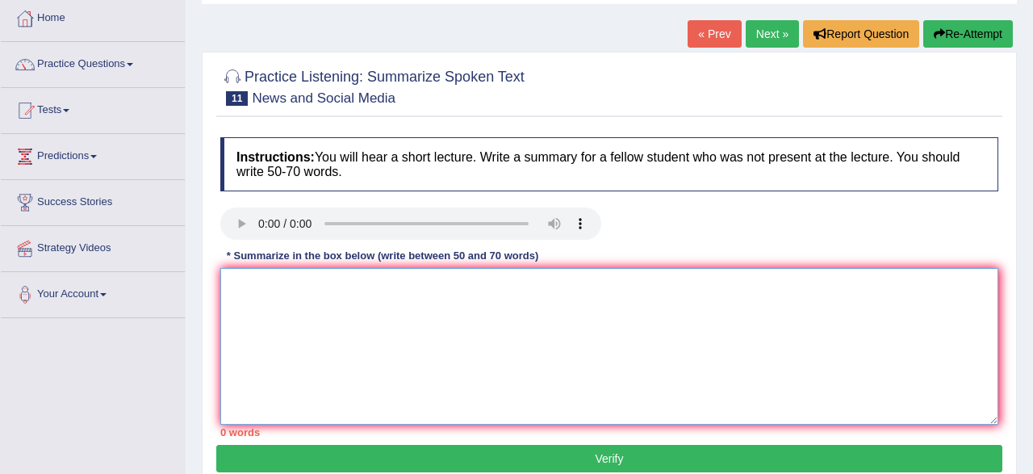
click at [253, 278] on textarea at bounding box center [609, 346] width 778 height 157
click at [490, 285] on textarea "The speaker provided a comprehensive overview of digital media" at bounding box center [609, 346] width 778 height 157
click at [492, 290] on textarea "The speaker provided a comprehensive overview ofsocial digital media" at bounding box center [609, 346] width 778 height 157
click at [529, 290] on textarea "The speaker provided a comprehensive overview of social digital media" at bounding box center [609, 346] width 778 height 157
click at [600, 290] on textarea "The speaker provided a comprehensive overview of social digital media" at bounding box center [609, 346] width 778 height 157
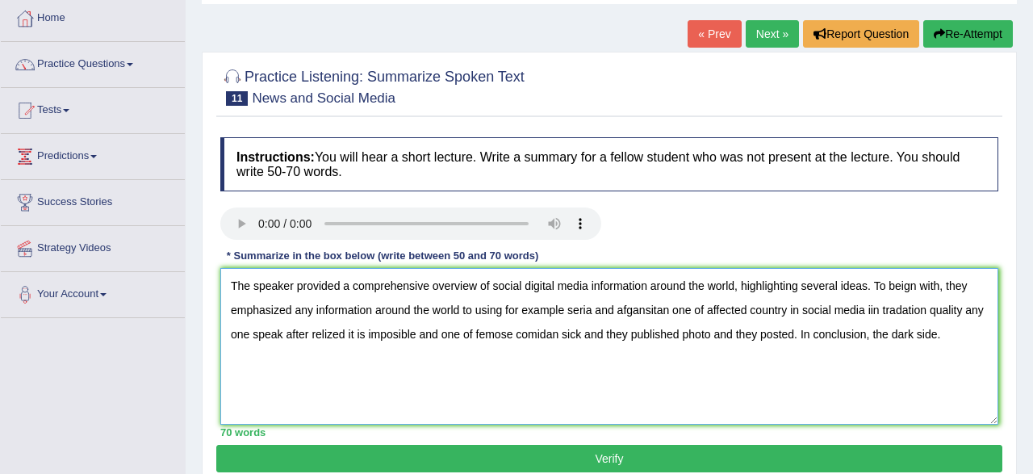
scroll to position [336, 0]
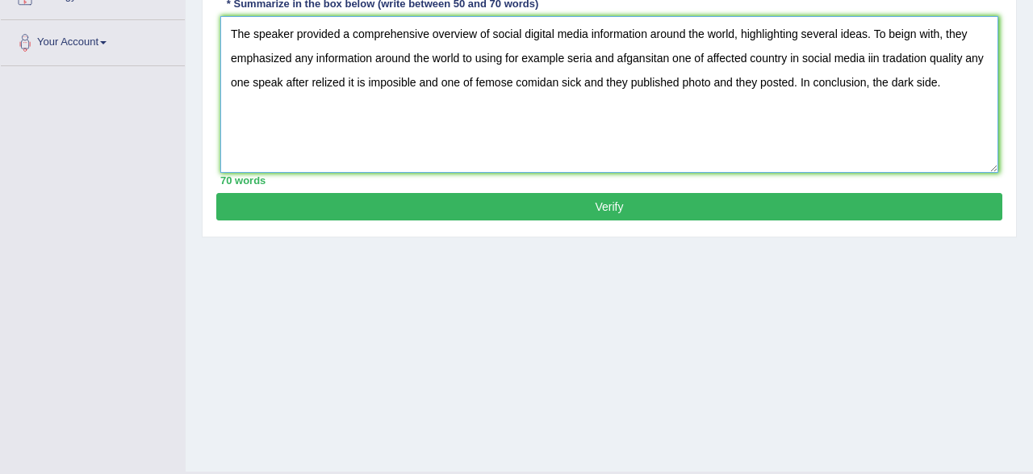
type textarea "The speaker provided a comprehensive overview of social digital media informati…"
click at [428, 208] on button "Verify" at bounding box center [609, 206] width 786 height 27
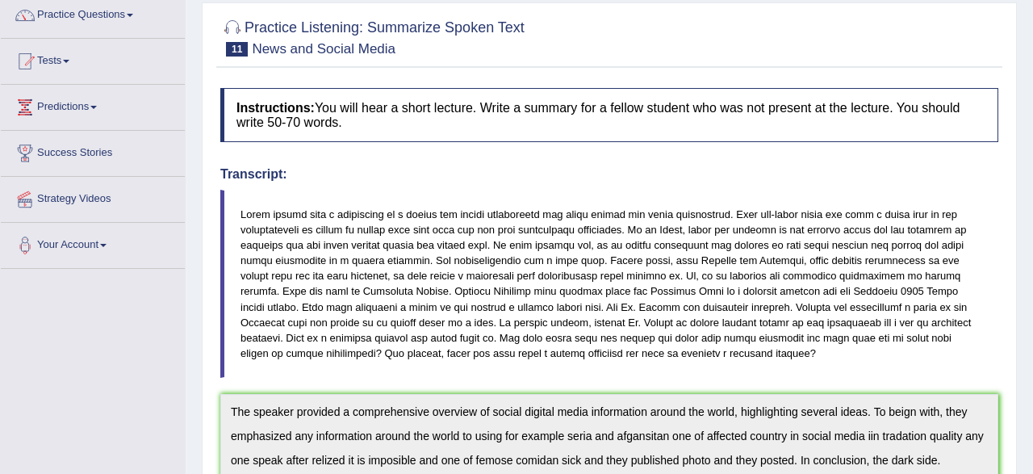
scroll to position [0, 0]
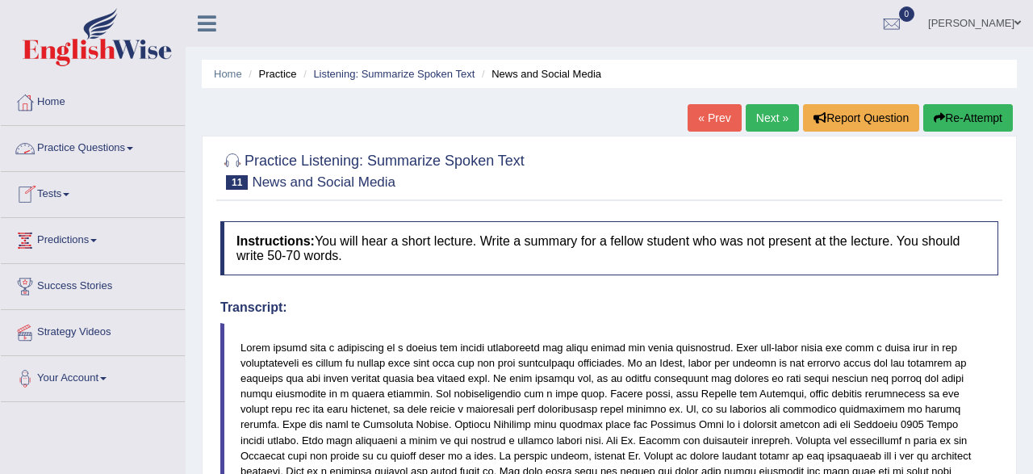
click at [93, 140] on link "Practice Questions" at bounding box center [93, 146] width 184 height 40
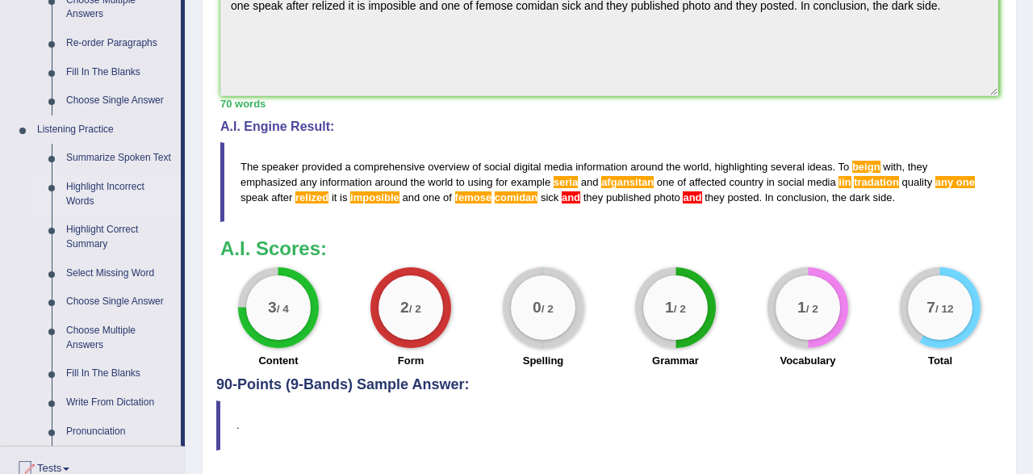
scroll to position [672, 0]
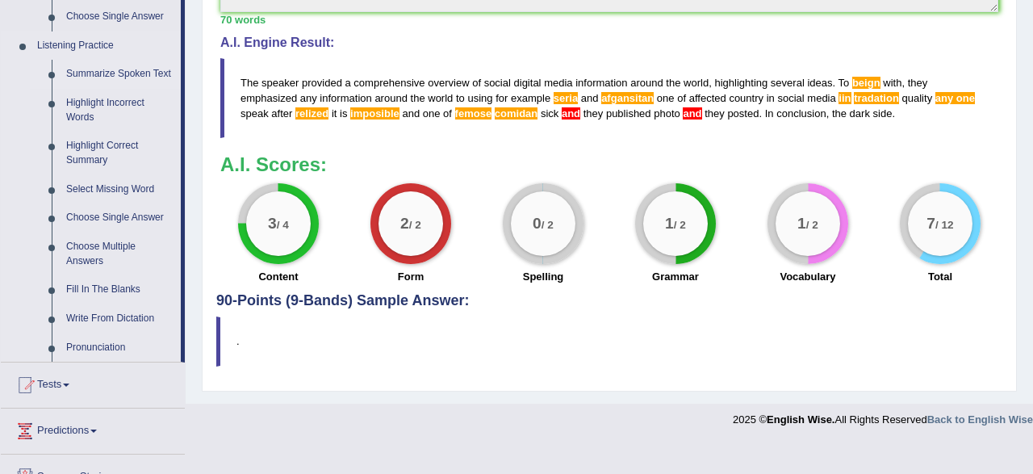
click at [86, 78] on link "Summarize Spoken Text" at bounding box center [120, 74] width 122 height 29
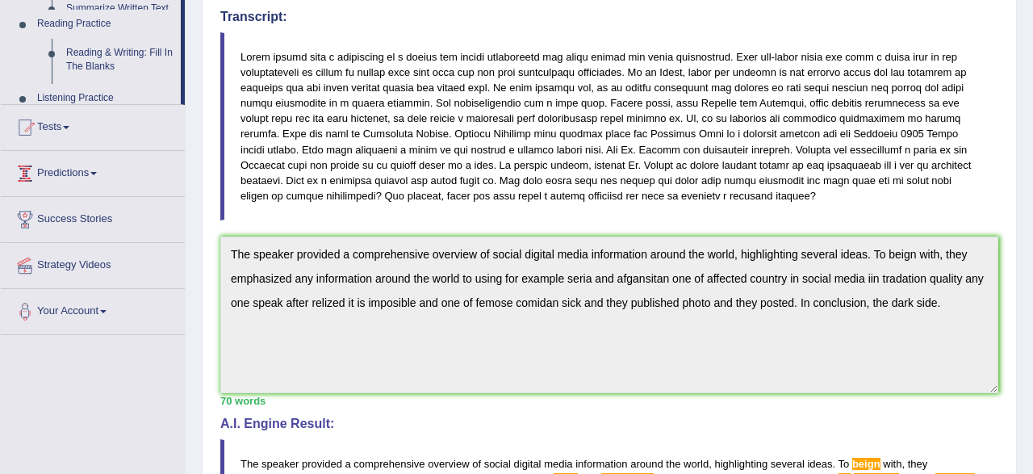
scroll to position [0, 0]
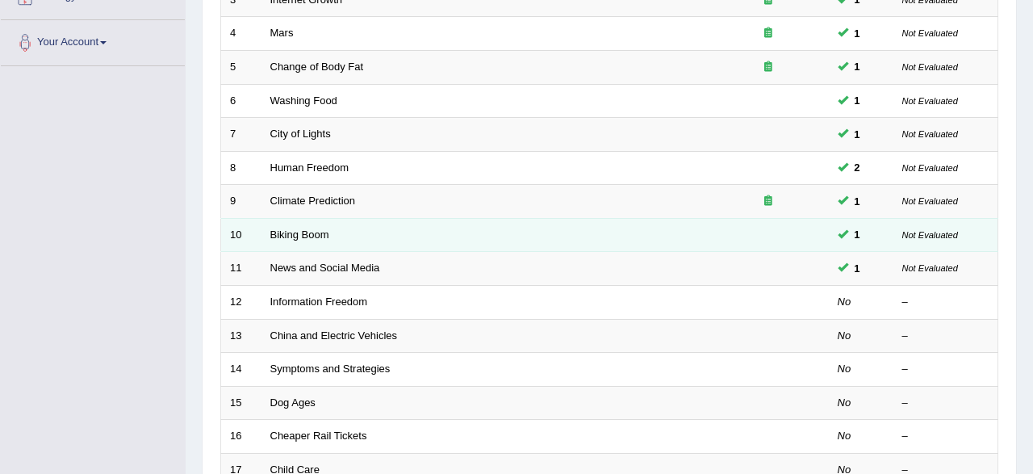
scroll to position [420, 0]
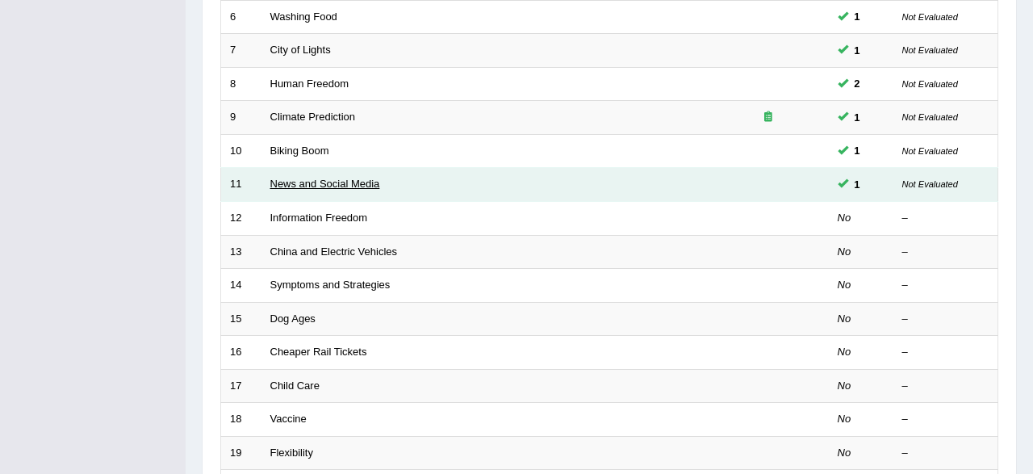
click at [280, 182] on link "News and Social Media" at bounding box center [325, 184] width 110 height 12
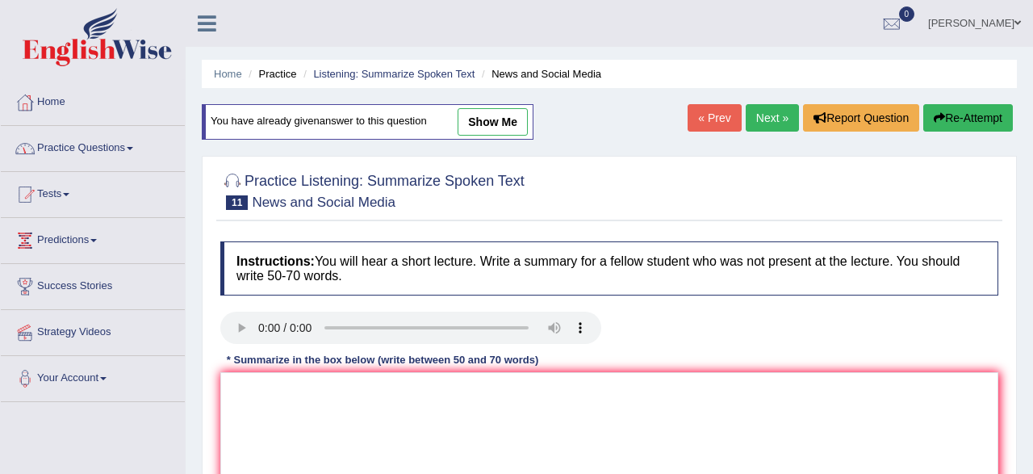
click at [99, 152] on link "Practice Questions" at bounding box center [93, 146] width 184 height 40
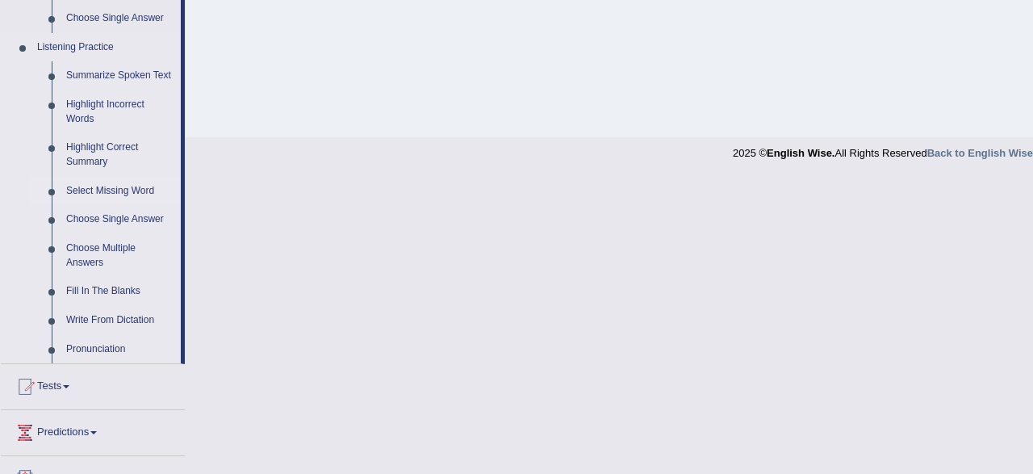
scroll to position [672, 0]
click at [103, 82] on link "Summarize Spoken Text" at bounding box center [120, 74] width 122 height 29
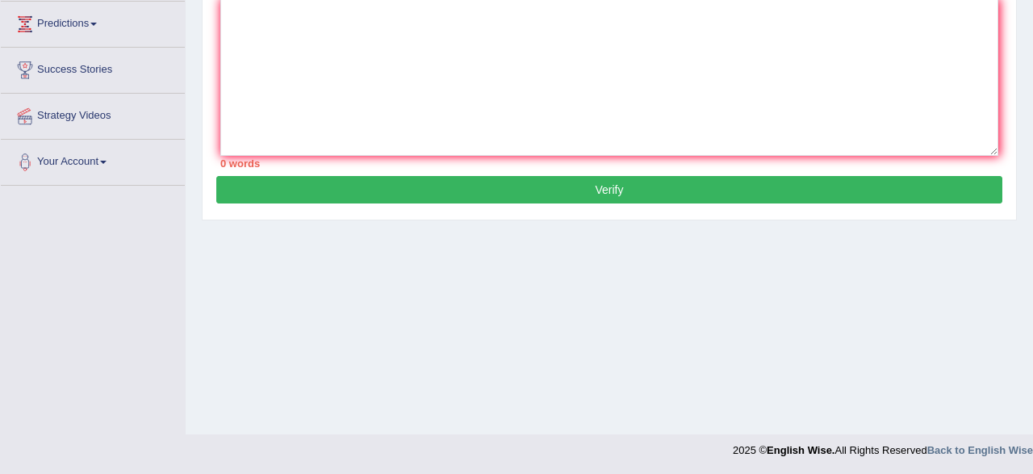
scroll to position [224, 0]
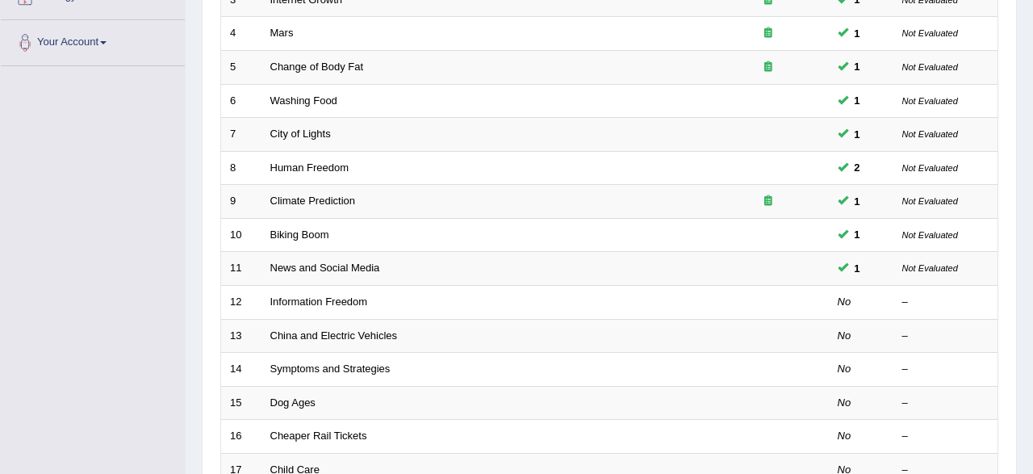
scroll to position [420, 0]
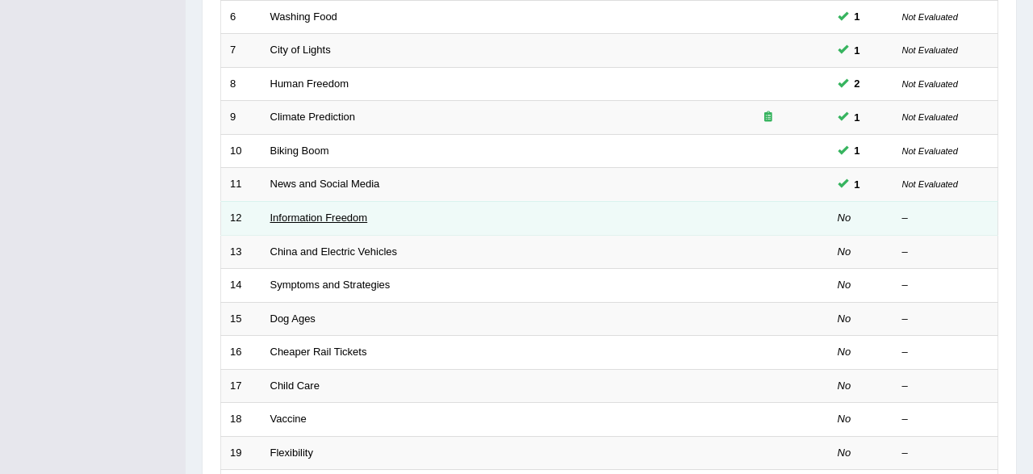
click at [283, 217] on link "Information Freedom" at bounding box center [319, 218] width 98 height 12
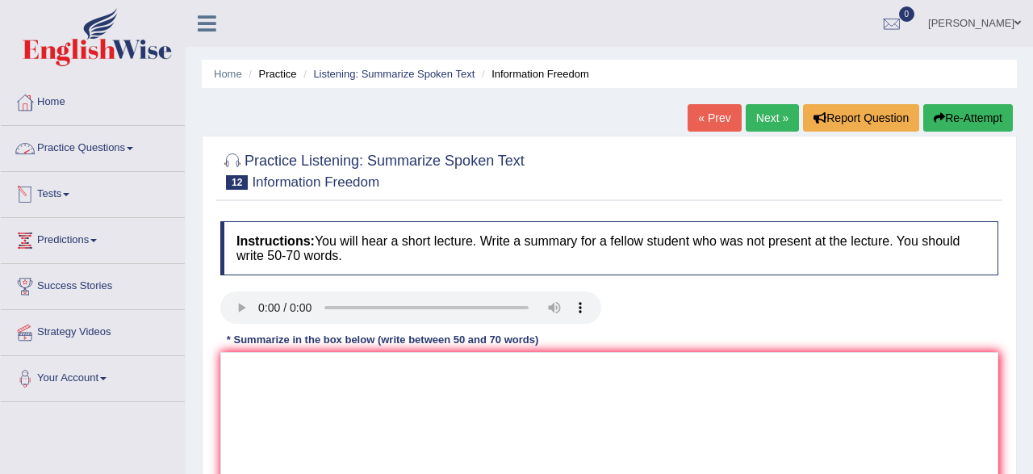
click at [90, 156] on link "Practice Questions" at bounding box center [93, 146] width 184 height 40
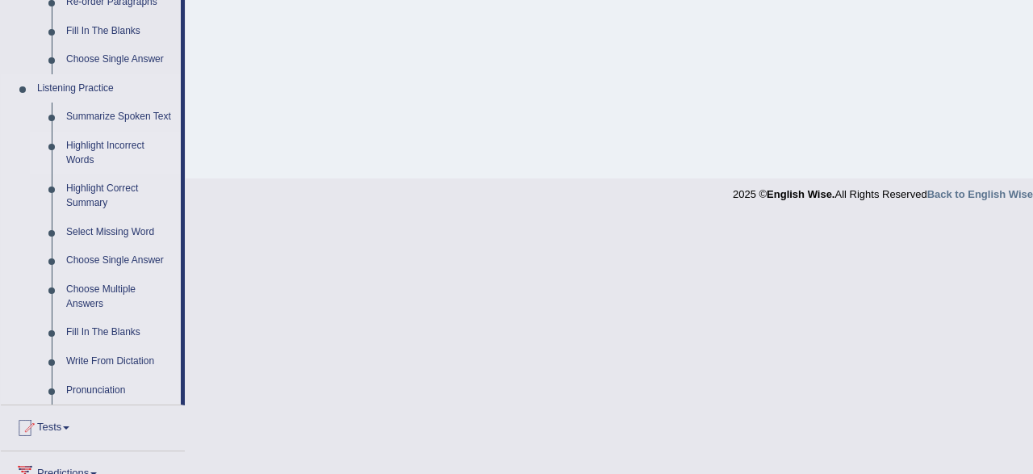
scroll to position [672, 0]
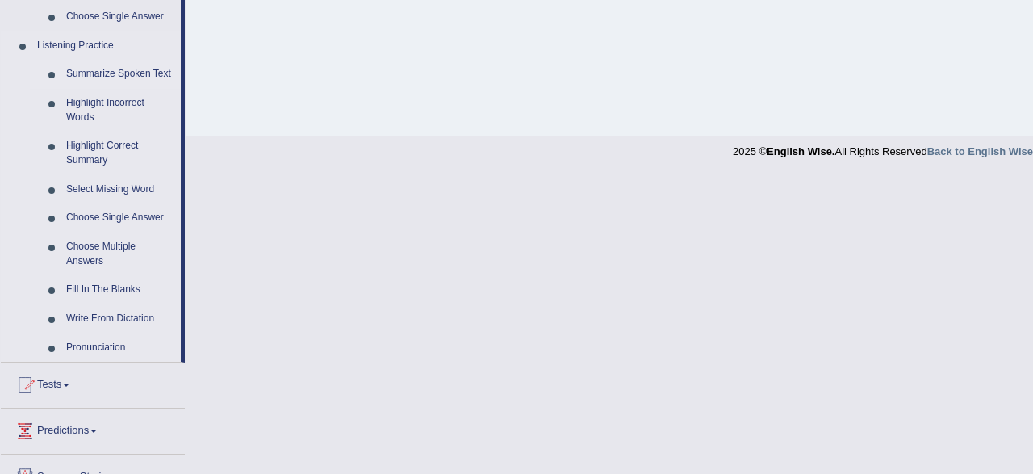
click at [127, 78] on link "Summarize Spoken Text" at bounding box center [120, 74] width 122 height 29
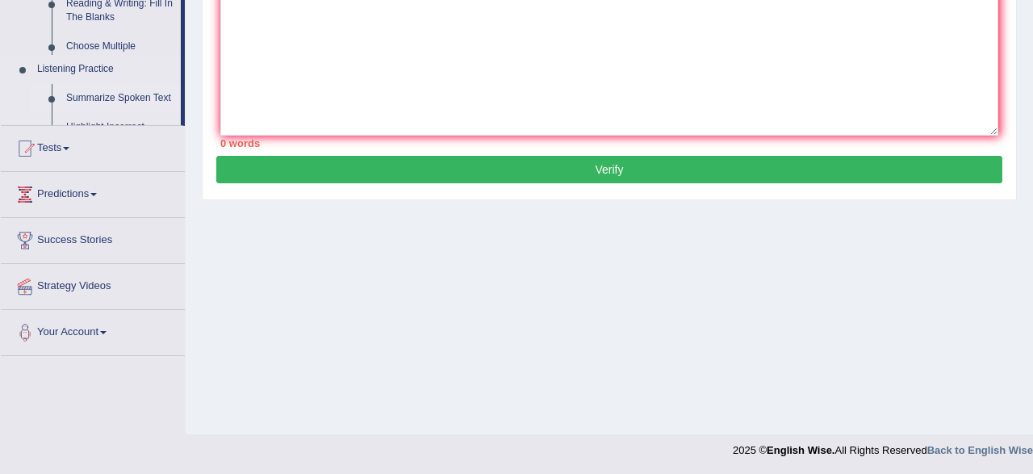
scroll to position [0, 0]
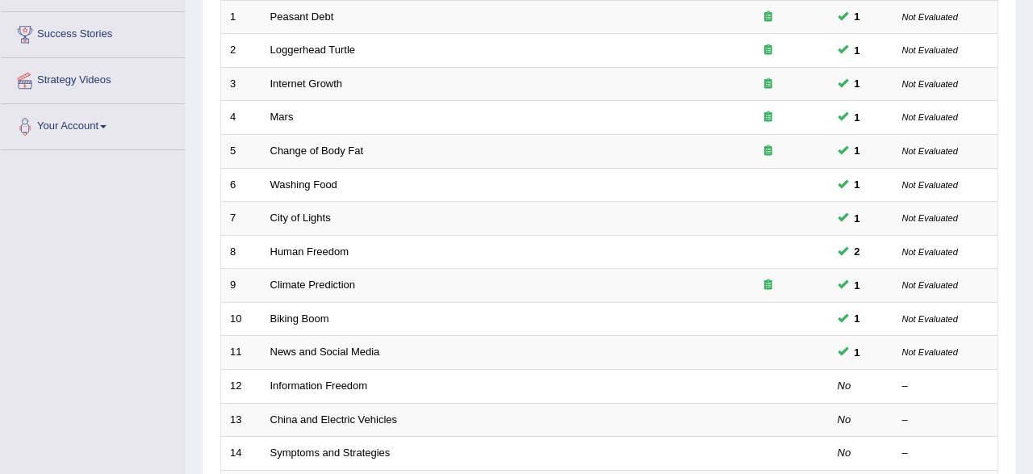
scroll to position [336, 0]
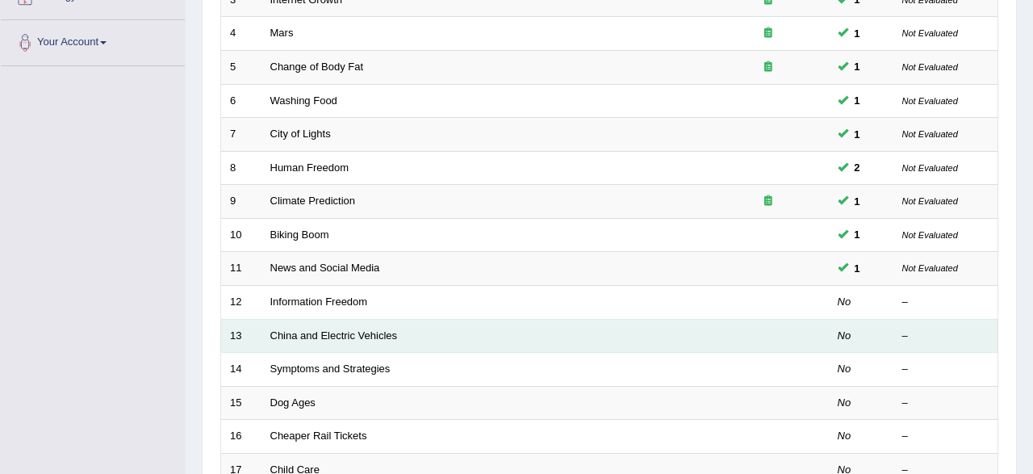
click at [314, 337] on td "China and Electric Vehicles" at bounding box center [485, 336] width 446 height 34
click at [314, 335] on link "China and Electric Vehicles" at bounding box center [334, 335] width 128 height 12
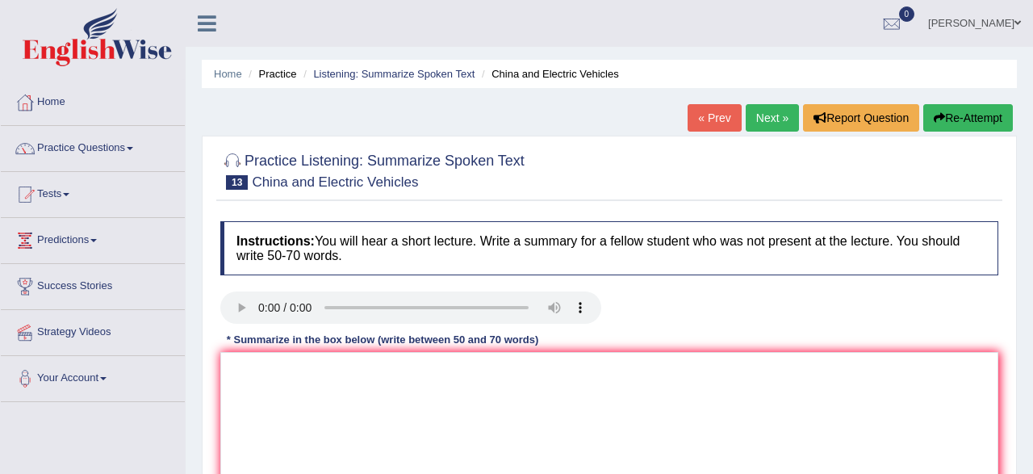
scroll to position [84, 0]
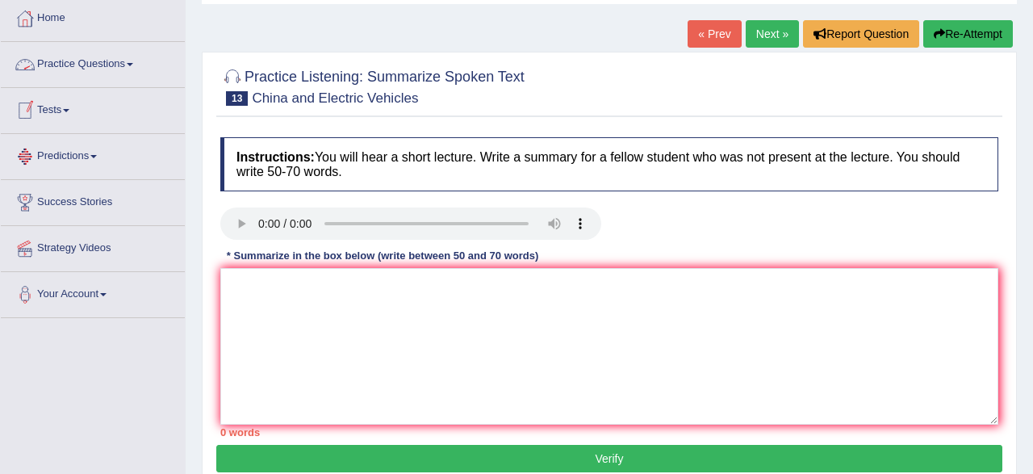
click at [104, 70] on link "Practice Questions" at bounding box center [93, 62] width 184 height 40
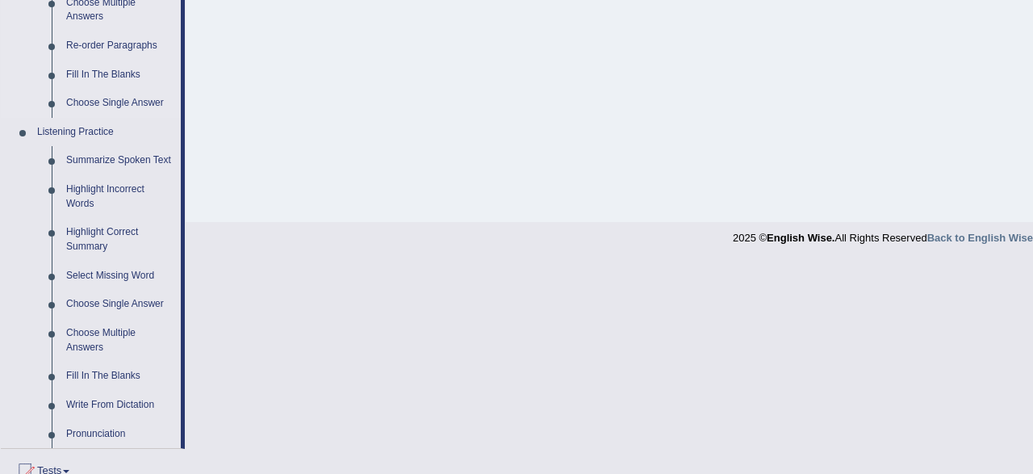
scroll to position [588, 0]
click at [97, 162] on link "Summarize Spoken Text" at bounding box center [120, 158] width 122 height 29
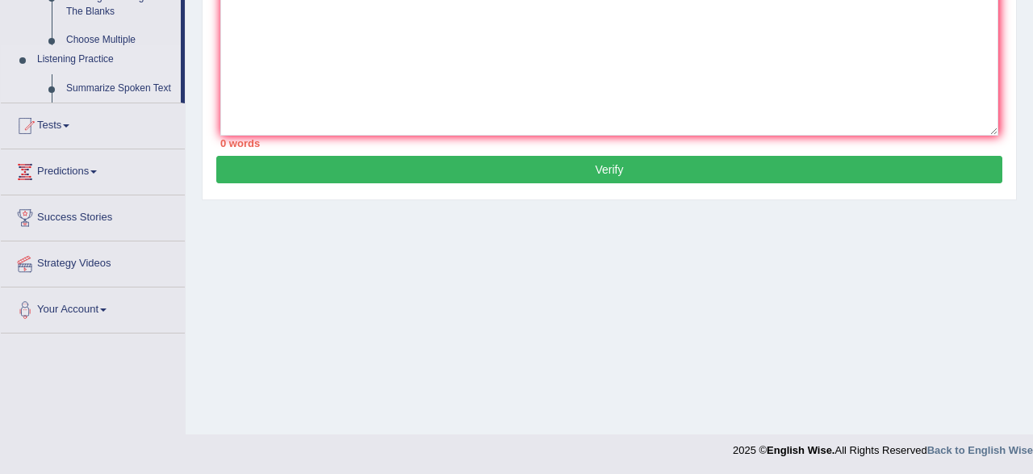
scroll to position [0, 0]
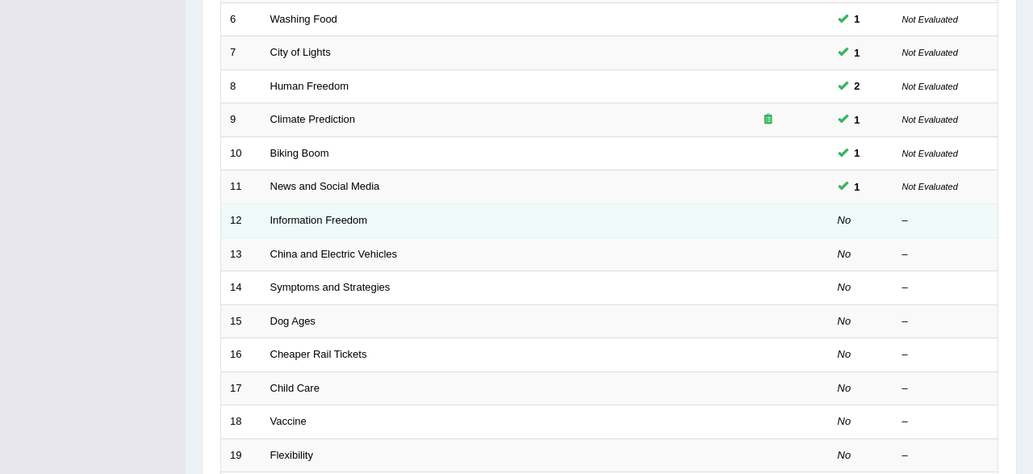
scroll to position [420, 0]
